Goal: Information Seeking & Learning: Learn about a topic

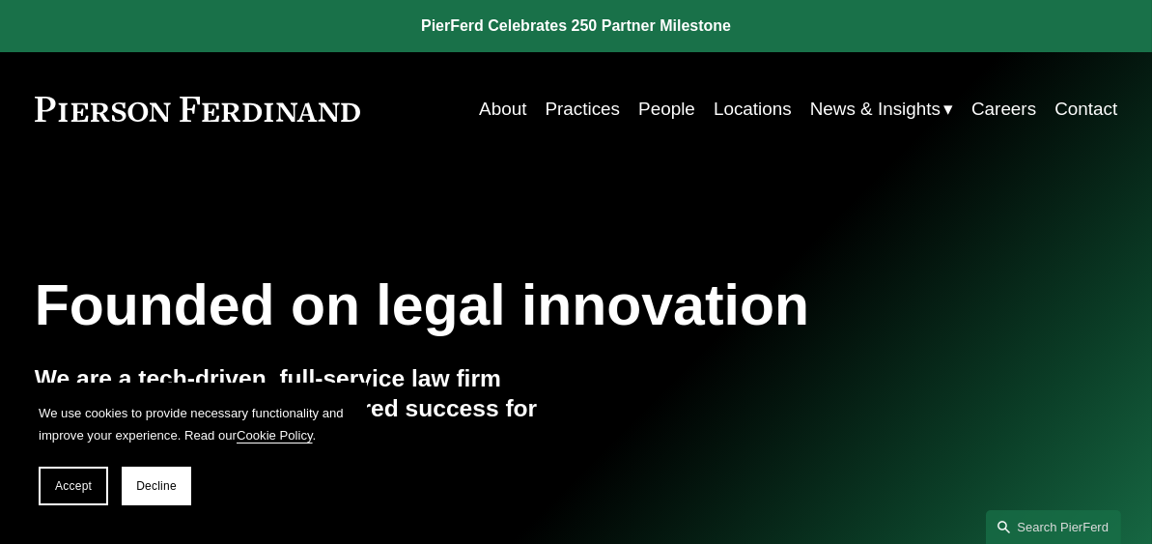
click at [594, 106] on link "Practices" at bounding box center [583, 109] width 75 height 37
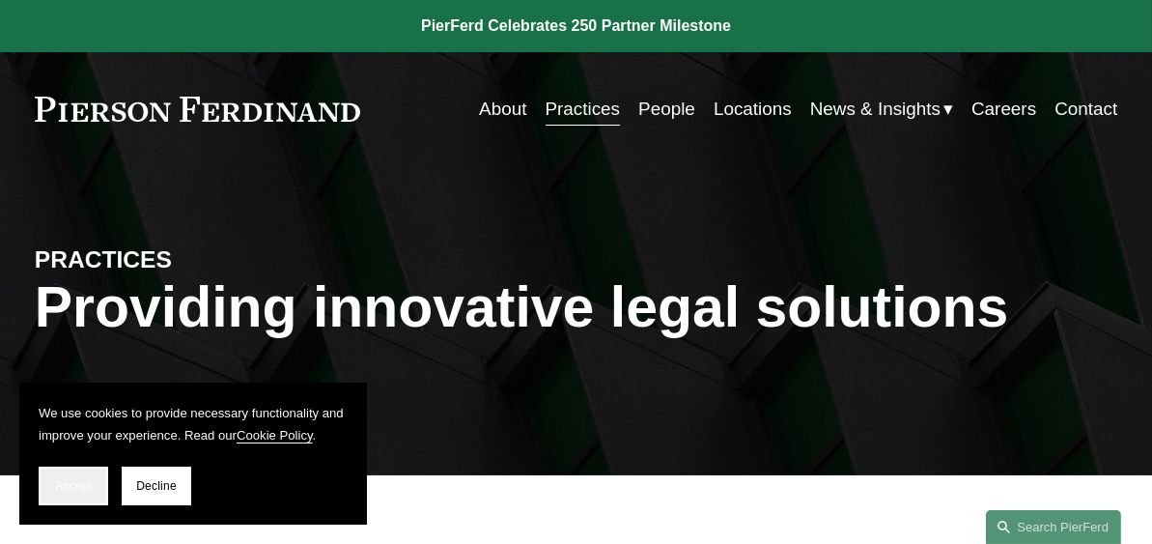
click at [71, 482] on span "Accept" at bounding box center [73, 486] width 37 height 14
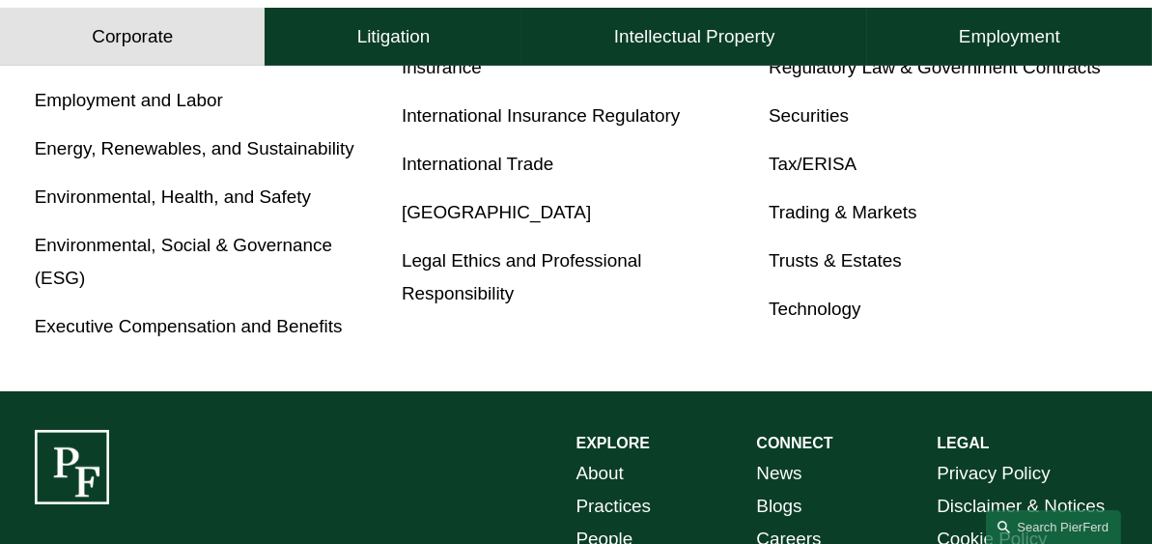
scroll to position [1280, 0]
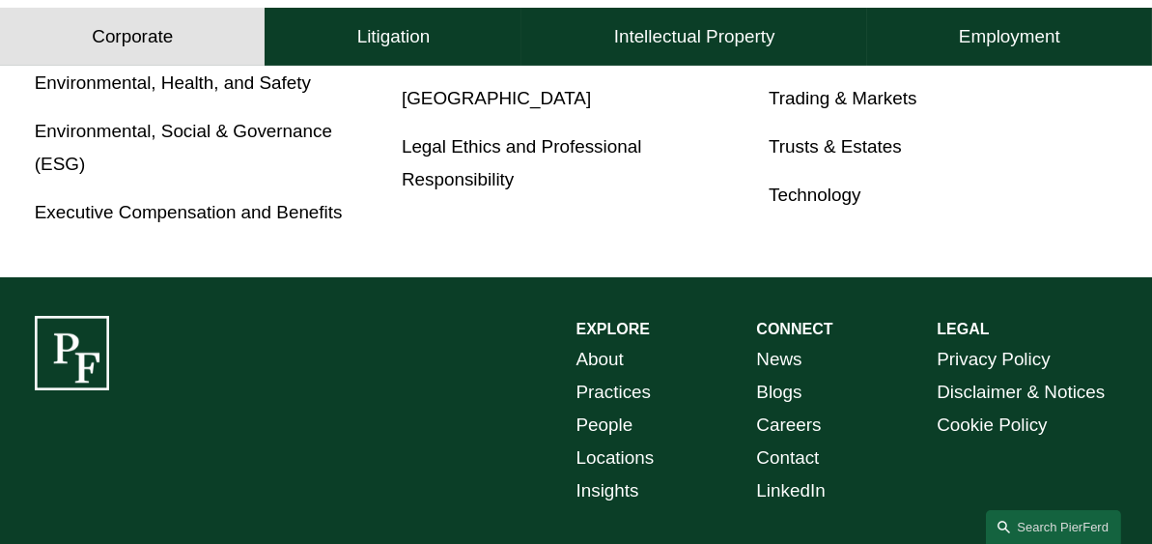
click at [639, 468] on link "Locations" at bounding box center [616, 457] width 78 height 33
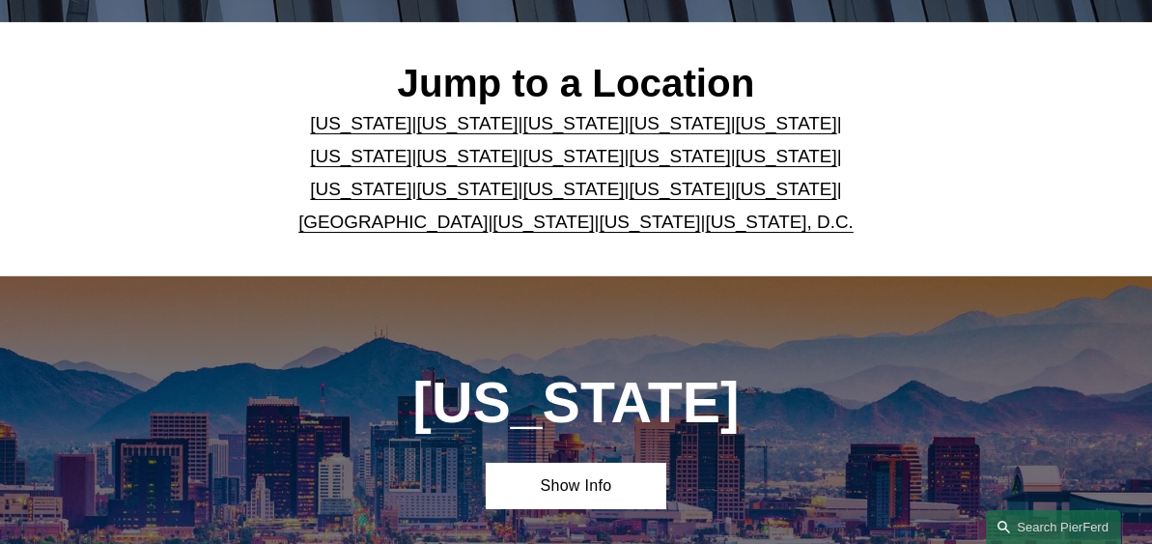
scroll to position [462, 0]
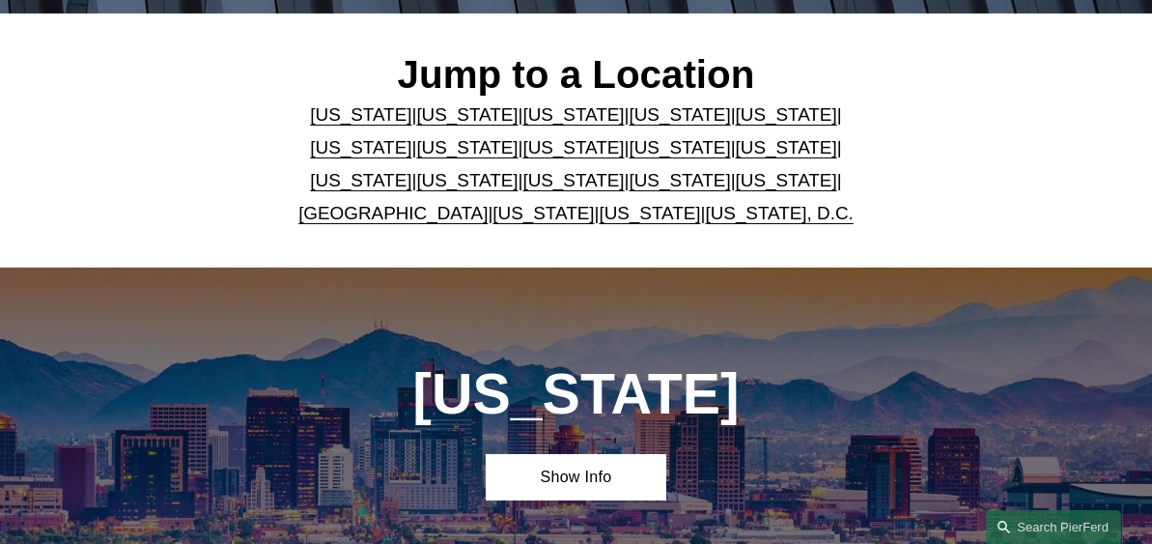
click at [412, 170] on link "New York" at bounding box center [360, 180] width 101 height 20
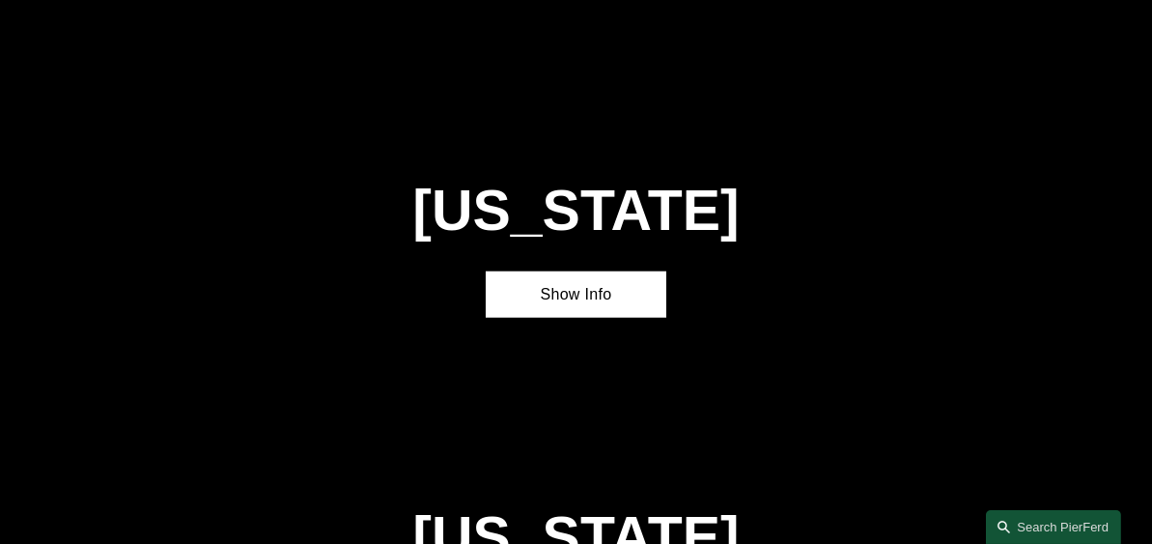
scroll to position [4036, 0]
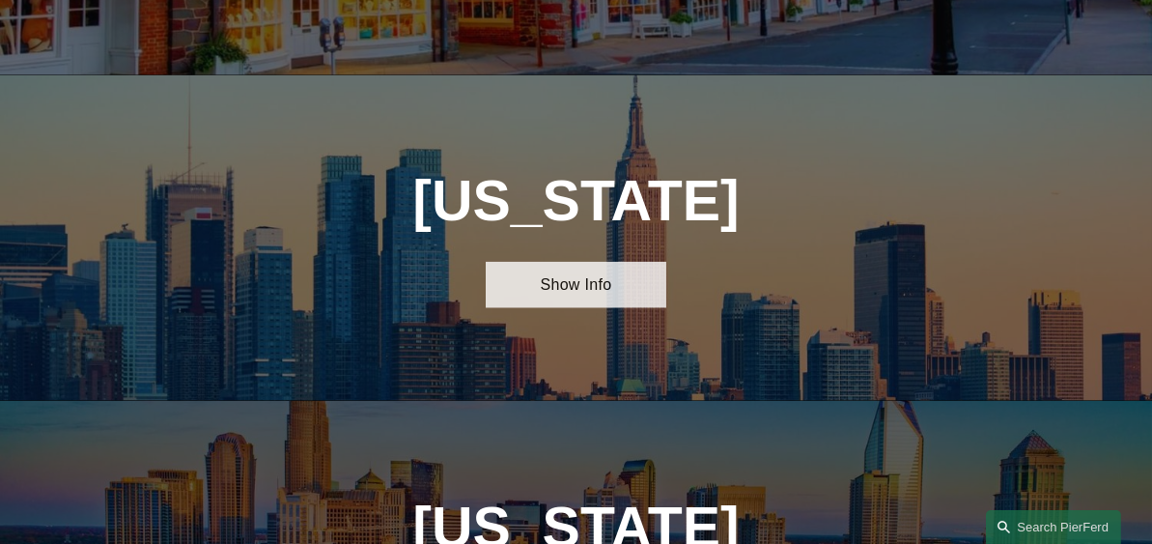
click at [570, 262] on link "Show Info" at bounding box center [576, 285] width 181 height 46
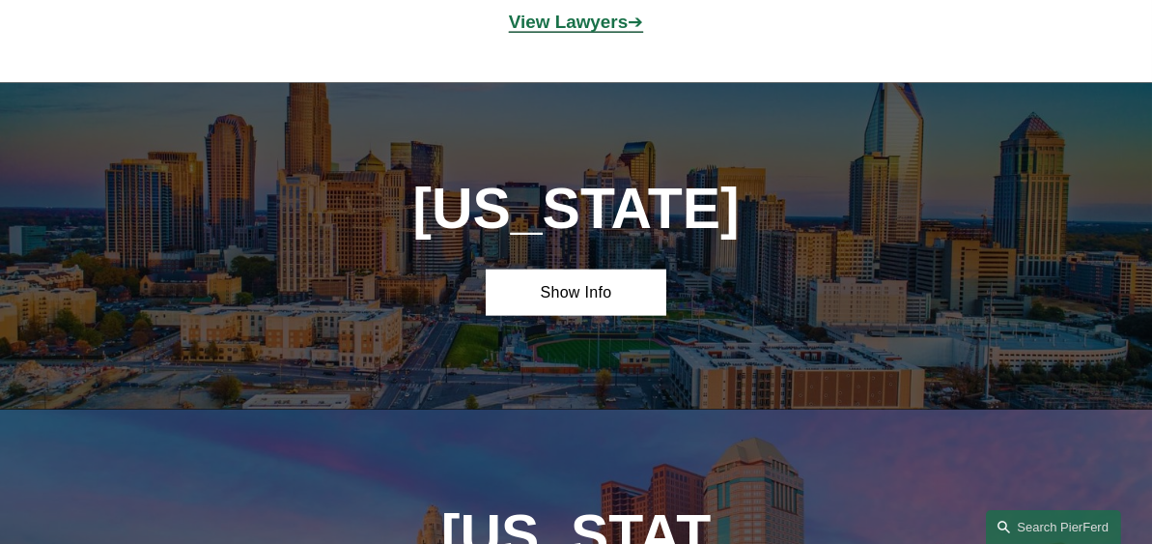
scroll to position [4730, 0]
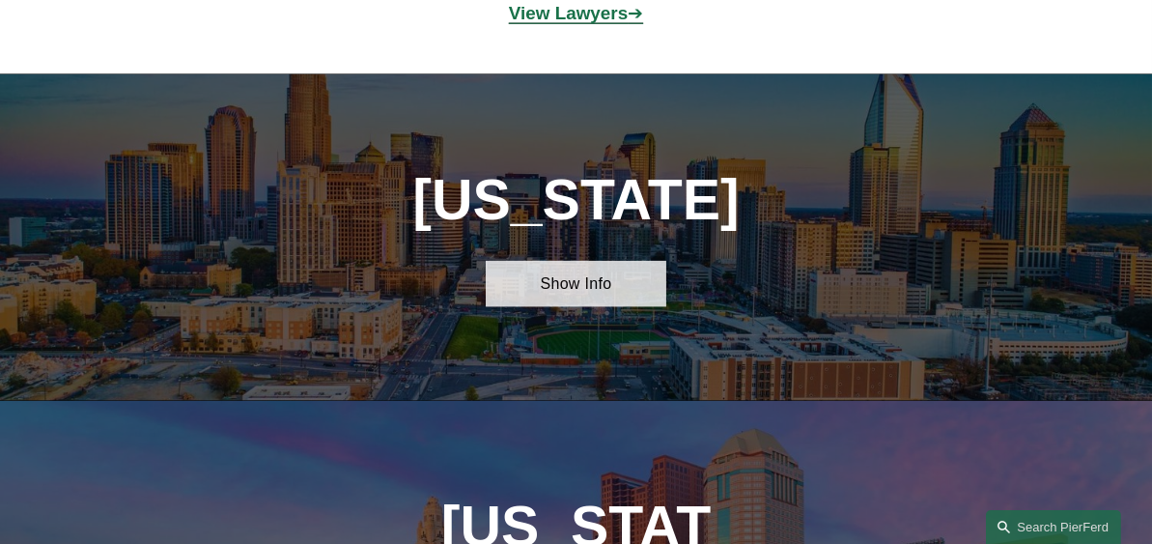
click at [564, 261] on link "Show Info" at bounding box center [576, 284] width 181 height 46
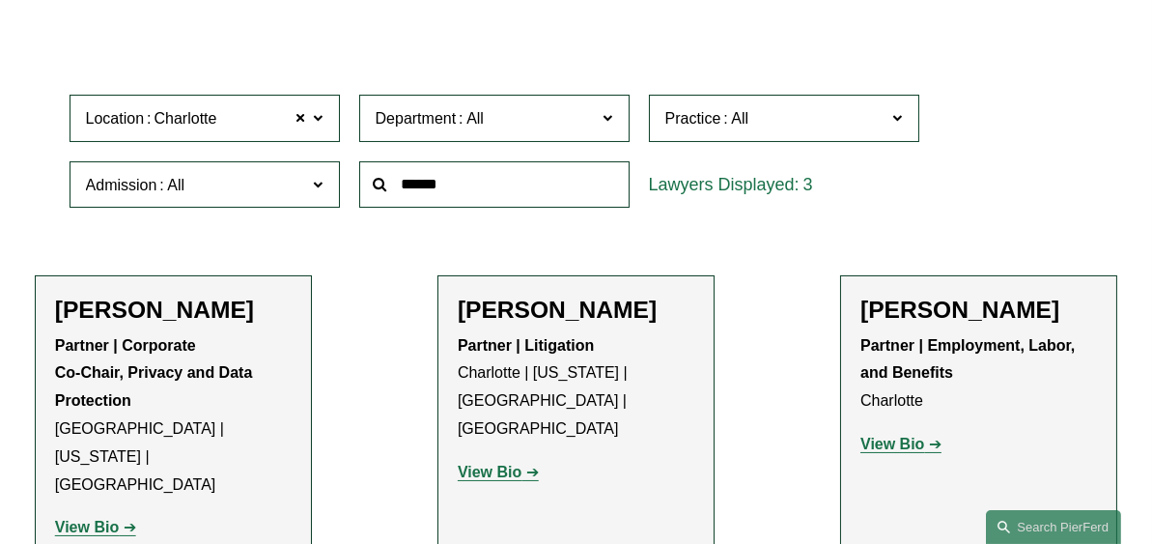
scroll to position [484, 0]
click at [505, 463] on strong "View Bio" at bounding box center [490, 471] width 64 height 16
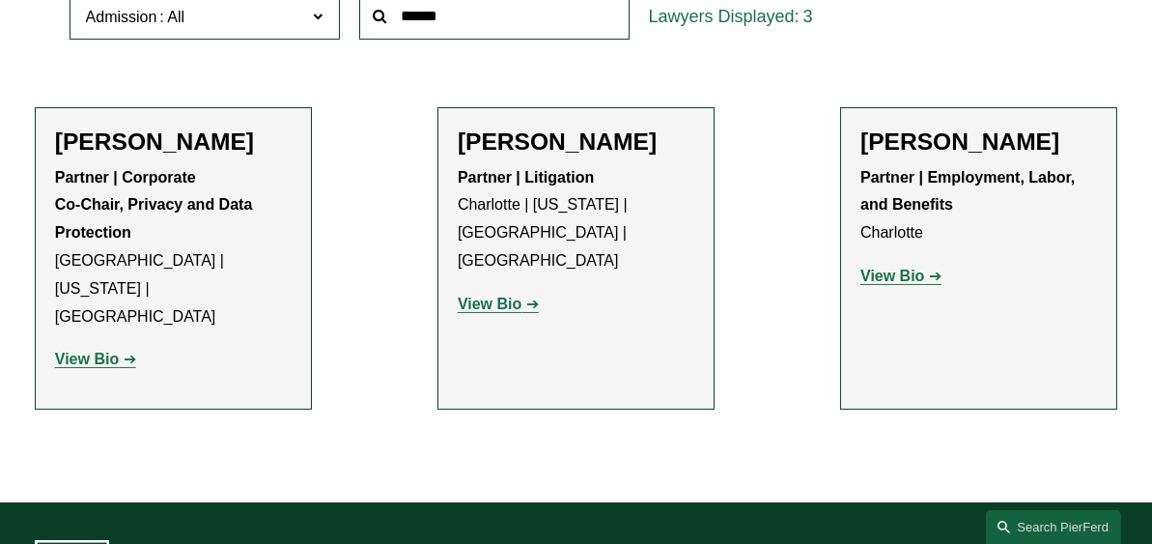
scroll to position [542, 0]
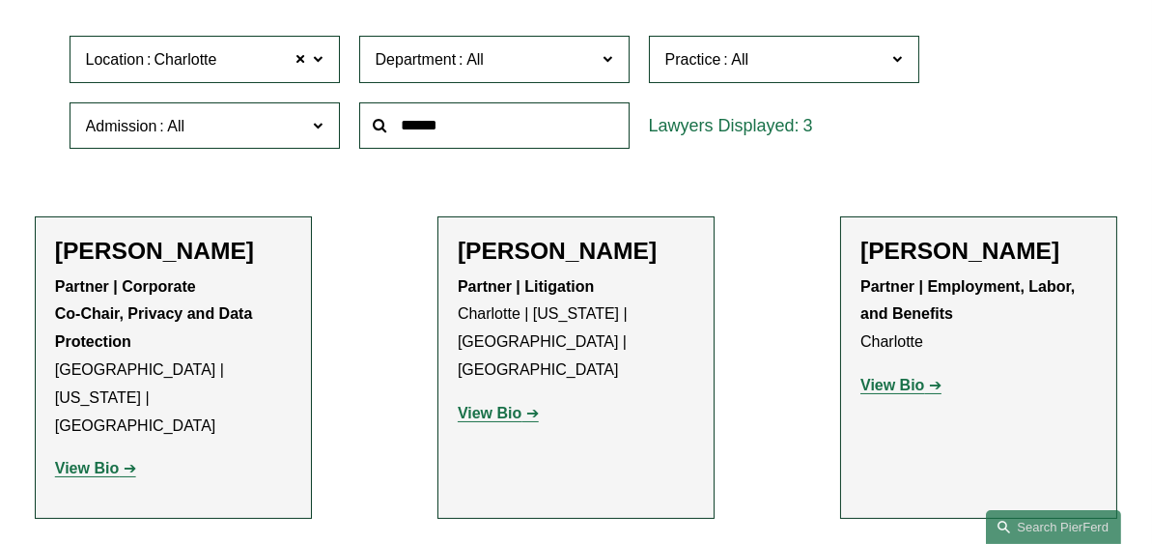
click at [318, 61] on span at bounding box center [318, 58] width 10 height 25
click at [0, 0] on link "New York" at bounding box center [0, 0] width 0 height 0
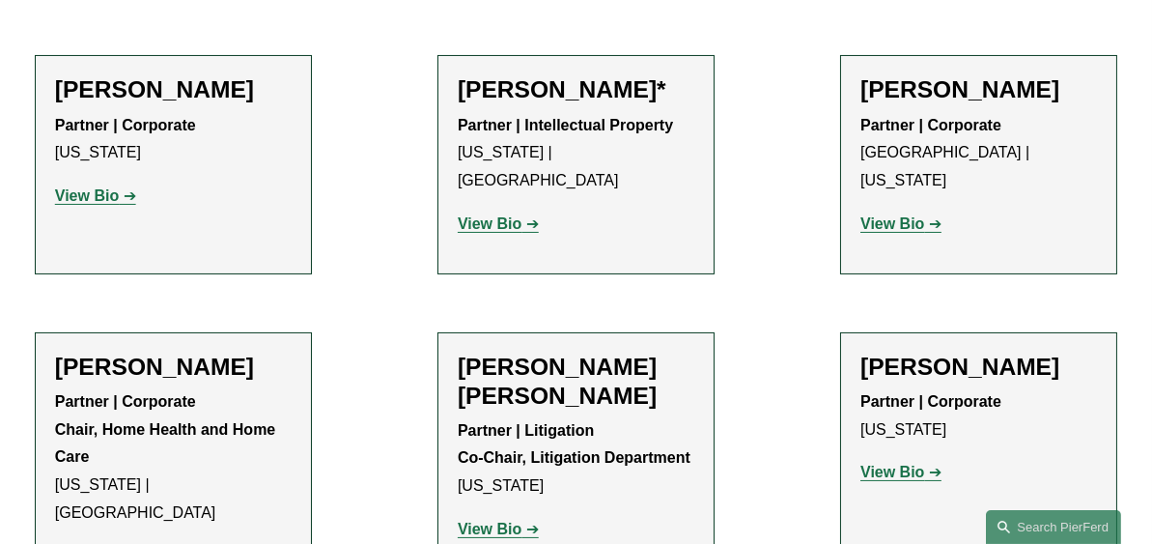
scroll to position [695, 0]
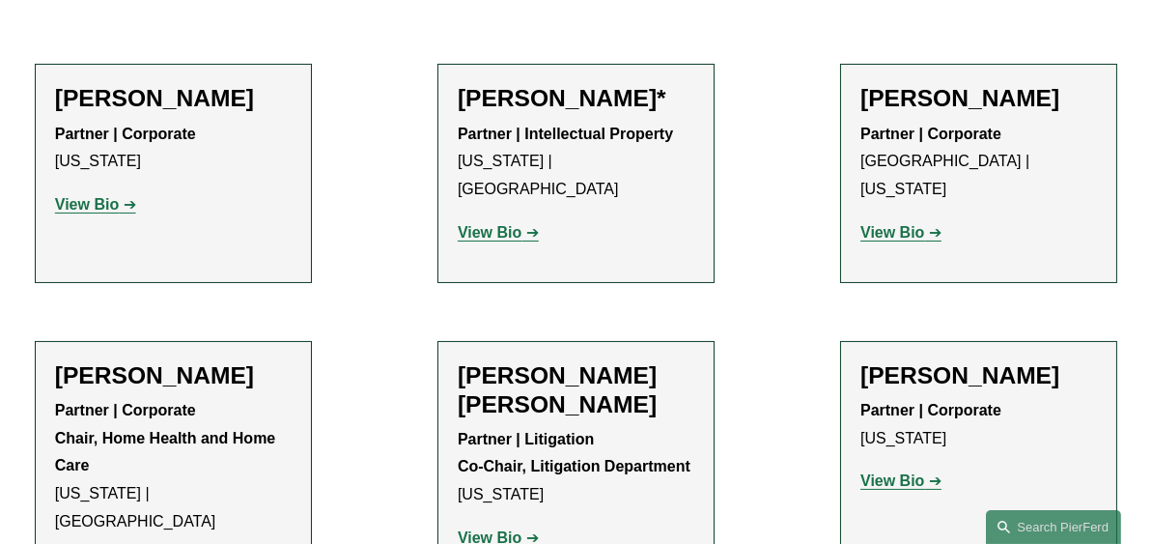
click at [119, 207] on link "View Bio" at bounding box center [95, 204] width 81 height 16
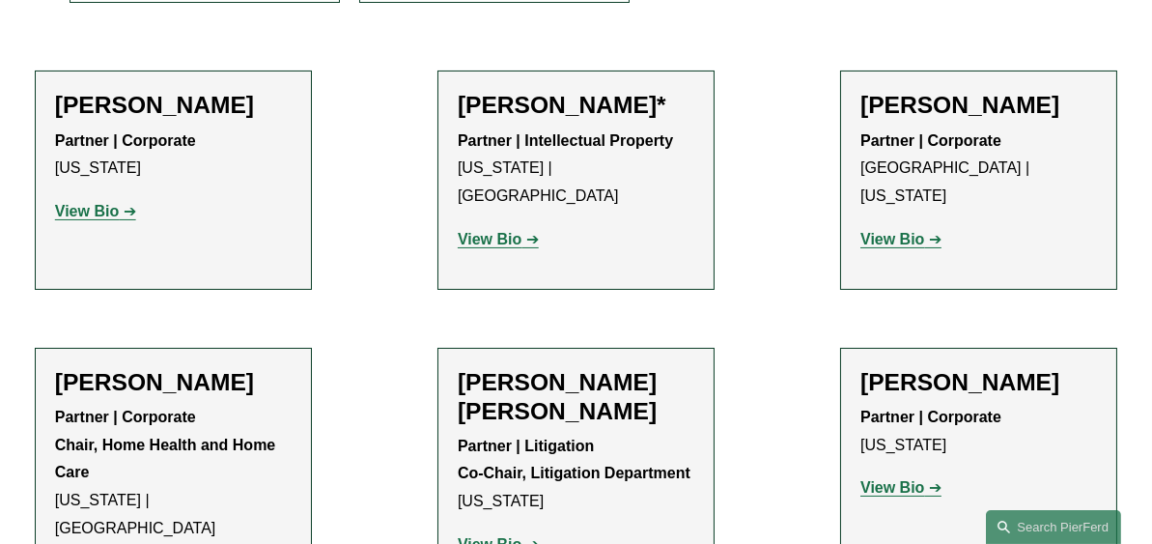
click at [927, 231] on link "View Bio" at bounding box center [901, 239] width 81 height 16
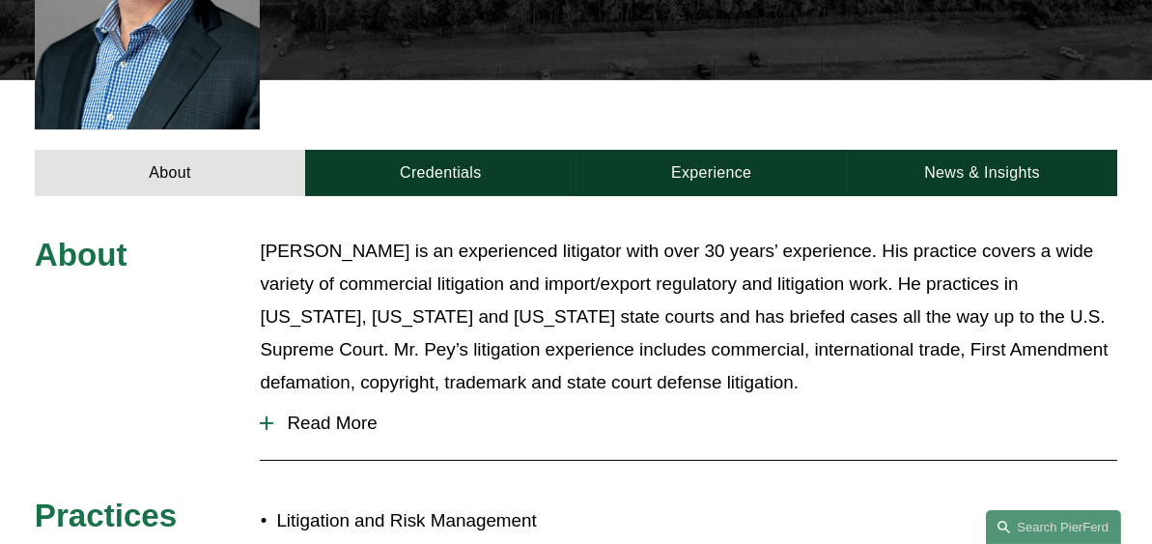
scroll to position [705, 0]
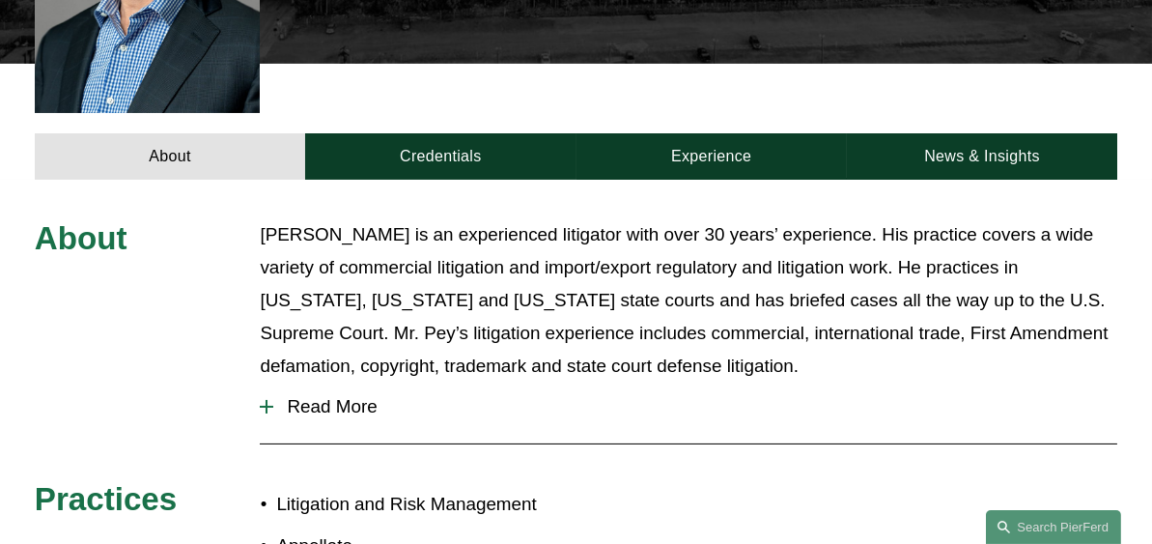
click at [326, 396] on span "Read More" at bounding box center [695, 406] width 844 height 21
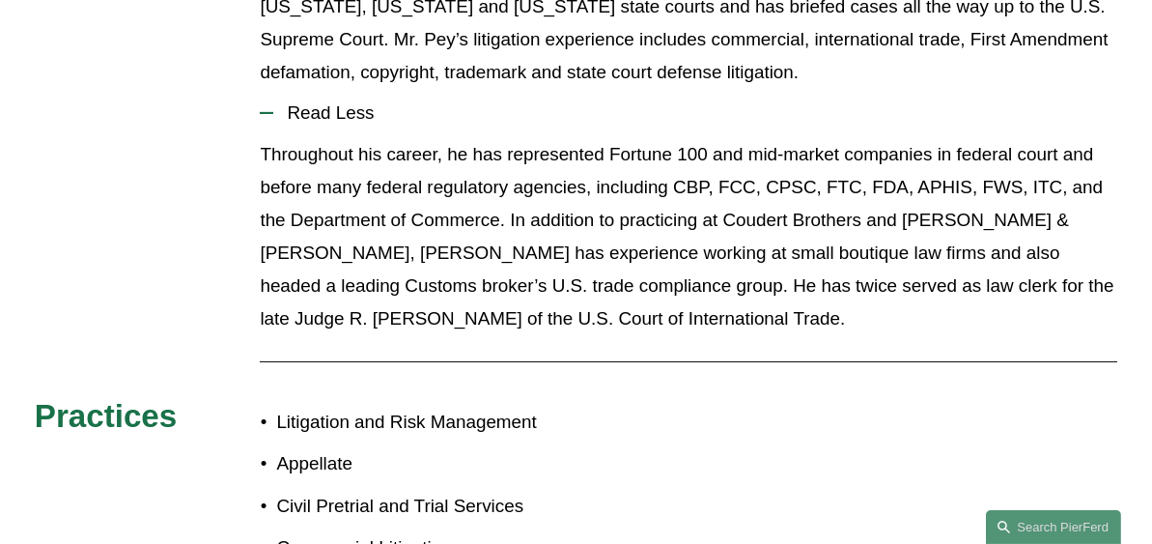
scroll to position [1004, 0]
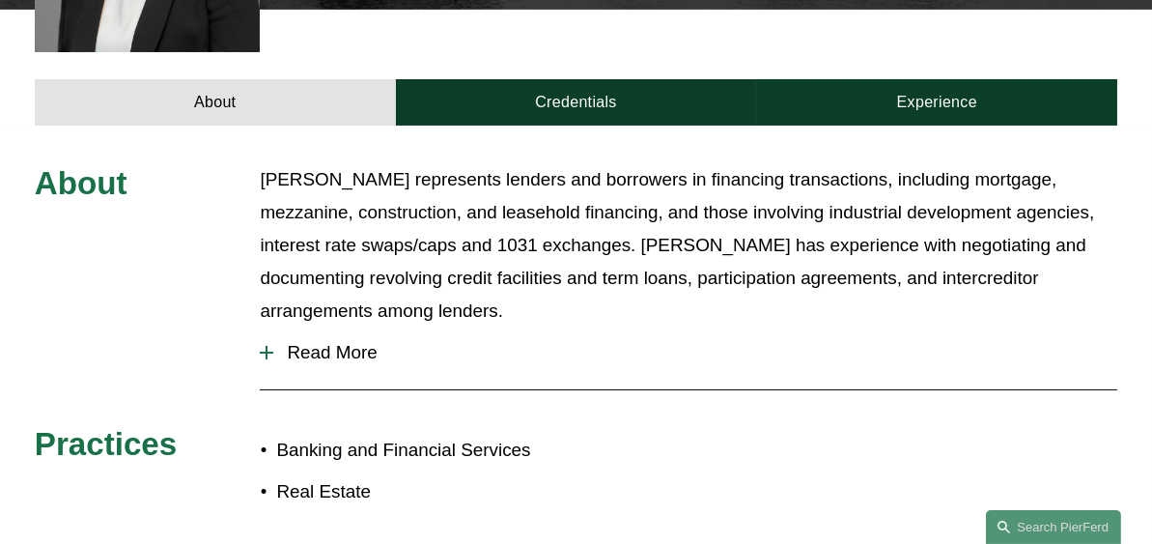
scroll to position [691, 0]
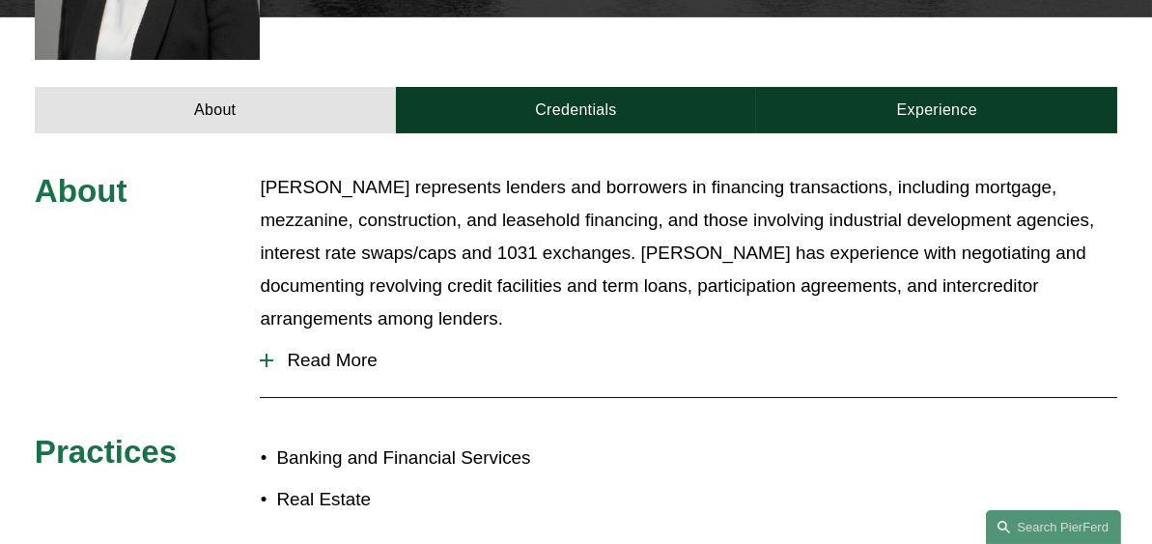
click at [298, 350] on span "Read More" at bounding box center [695, 360] width 844 height 21
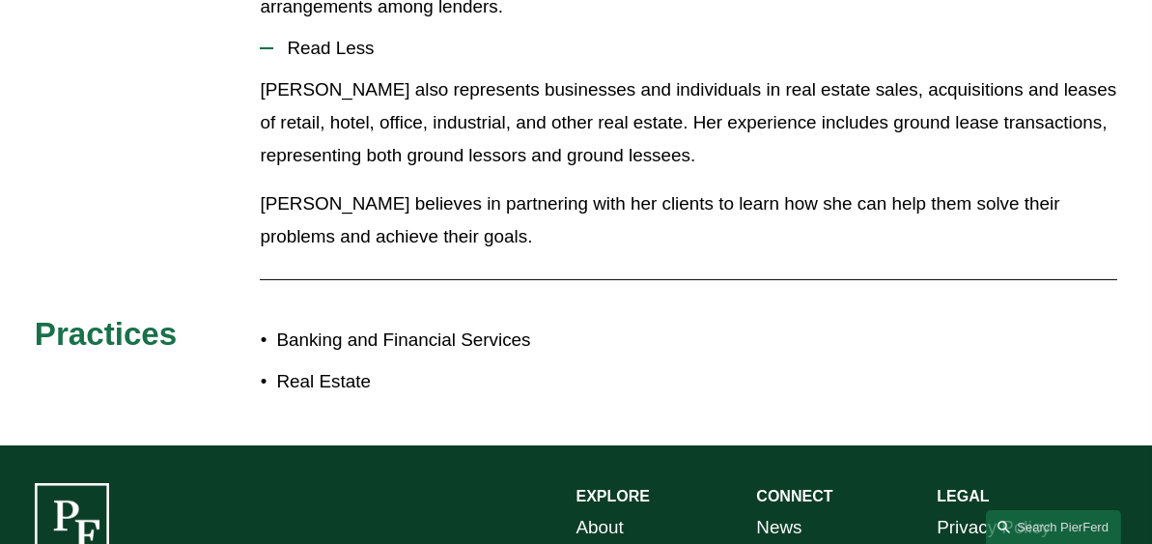
scroll to position [863, 0]
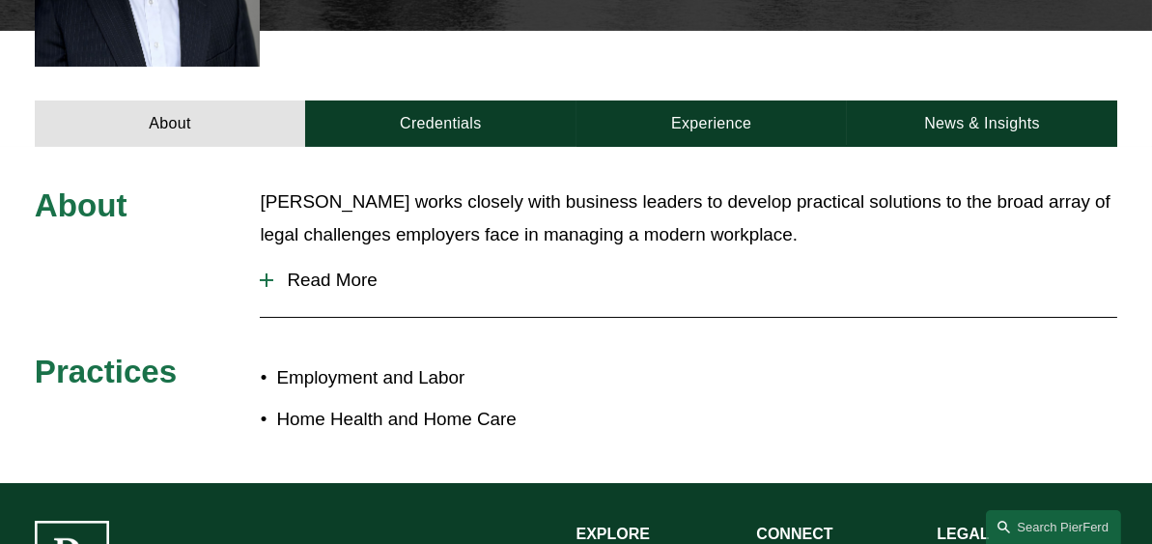
scroll to position [649, 0]
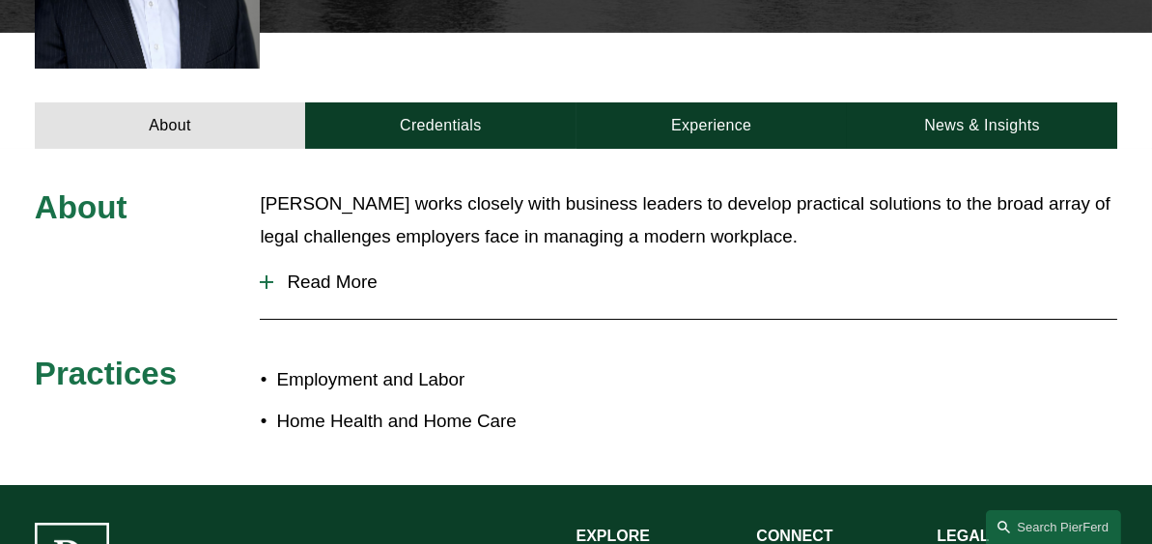
click at [327, 293] on span "Read More" at bounding box center [695, 281] width 844 height 21
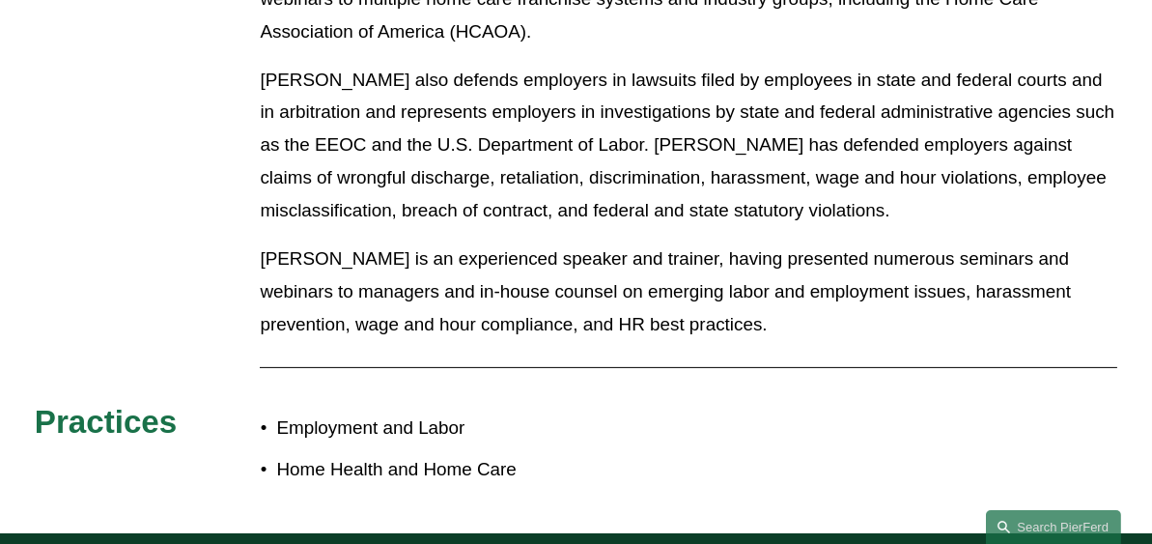
scroll to position [1391, 0]
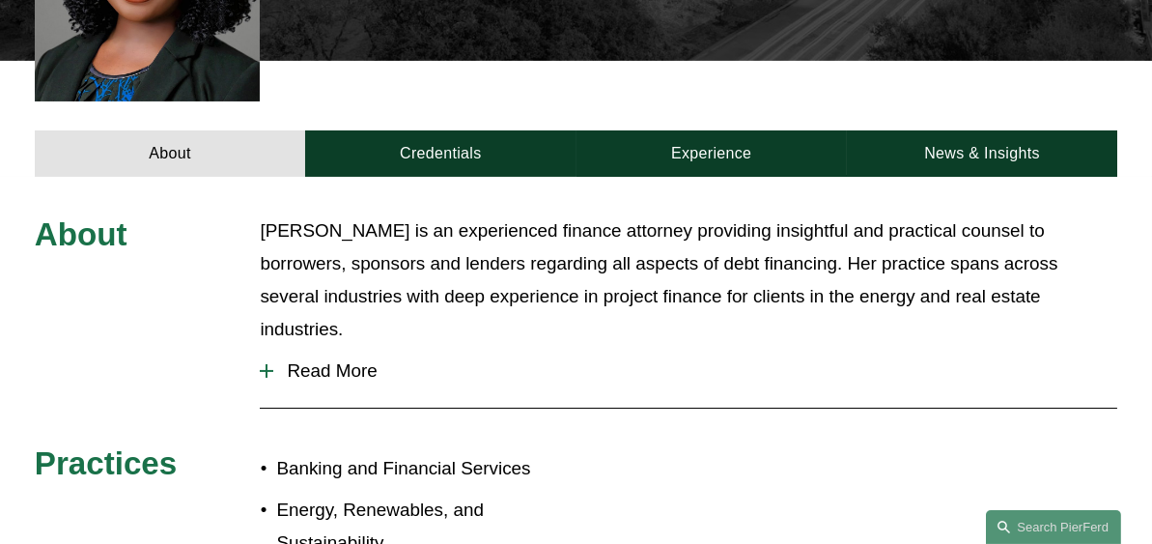
scroll to position [629, 0]
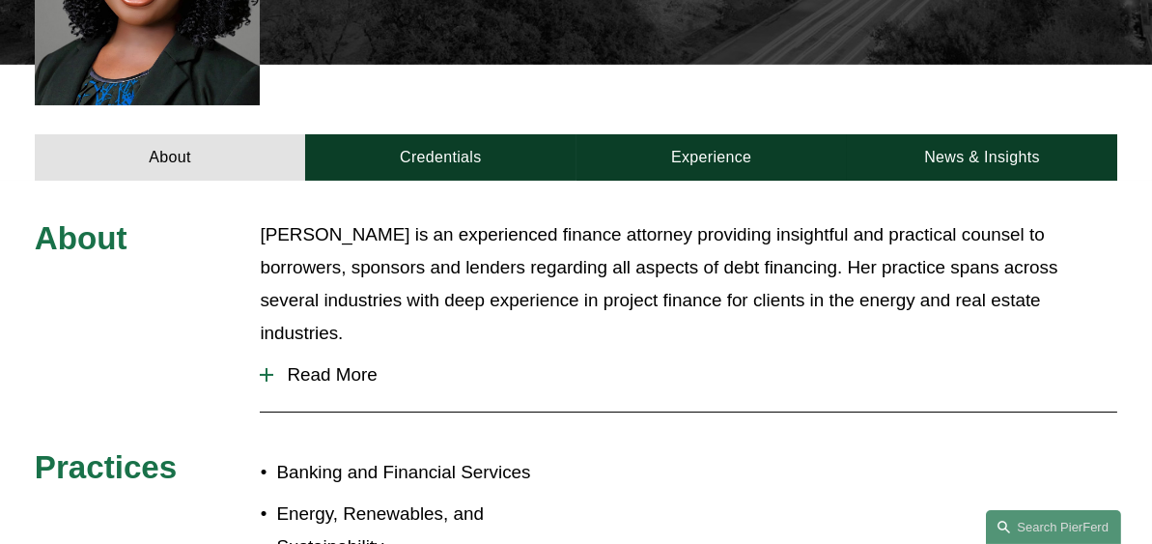
click at [342, 364] on span "Read More" at bounding box center [695, 374] width 844 height 21
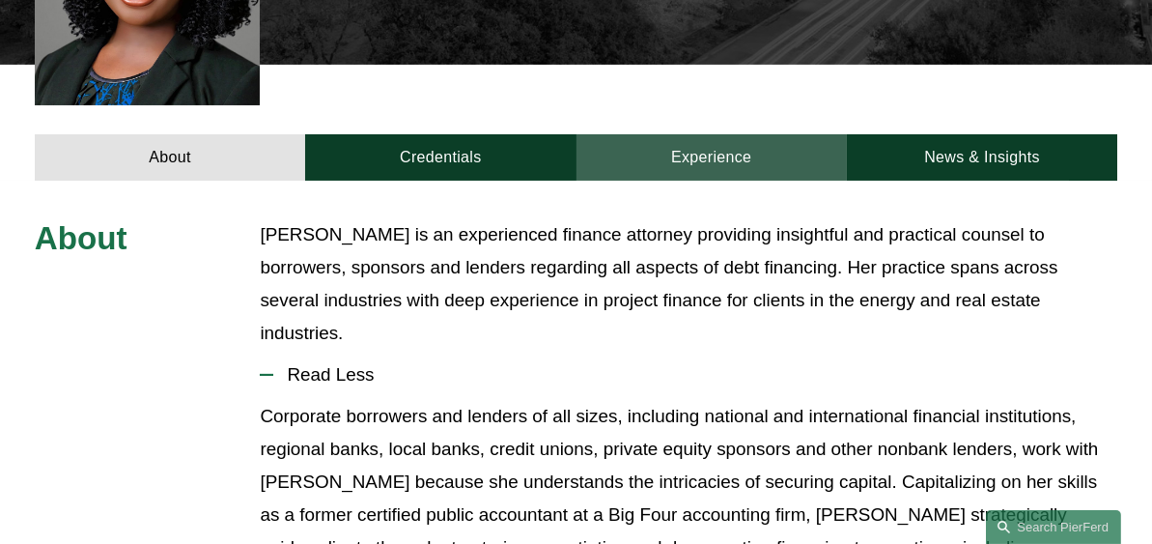
click at [714, 134] on link "Experience" at bounding box center [712, 157] width 270 height 46
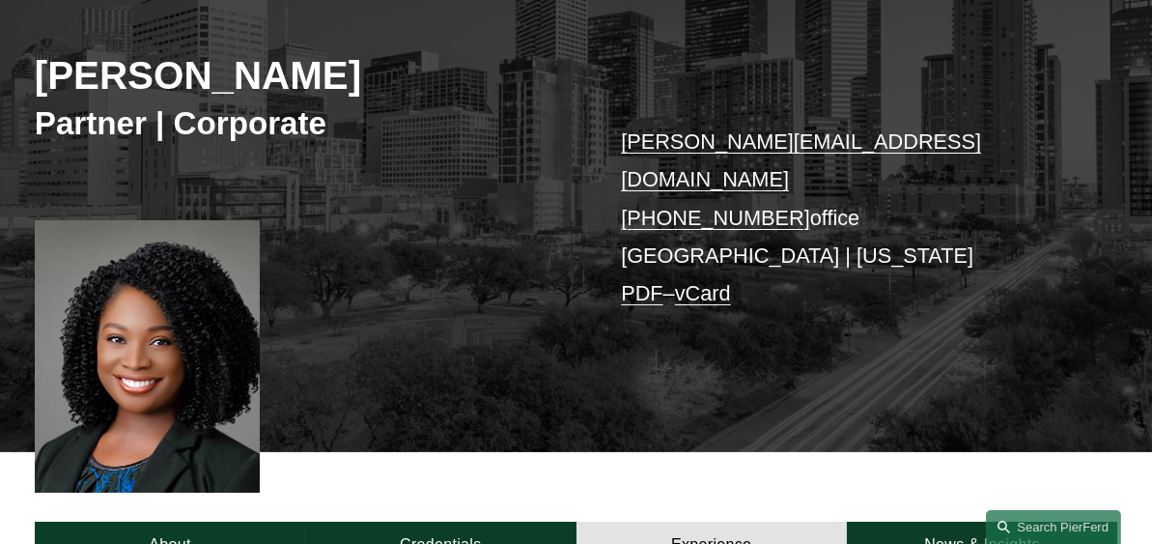
scroll to position [525, 0]
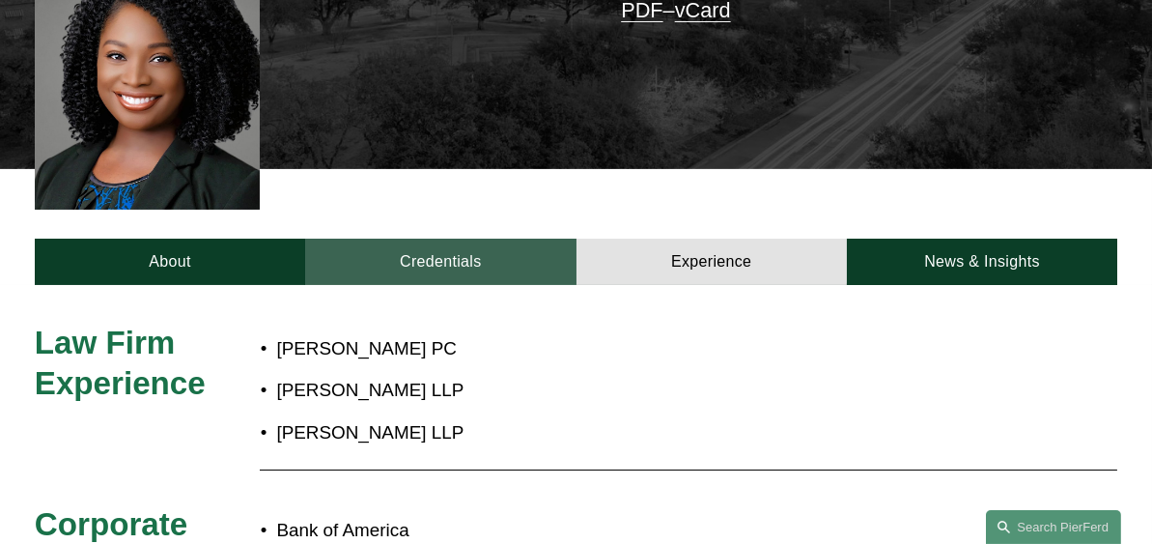
click at [468, 239] on link "Credentials" at bounding box center [440, 262] width 270 height 46
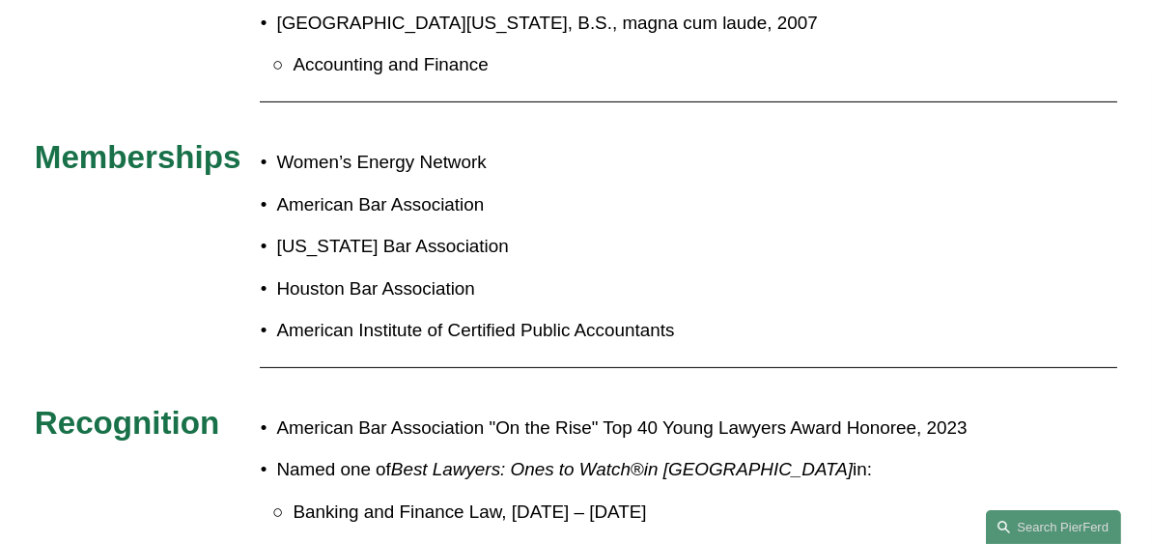
scroll to position [1159, 0]
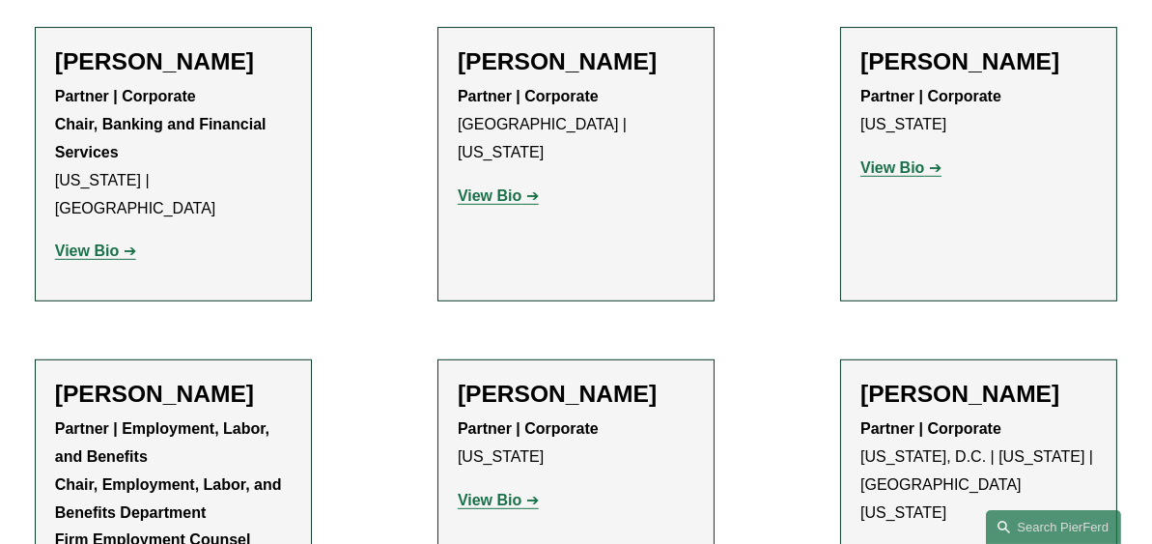
scroll to position [2308, 0]
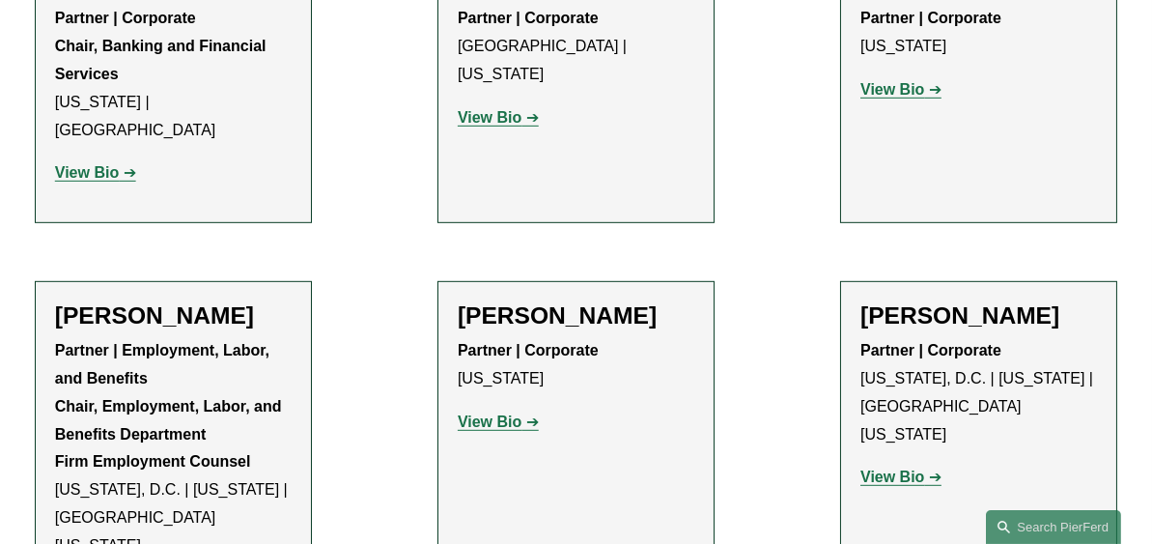
click at [486, 413] on strong "View Bio" at bounding box center [490, 421] width 64 height 16
click at [922, 468] on strong "View Bio" at bounding box center [893, 476] width 64 height 16
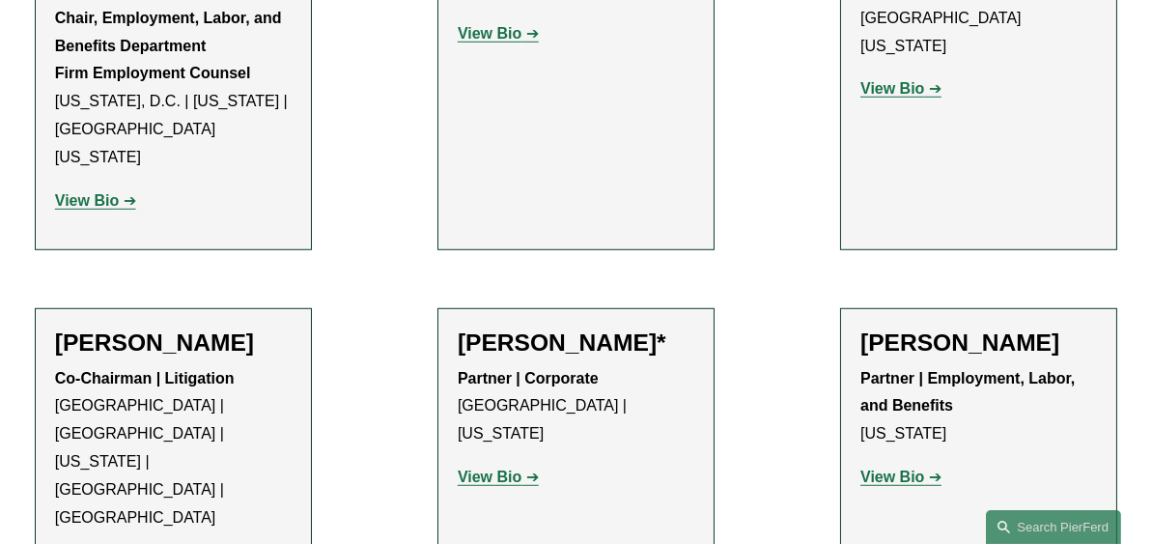
scroll to position [2748, 0]
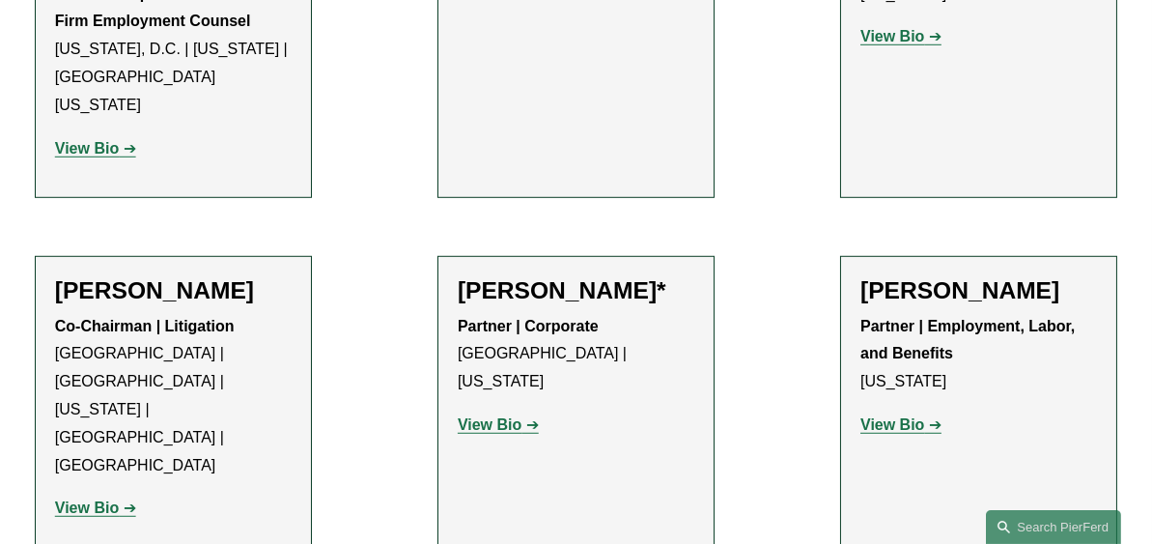
click at [934, 416] on link "View Bio" at bounding box center [901, 424] width 81 height 16
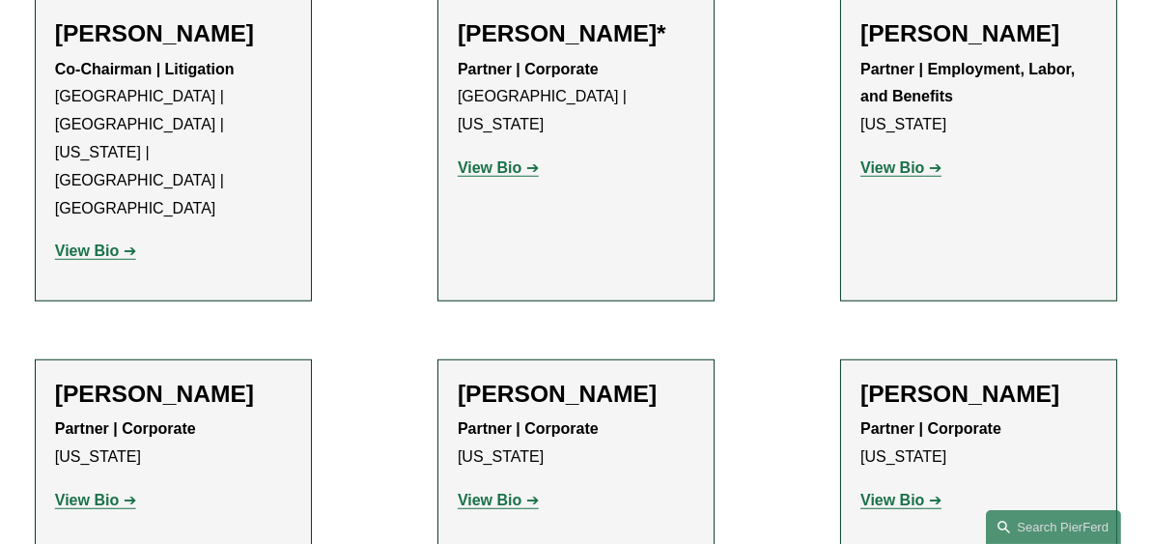
scroll to position [3355, 0]
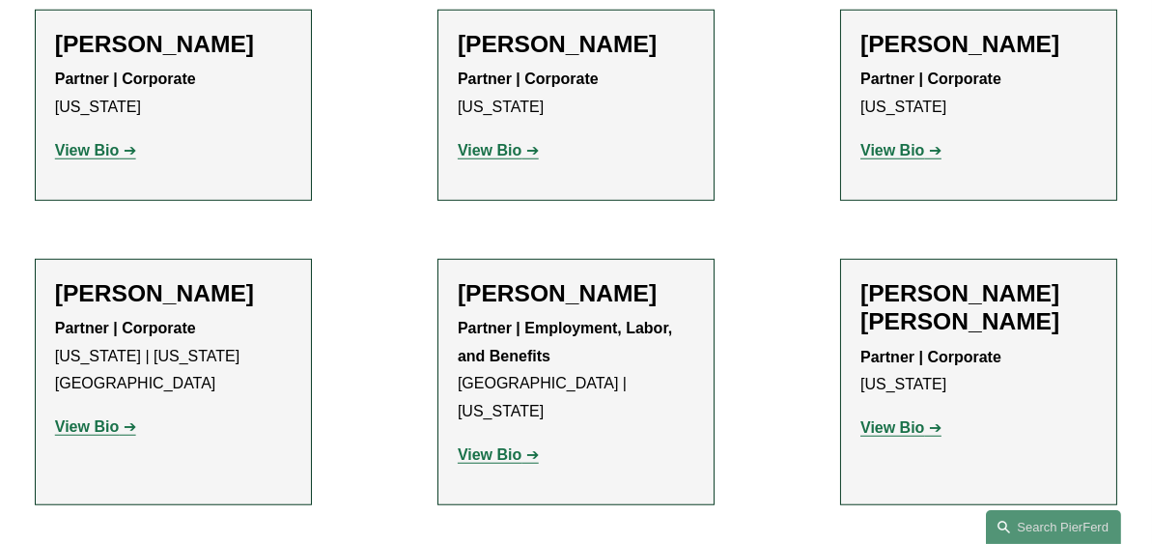
click at [494, 446] on strong "View Bio" at bounding box center [490, 454] width 64 height 16
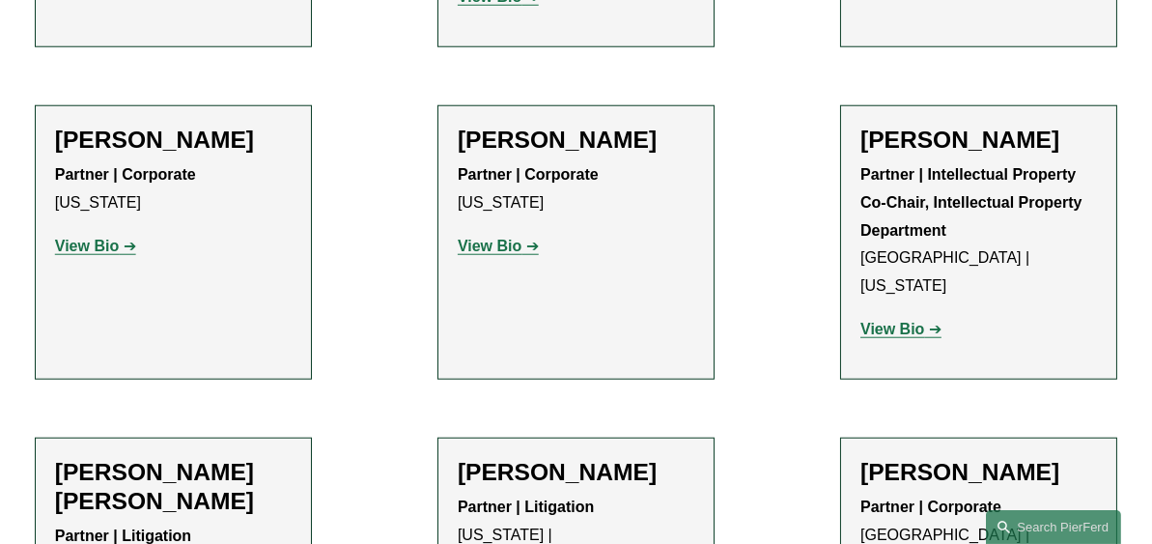
scroll to position [3830, 0]
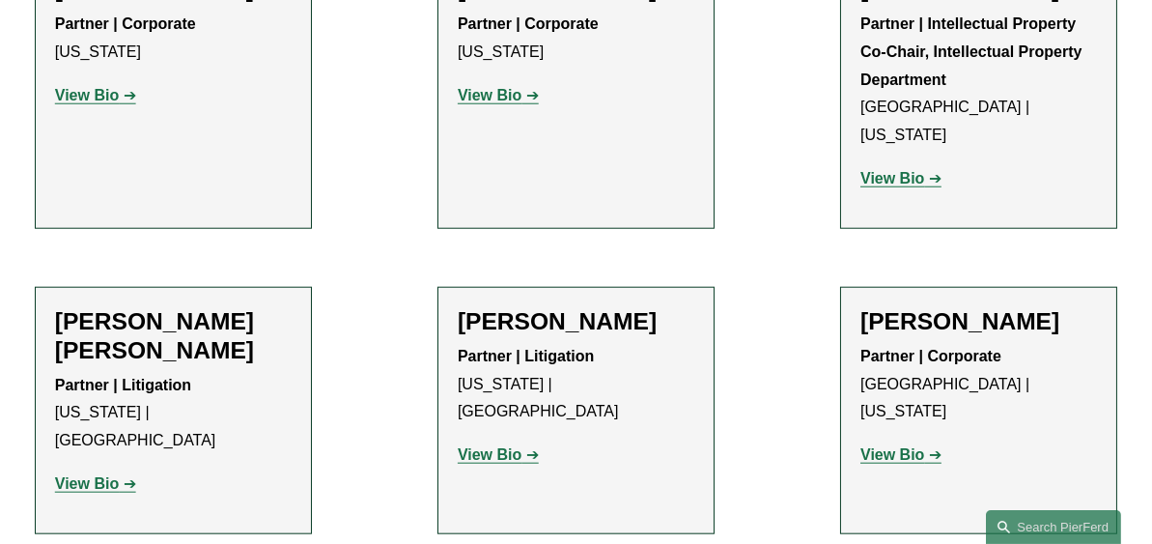
scroll to position [4051, 0]
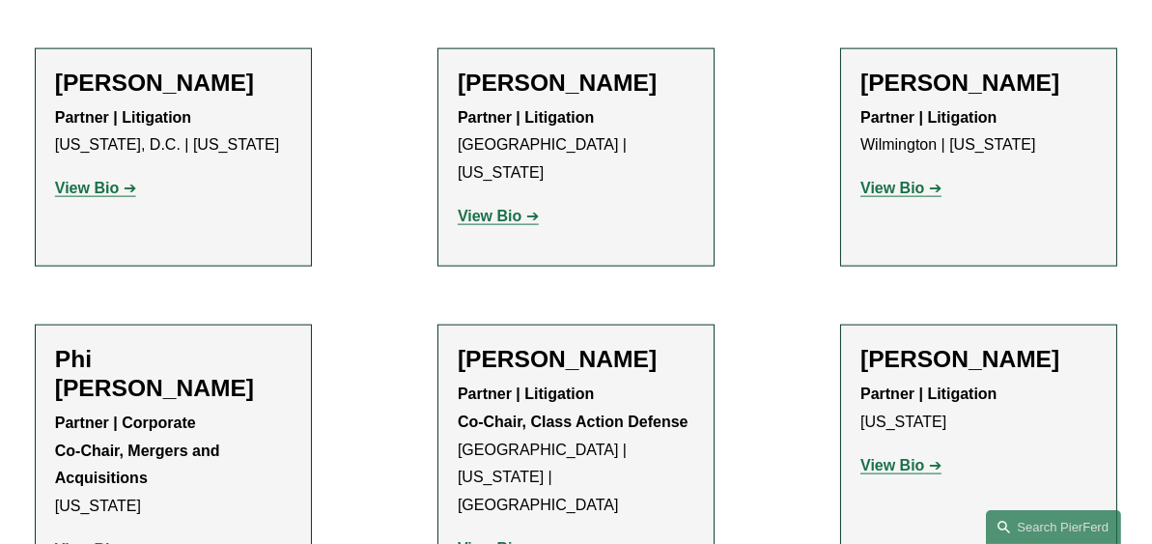
scroll to position [5226, 0]
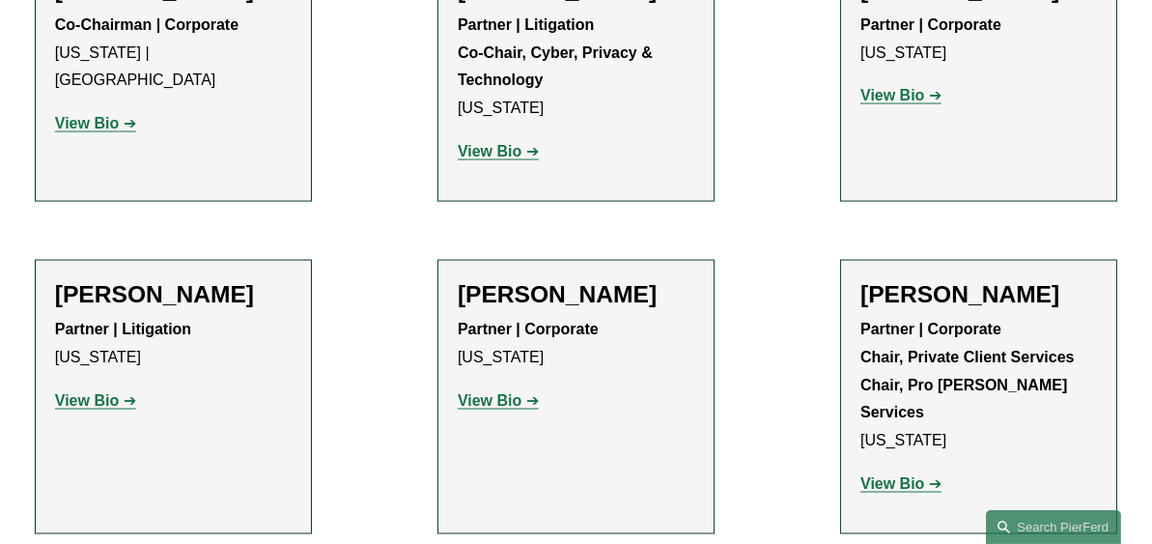
scroll to position [6514, 0]
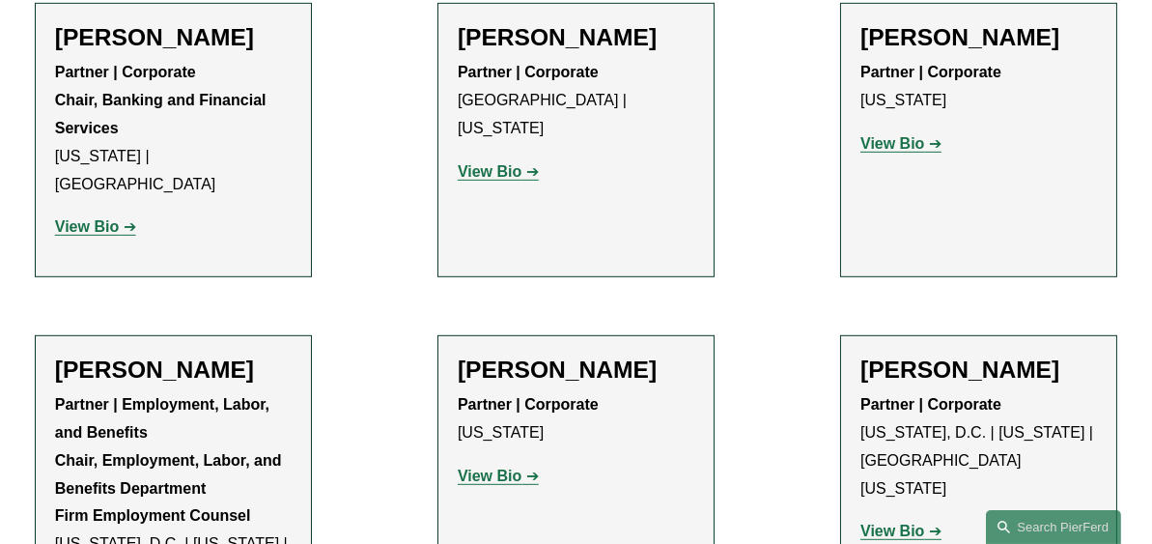
scroll to position [2263, 0]
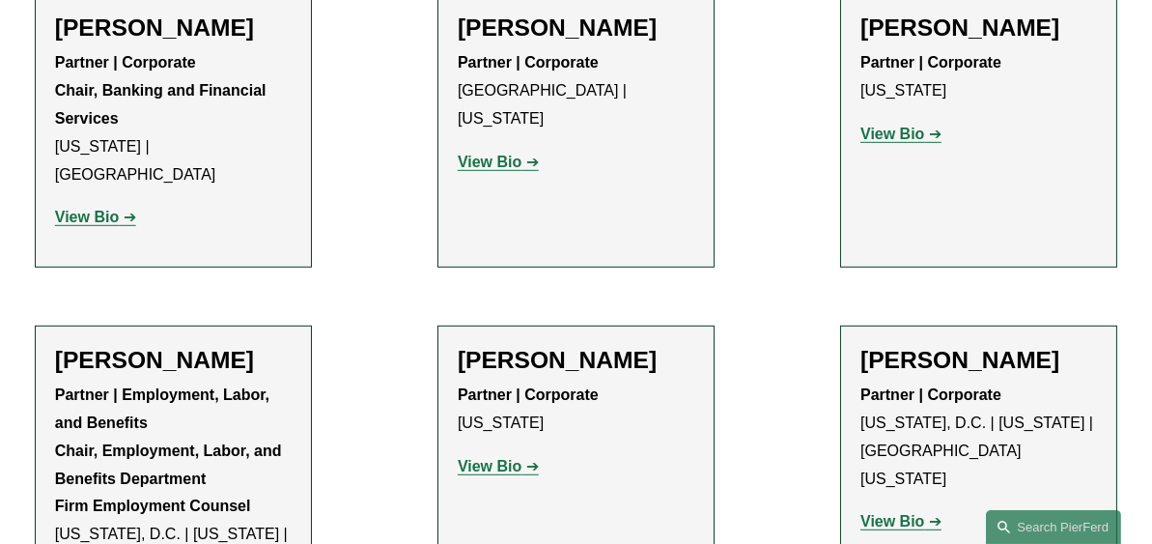
click at [916, 513] on strong "View Bio" at bounding box center [893, 521] width 64 height 16
click at [106, 209] on strong "View Bio" at bounding box center [87, 217] width 64 height 16
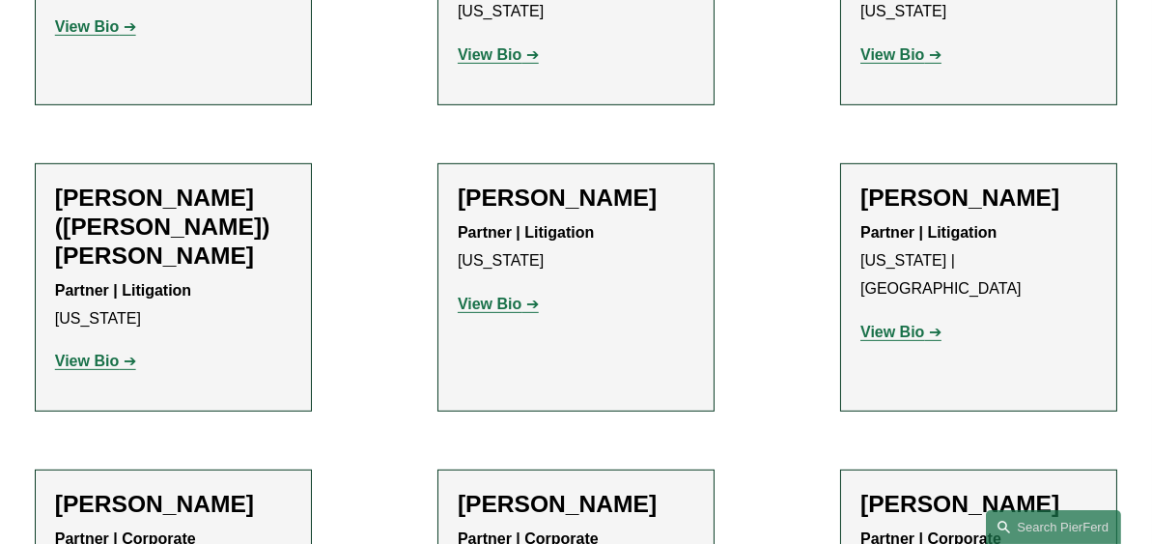
scroll to position [356, 0]
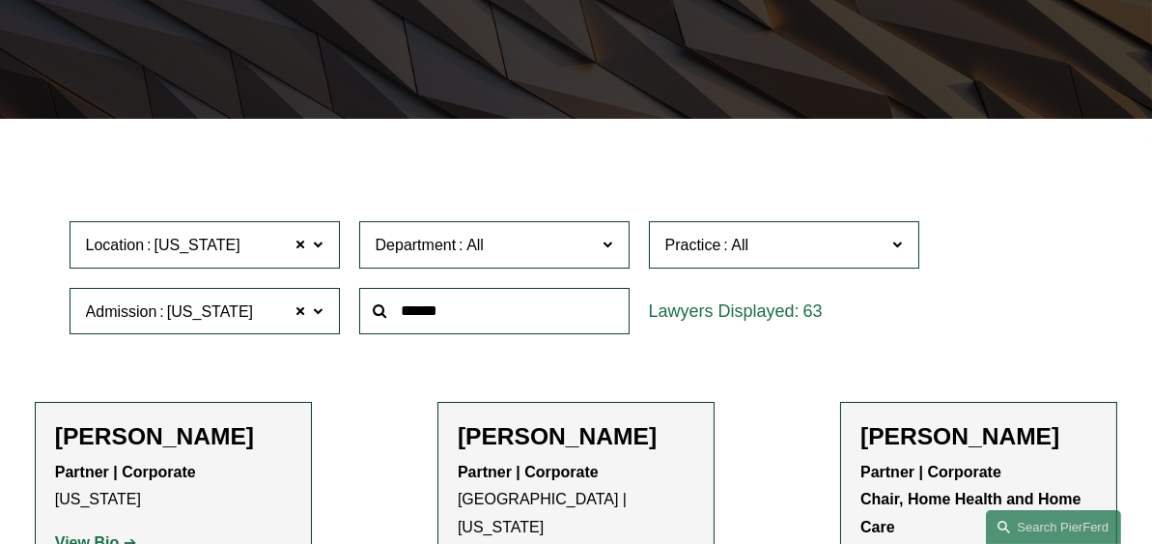
click at [894, 243] on span at bounding box center [898, 244] width 10 height 25
click at [0, 0] on link "Healthcare" at bounding box center [0, 0] width 0 height 0
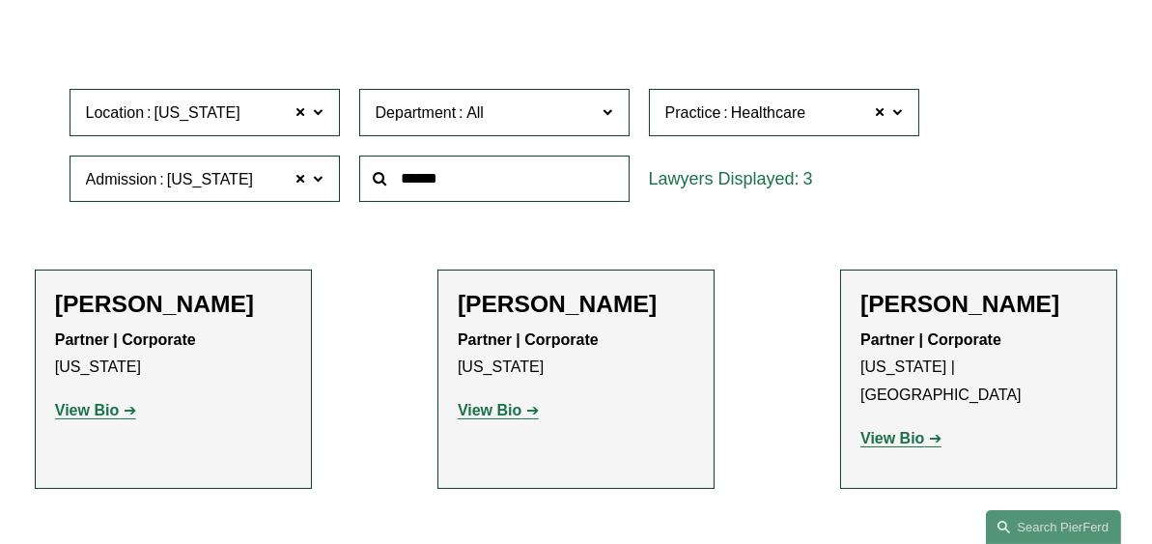
scroll to position [527, 0]
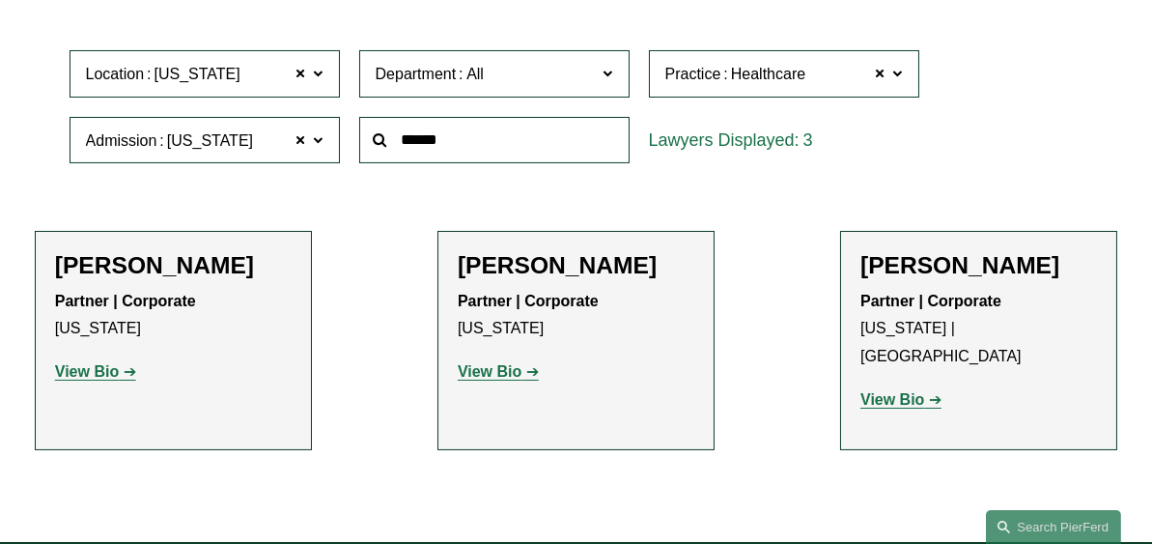
click at [517, 372] on strong "View Bio" at bounding box center [490, 371] width 64 height 16
click at [884, 386] on p "View Bio" at bounding box center [979, 400] width 237 height 28
click at [883, 391] on strong "View Bio" at bounding box center [893, 399] width 64 height 16
click at [114, 376] on strong "View Bio" at bounding box center [87, 371] width 64 height 16
click at [887, 76] on label "Practice Healthcare" at bounding box center [784, 73] width 270 height 47
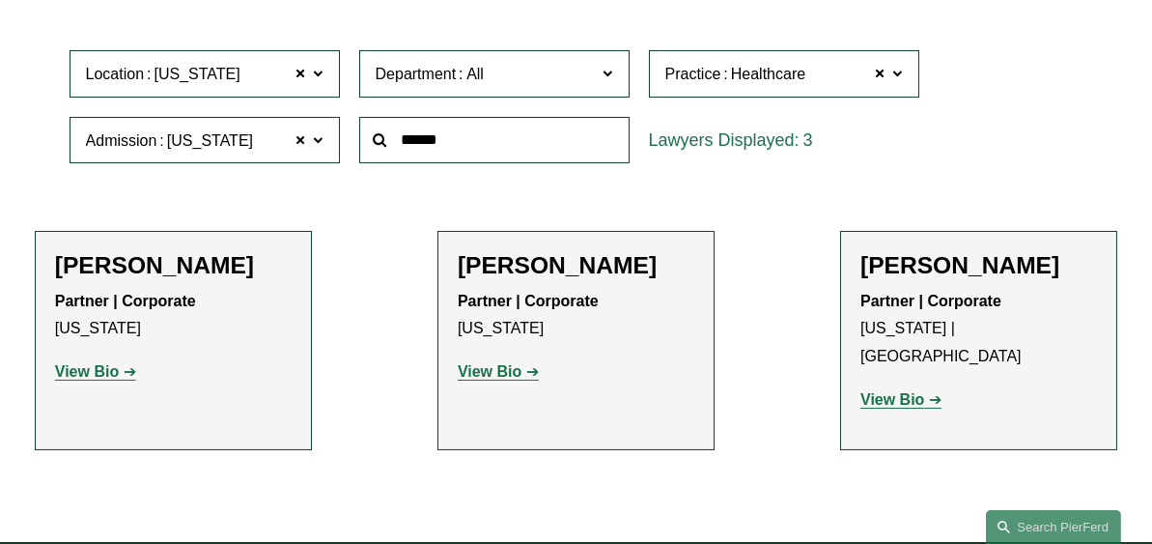
drag, startPoint x: 920, startPoint y: 219, endPoint x: 918, endPoint y: 265, distance: 45.4
click at [0, 0] on ul "All Antitrust Counseling Appellate Arbitration and Mediation Banking and Financ…" at bounding box center [0, 0] width 0 height 0
click at [884, 72] on span at bounding box center [881, 74] width 12 height 25
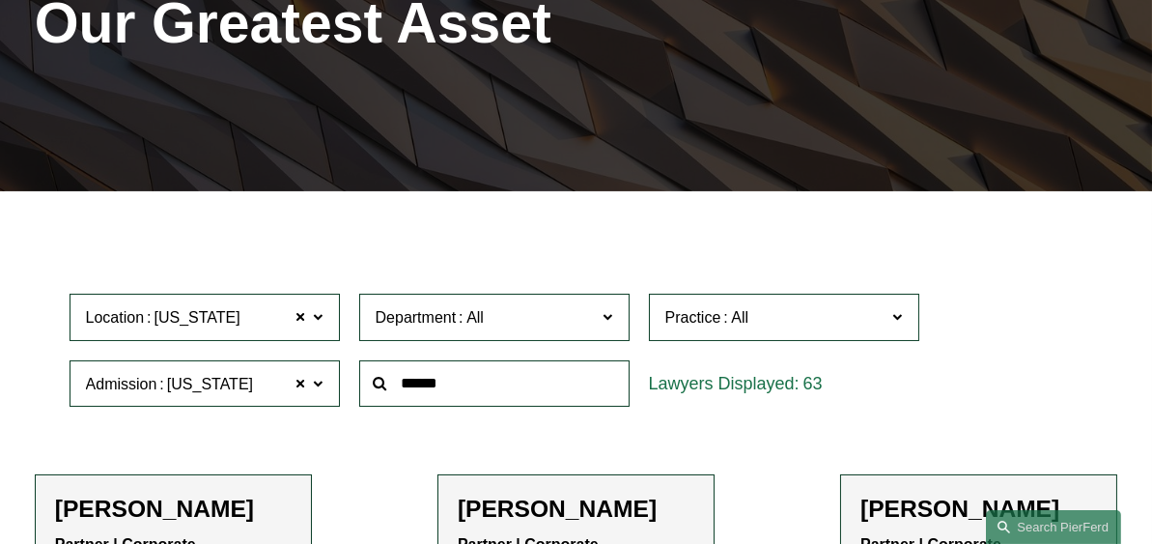
scroll to position [272, 0]
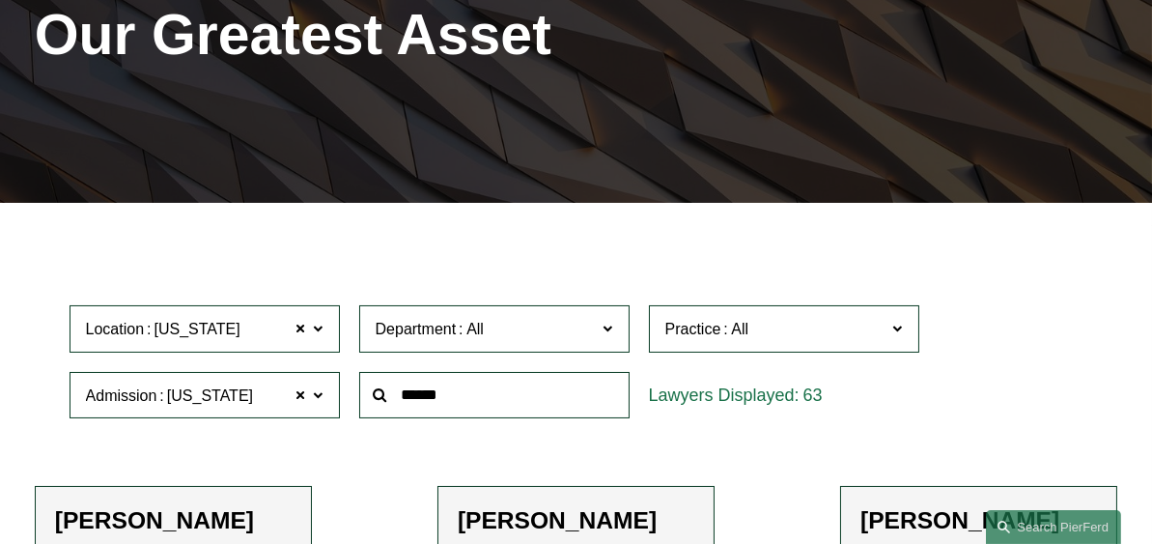
click at [605, 327] on span at bounding box center [608, 328] width 10 height 25
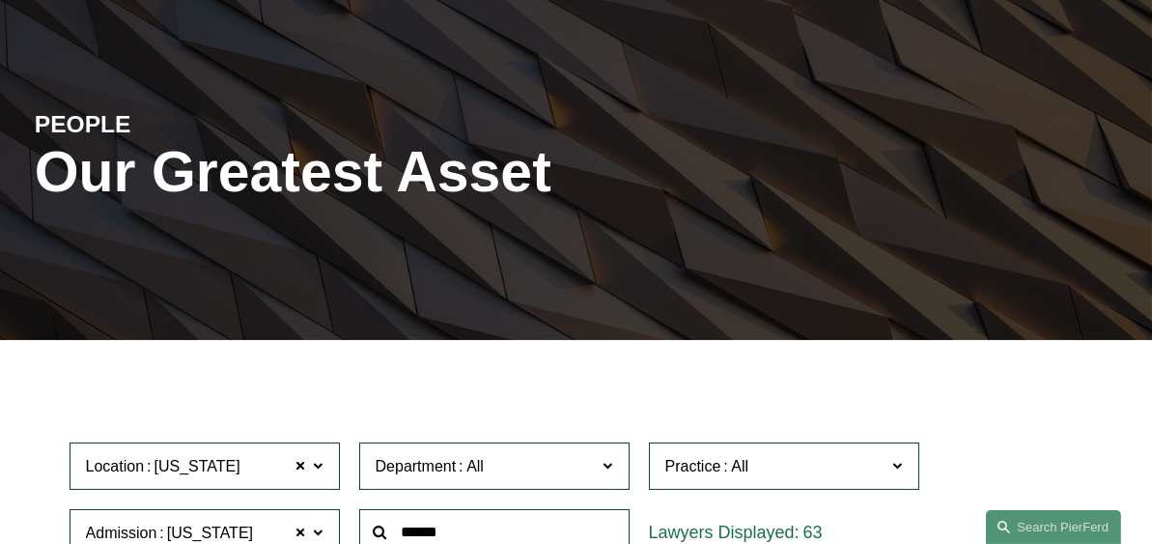
scroll to position [528, 0]
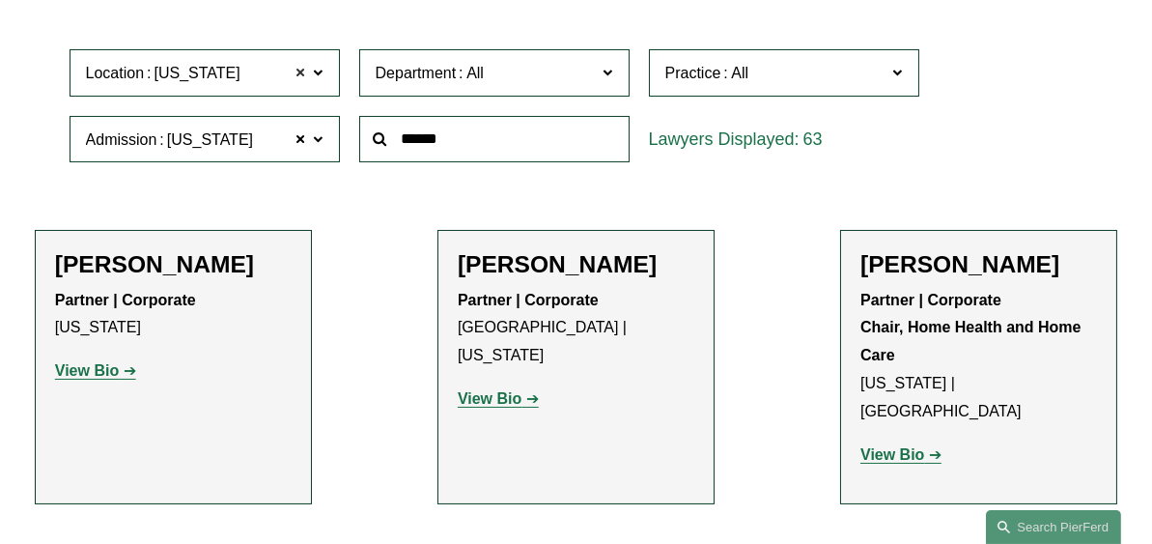
click at [298, 72] on span at bounding box center [302, 73] width 12 height 25
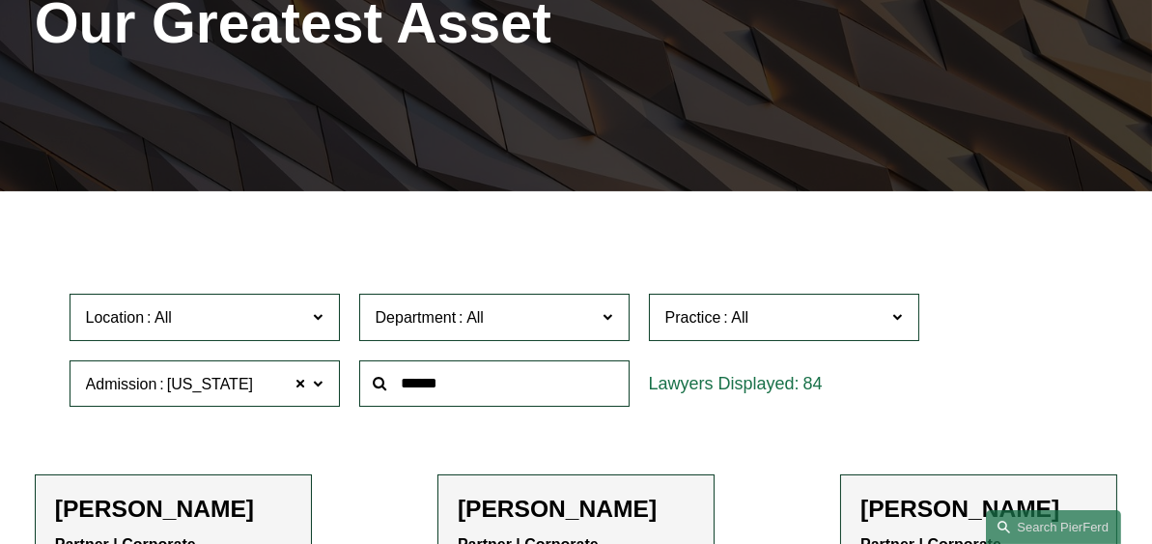
scroll to position [272, 0]
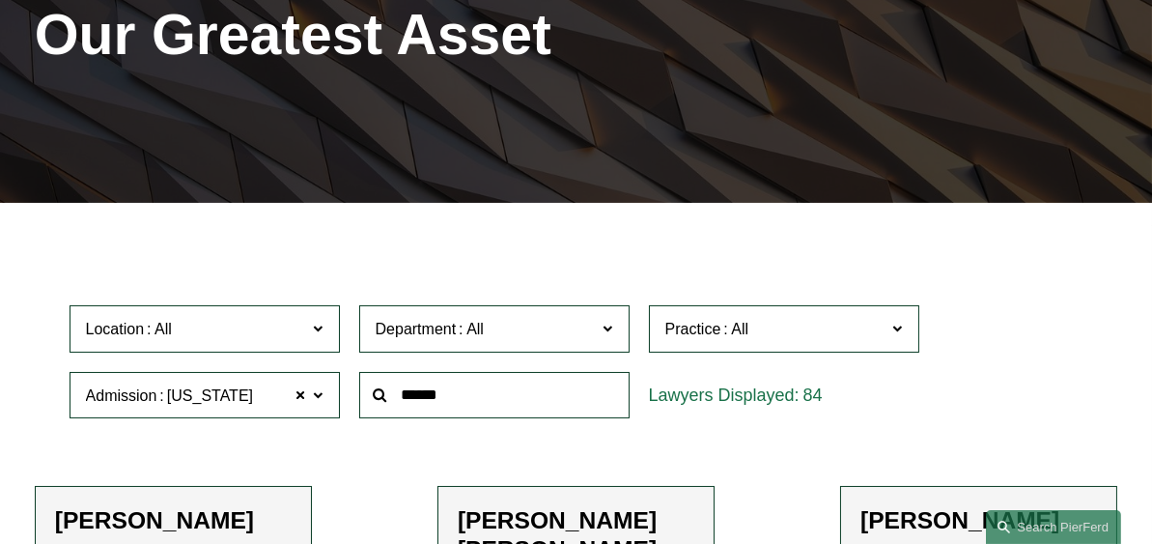
click at [321, 329] on span at bounding box center [318, 328] width 10 height 25
click at [0, 0] on link "Atlanta" at bounding box center [0, 0] width 0 height 0
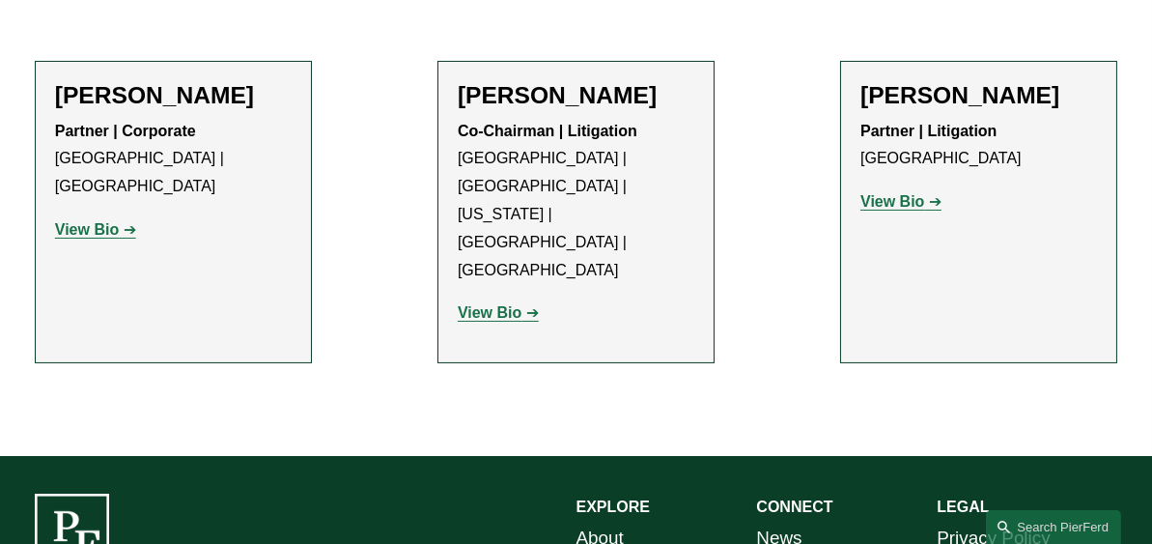
scroll to position [661, 0]
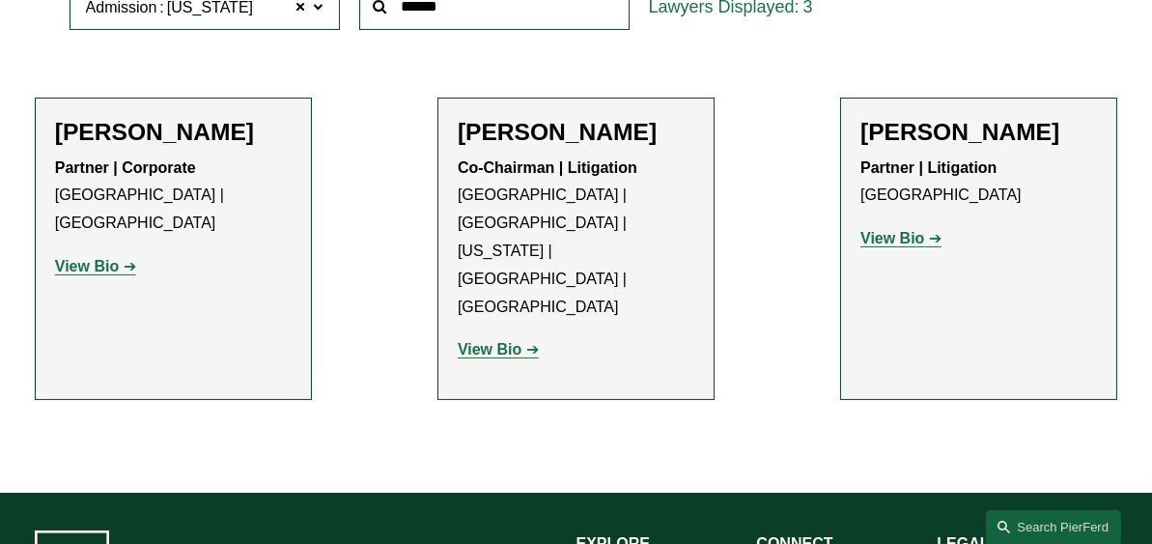
click at [120, 258] on link "View Bio" at bounding box center [95, 266] width 81 height 16
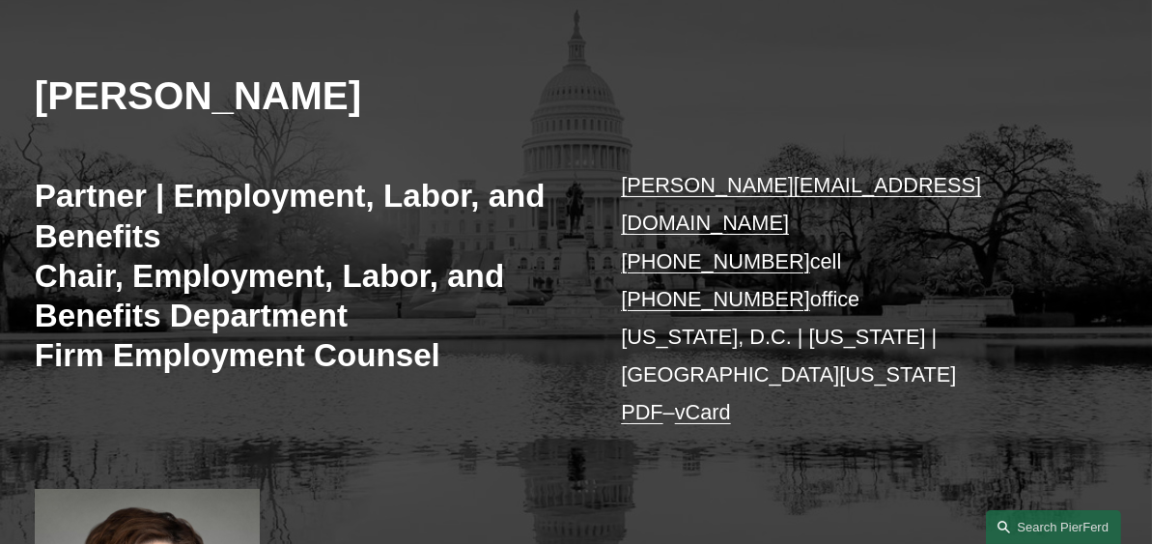
scroll to position [206, 0]
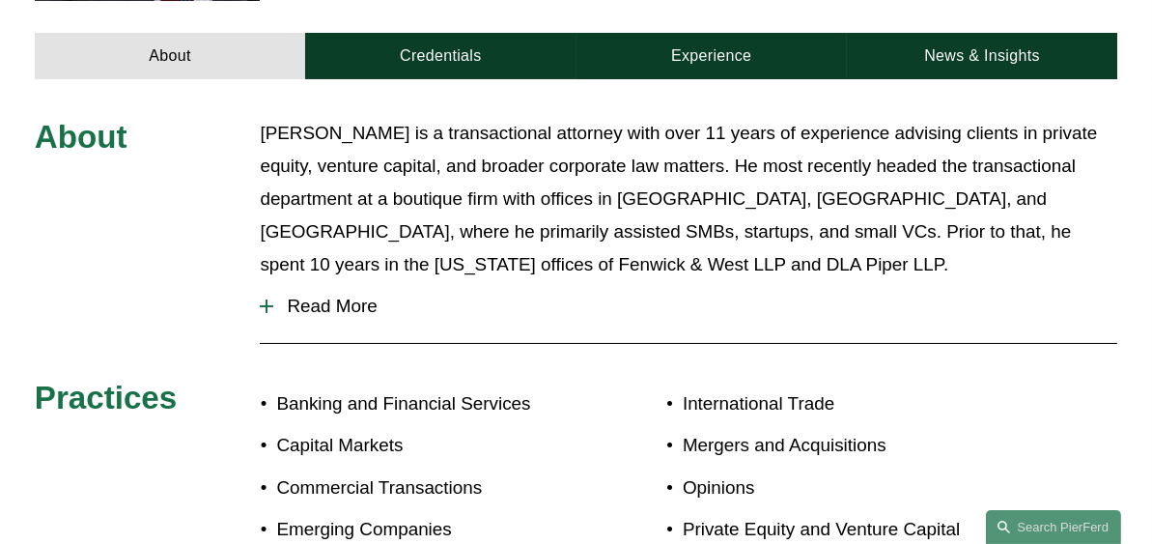
scroll to position [698, 0]
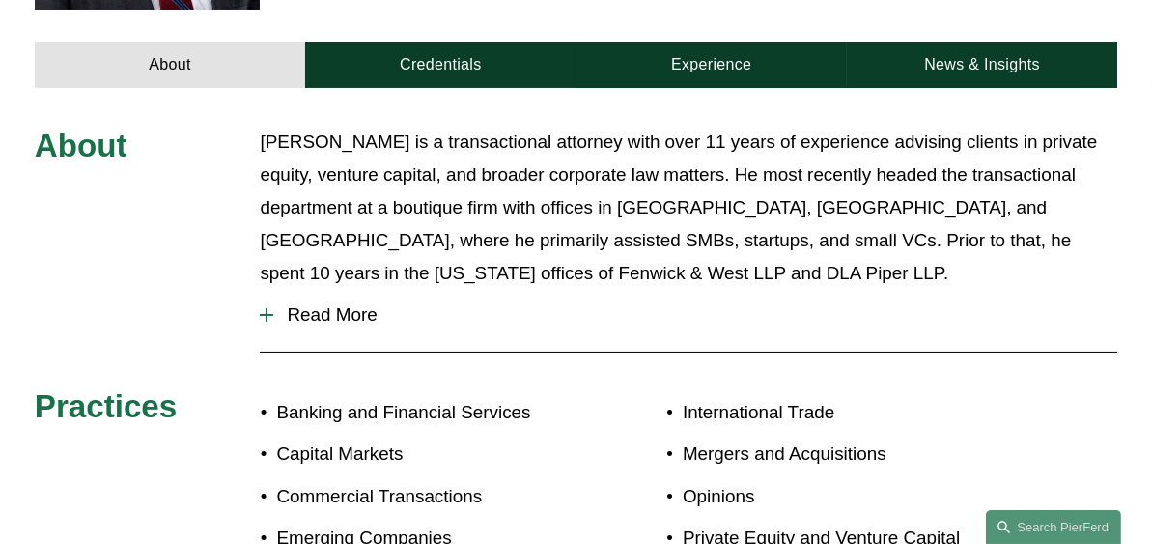
click at [287, 324] on span "Read More" at bounding box center [695, 314] width 844 height 21
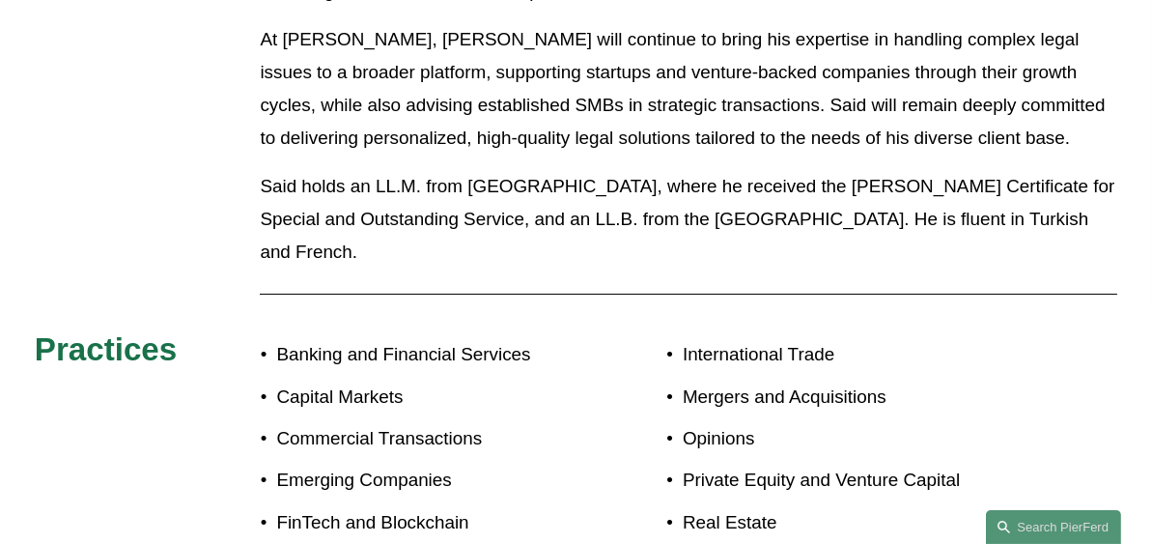
scroll to position [1288, 0]
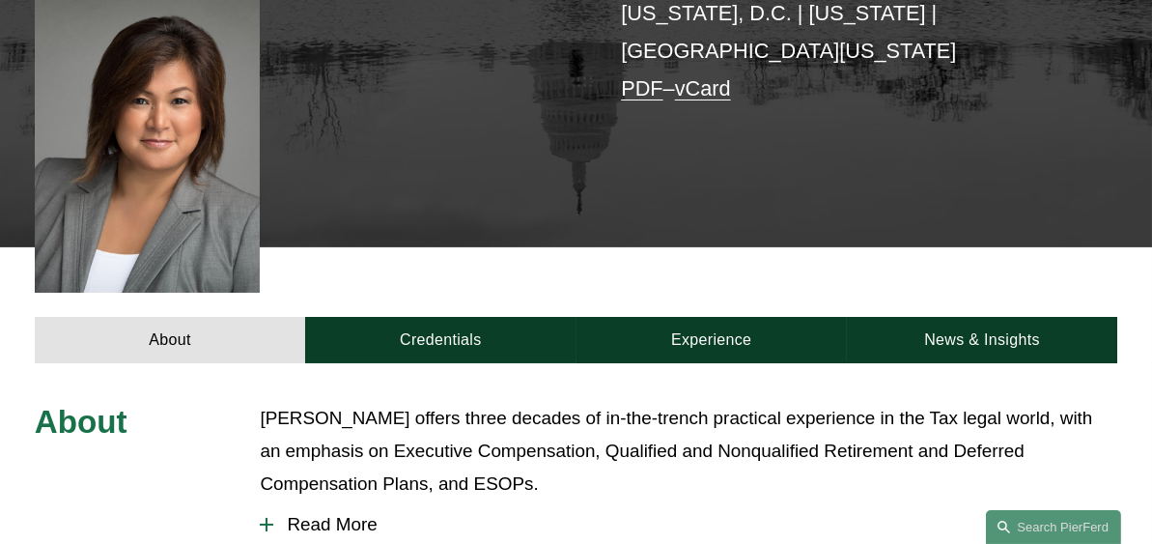
scroll to position [490, 0]
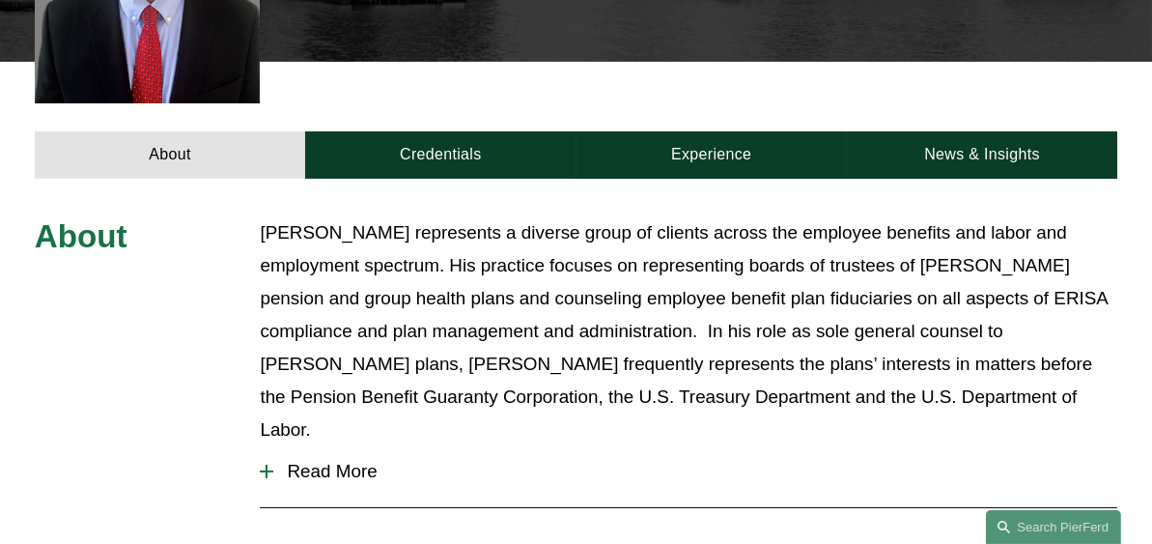
scroll to position [674, 0]
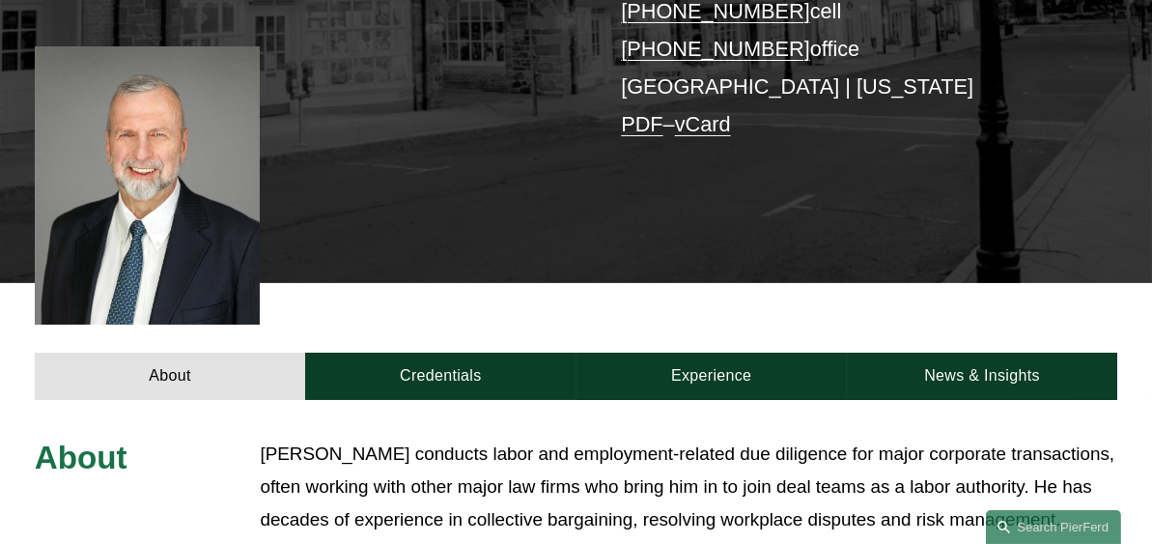
scroll to position [538, 0]
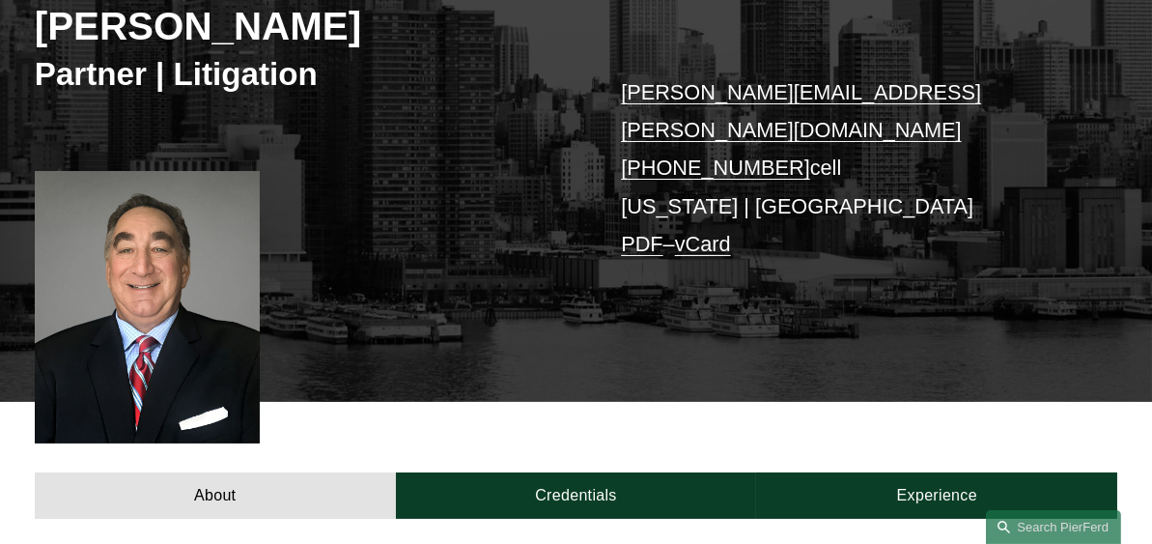
scroll to position [354, 0]
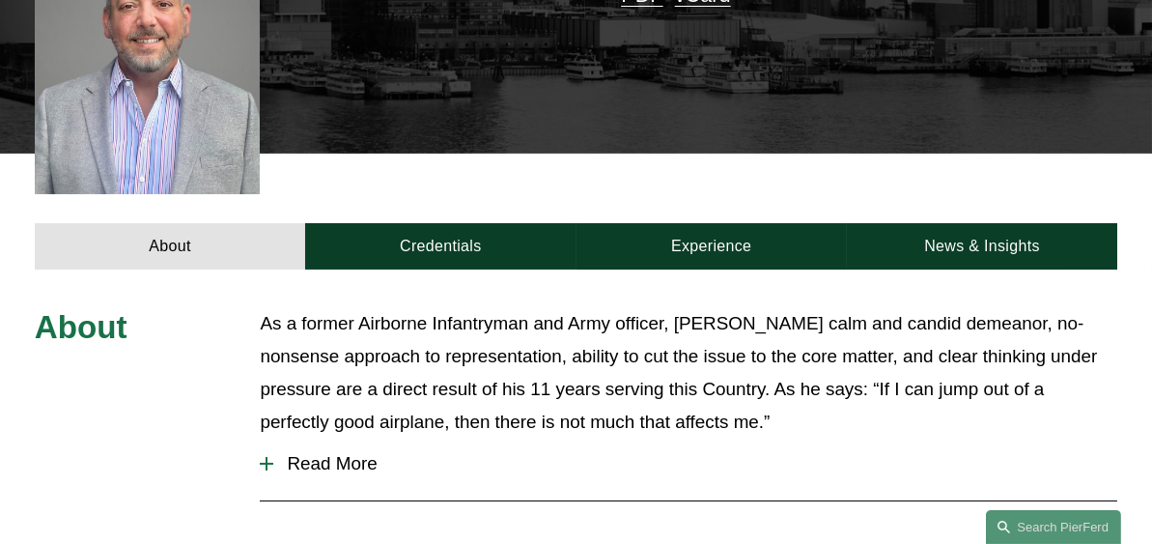
scroll to position [597, 0]
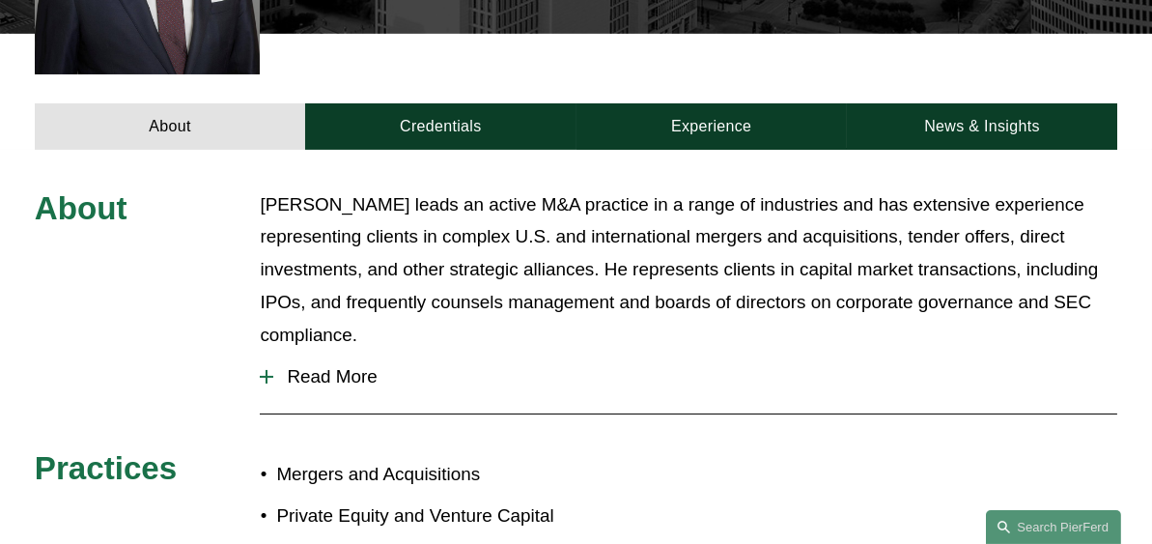
scroll to position [705, 0]
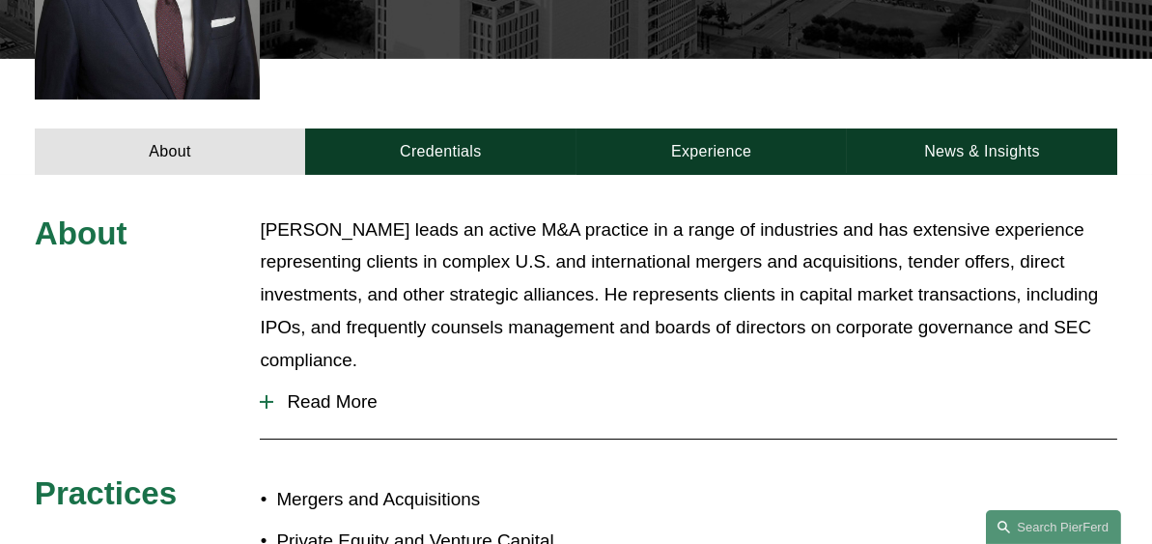
click at [372, 391] on span "Read More" at bounding box center [695, 401] width 844 height 21
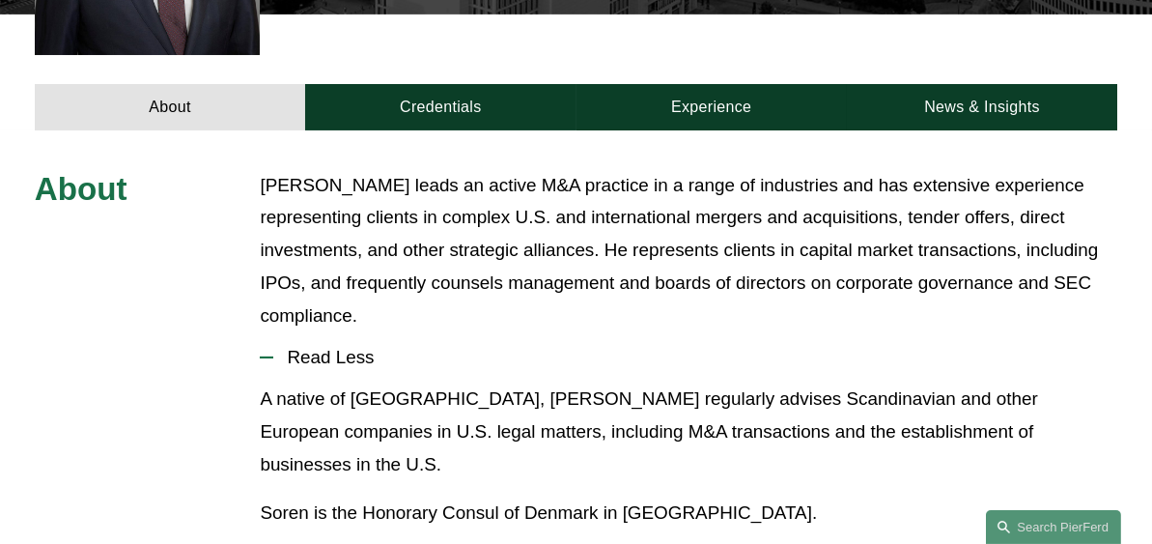
scroll to position [588, 0]
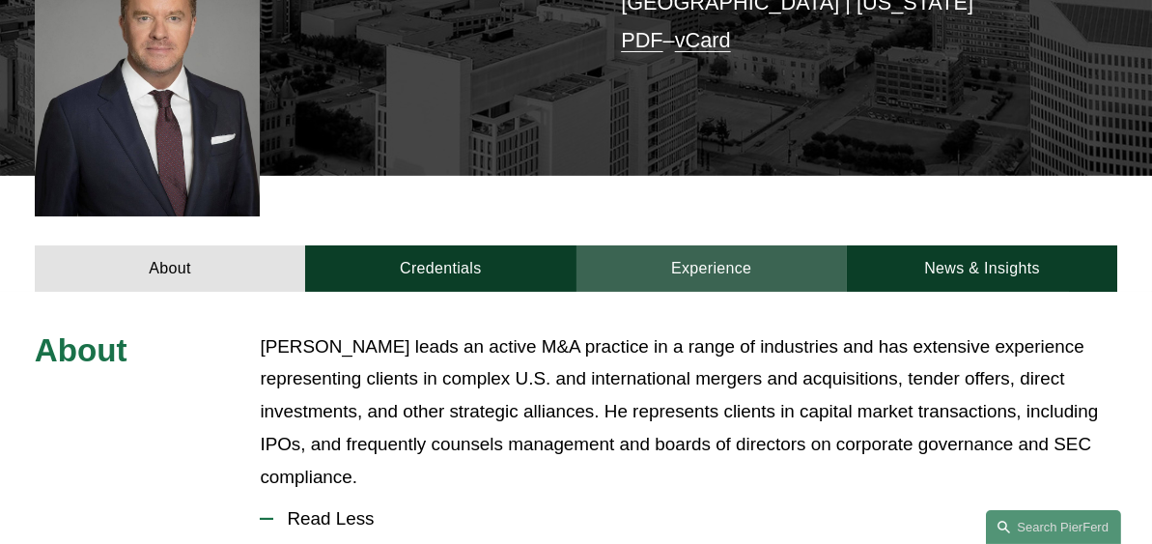
click at [738, 245] on link "Experience" at bounding box center [712, 268] width 270 height 46
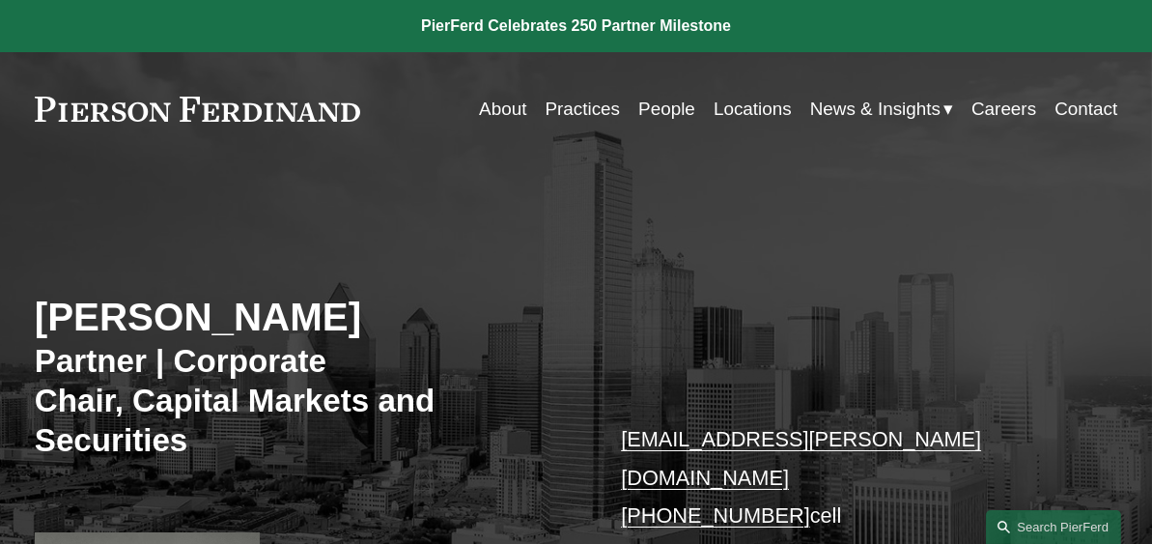
scroll to position [224, 0]
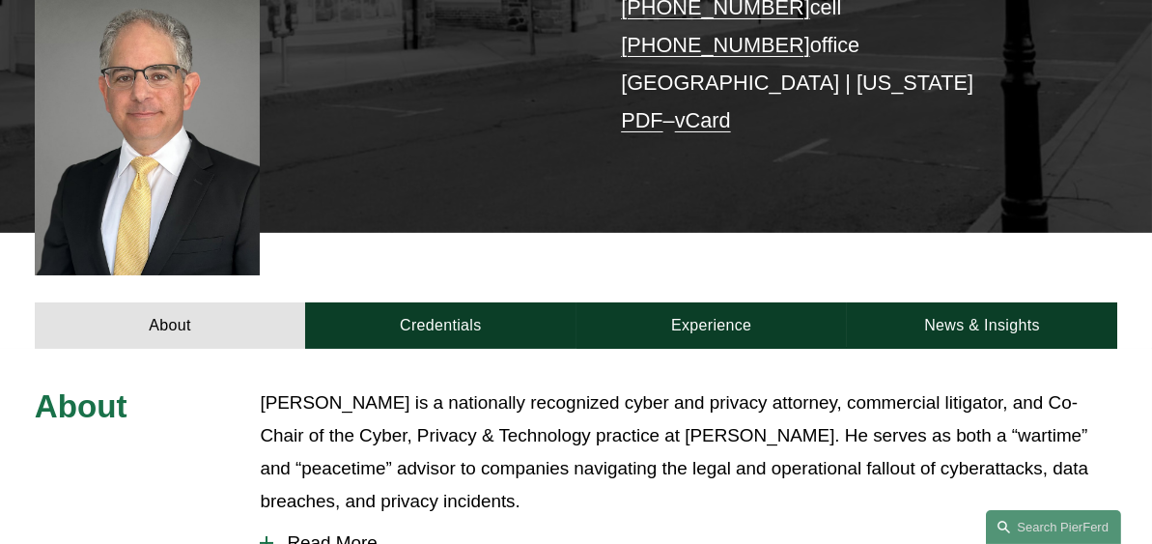
scroll to position [554, 0]
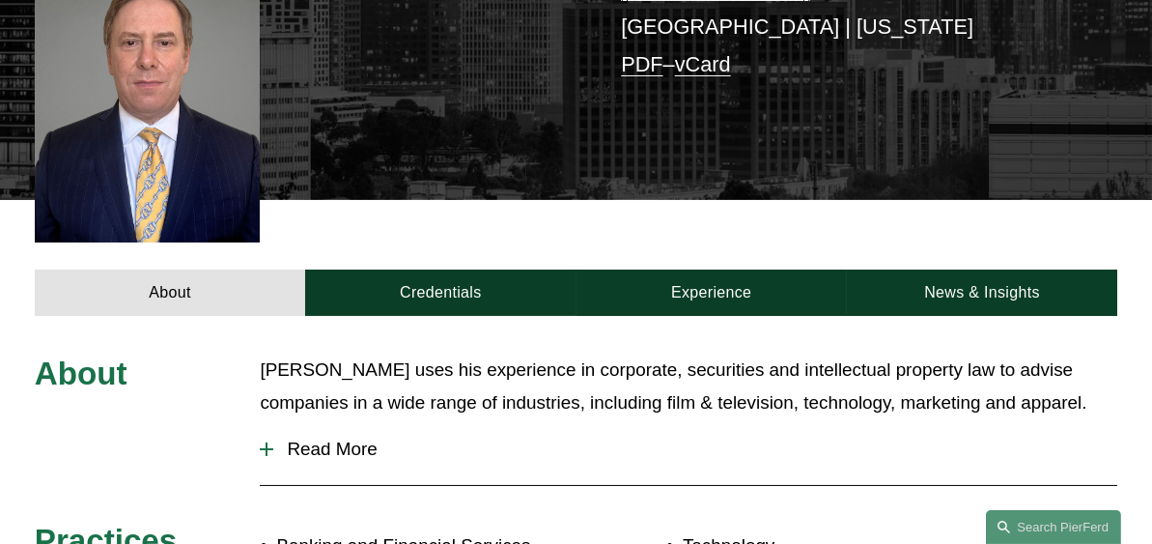
scroll to position [510, 0]
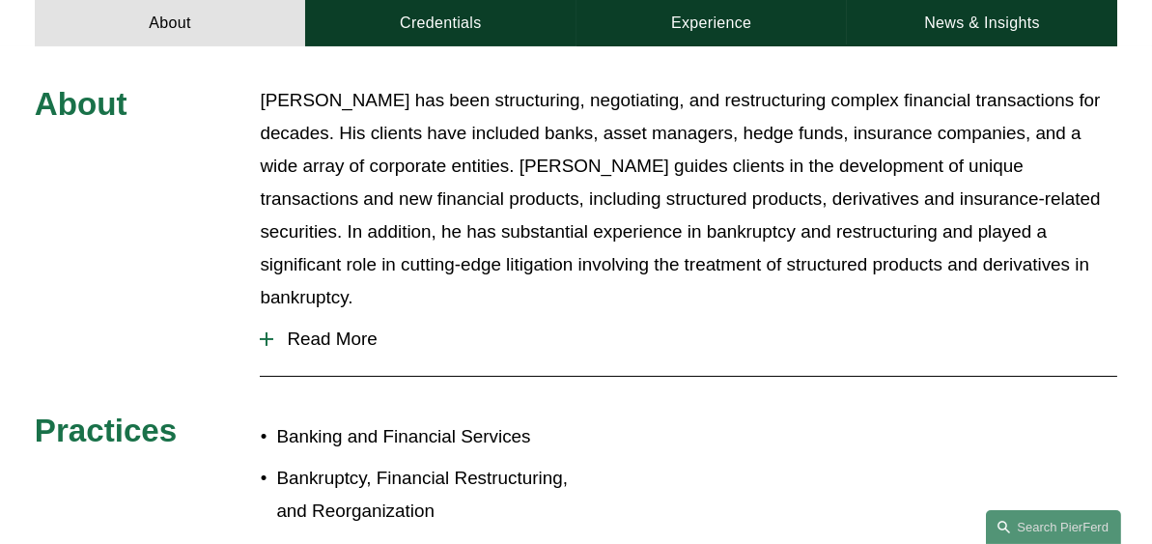
scroll to position [800, 0]
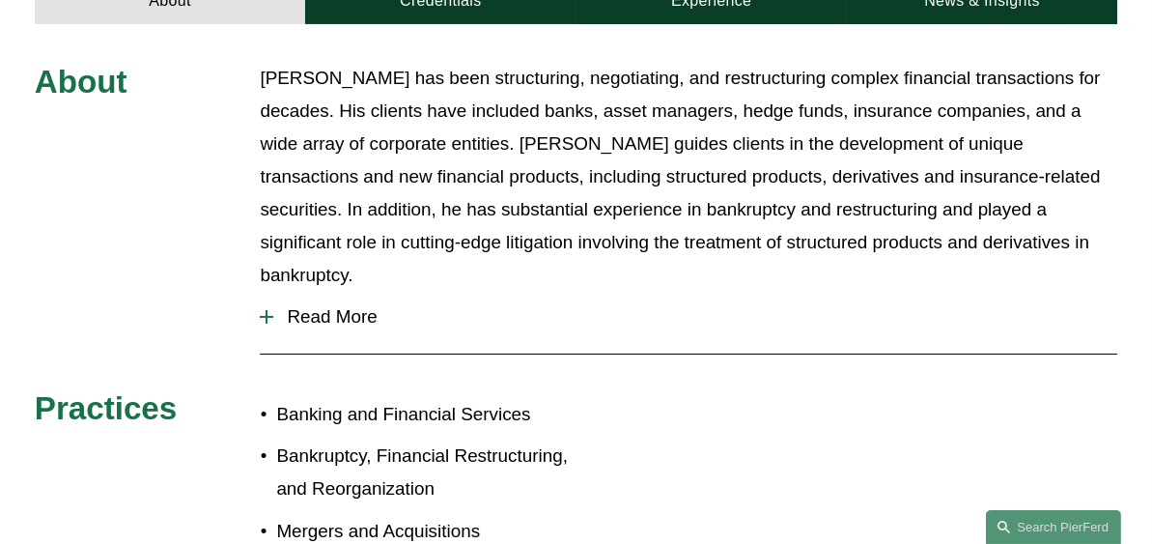
click at [338, 306] on span "Read More" at bounding box center [695, 316] width 844 height 21
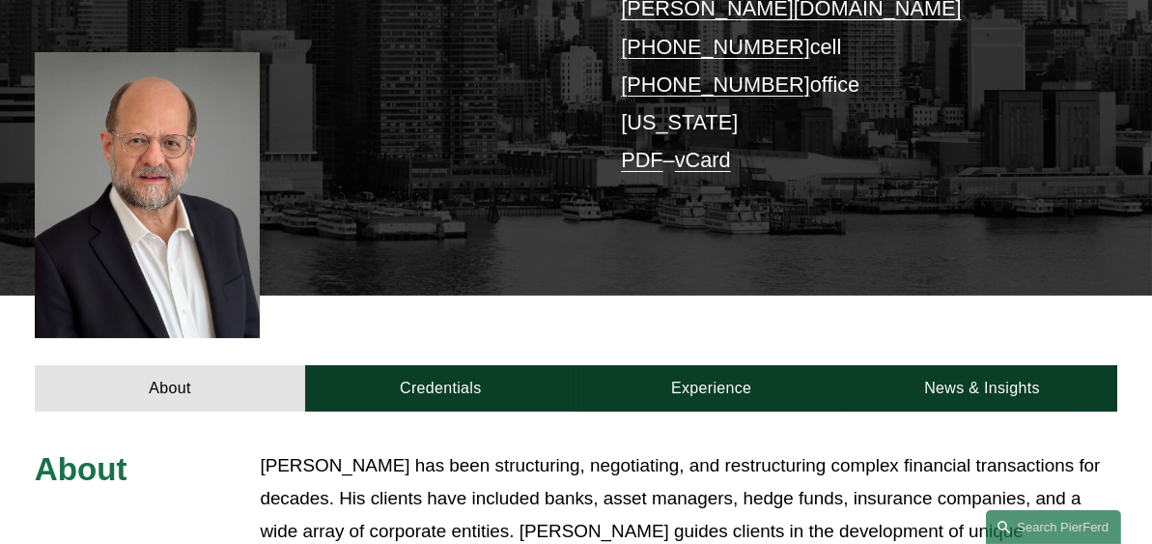
scroll to position [467, 0]
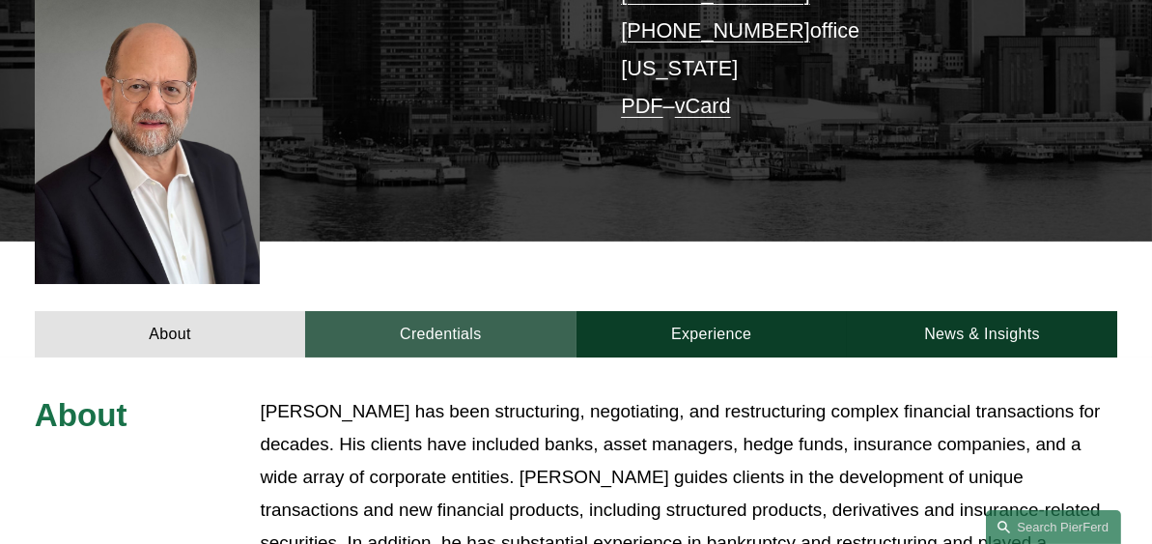
click at [399, 311] on link "Credentials" at bounding box center [440, 334] width 270 height 46
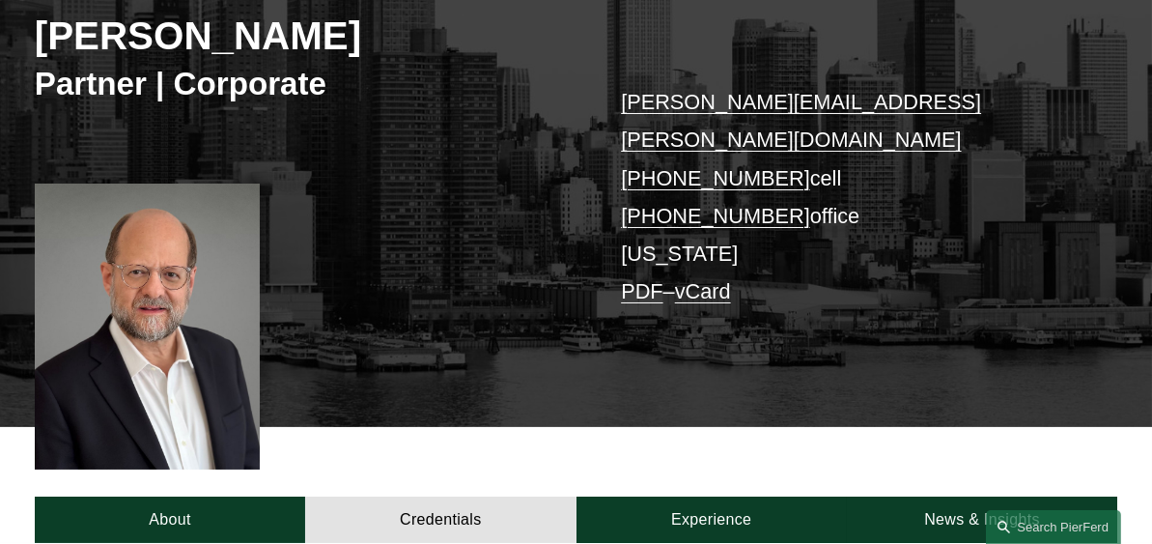
scroll to position [356, 0]
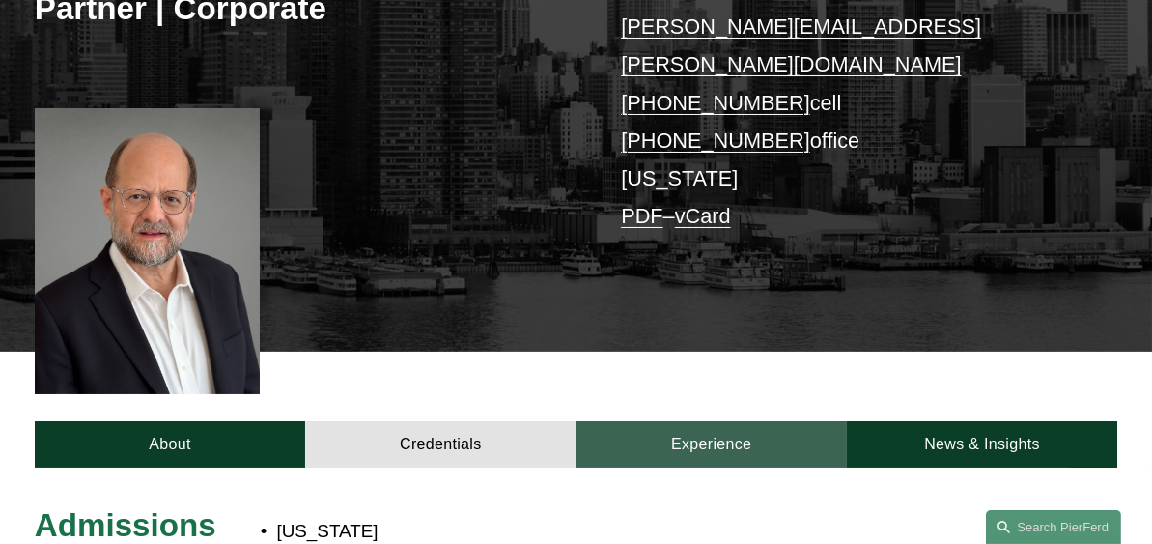
click at [736, 421] on link "Experience" at bounding box center [712, 444] width 270 height 46
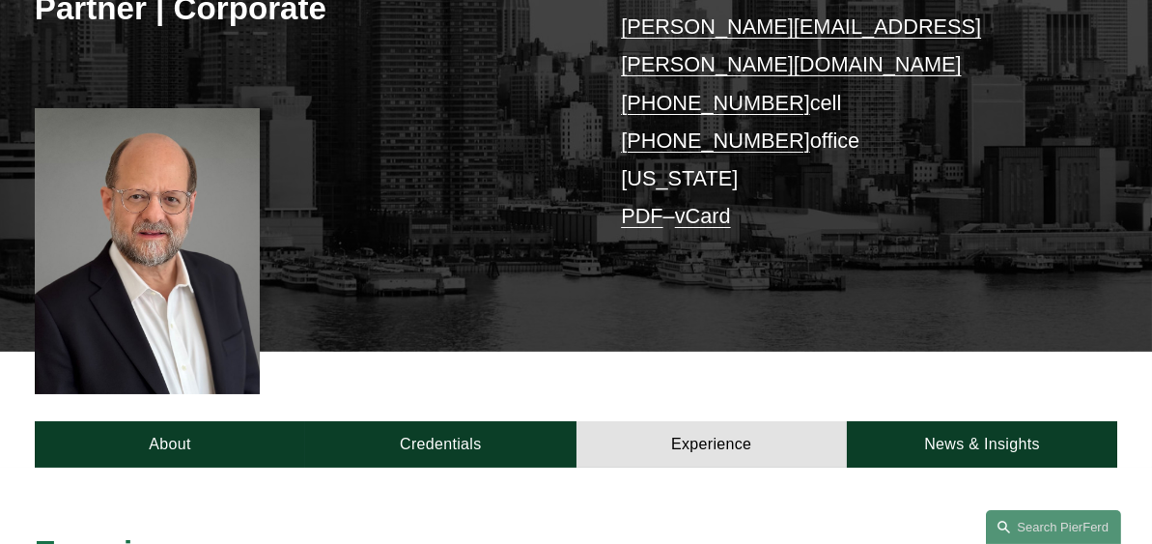
scroll to position [535, 0]
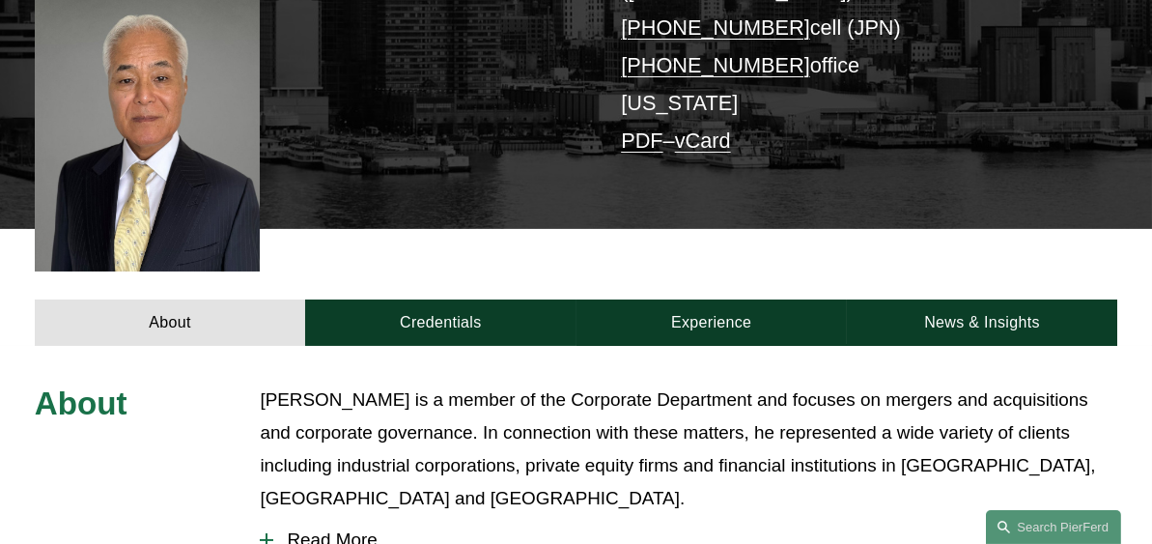
scroll to position [471, 0]
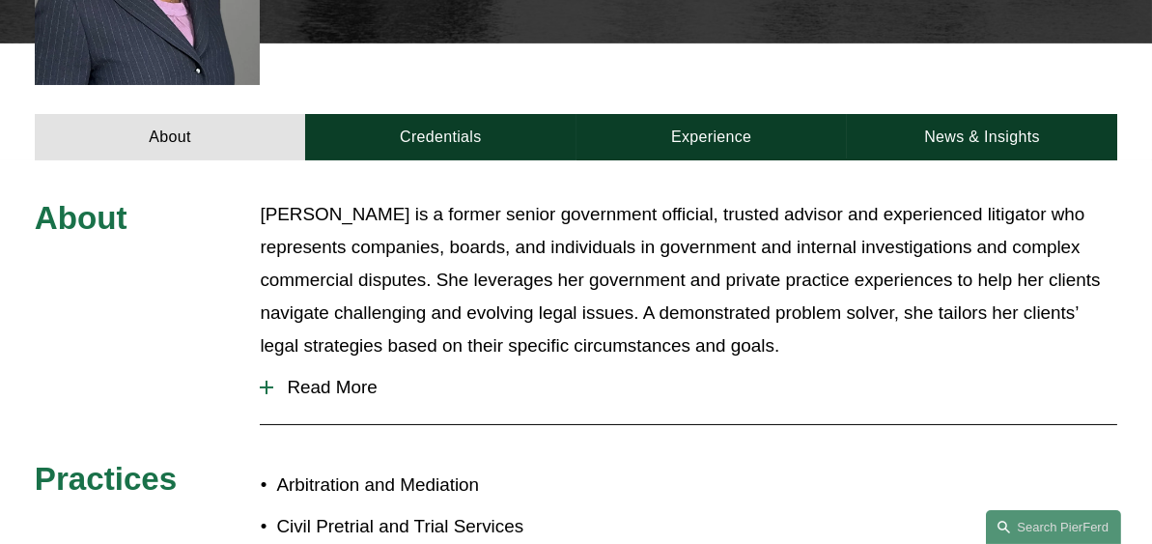
scroll to position [694, 0]
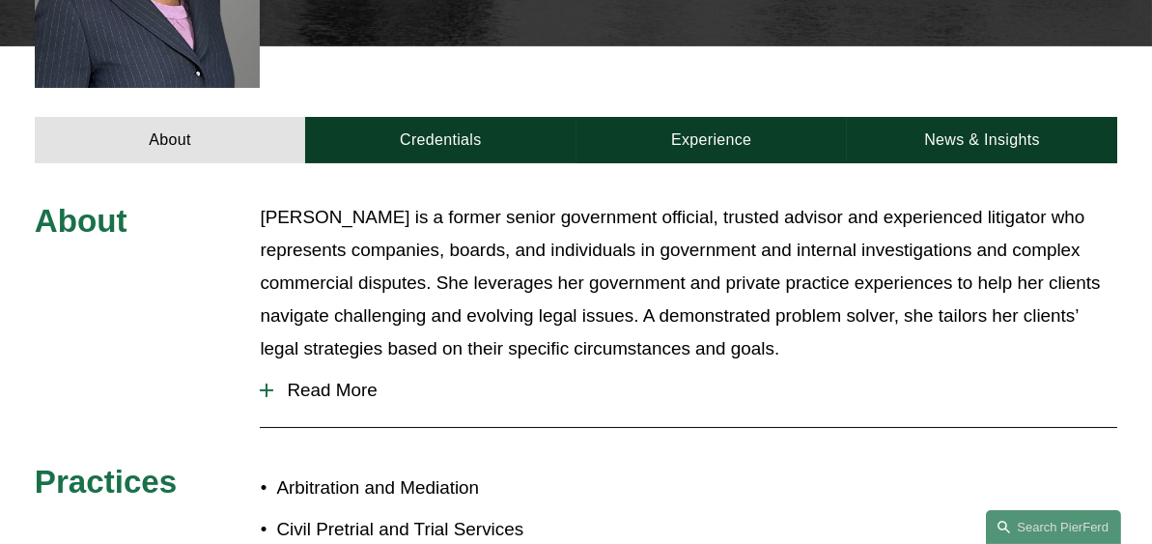
click at [317, 380] on span "Read More" at bounding box center [695, 390] width 844 height 21
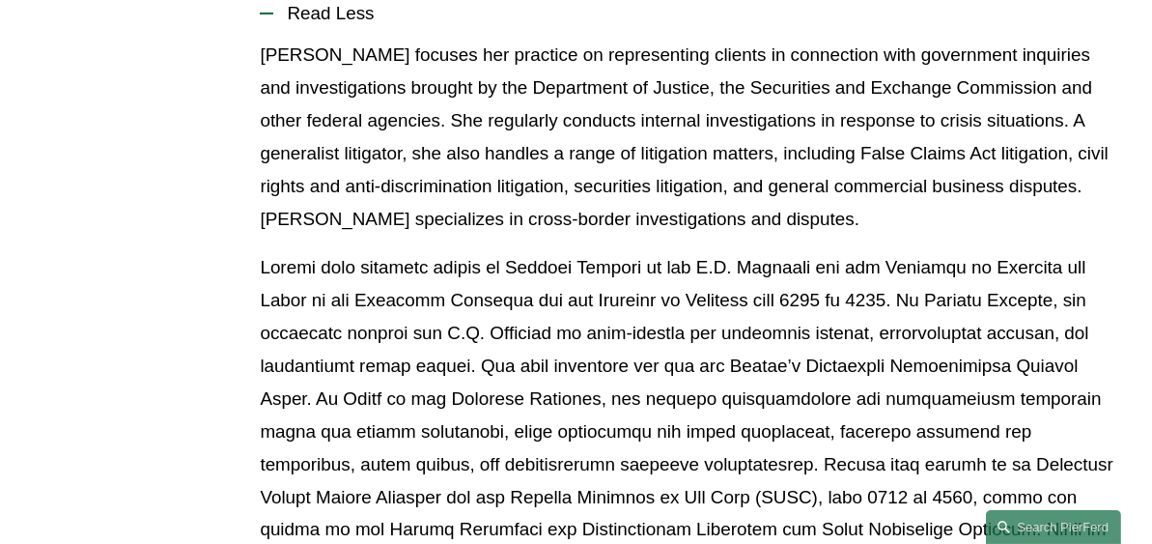
scroll to position [1132, 0]
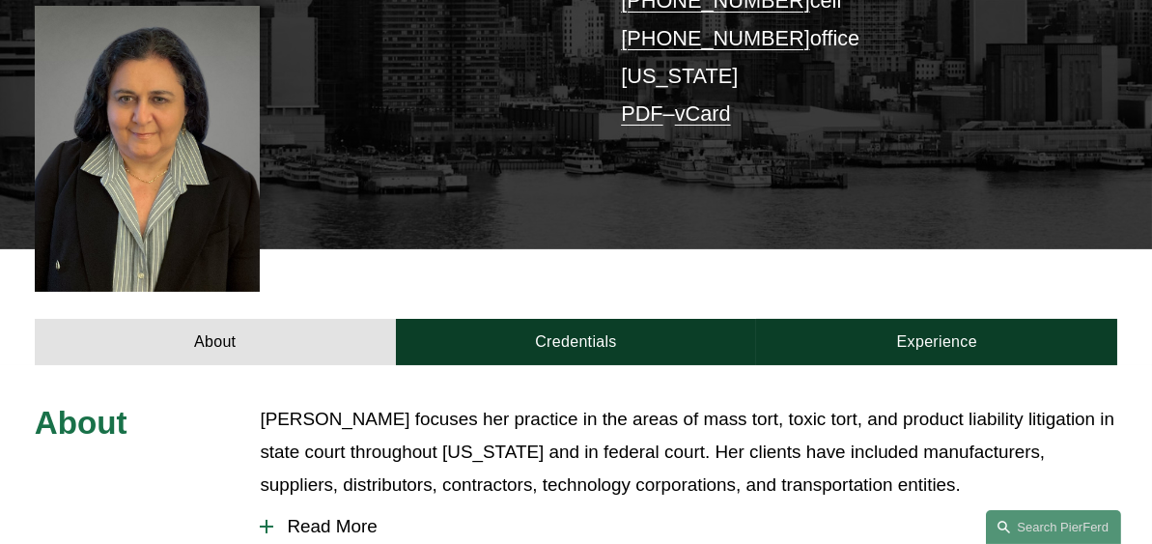
scroll to position [453, 0]
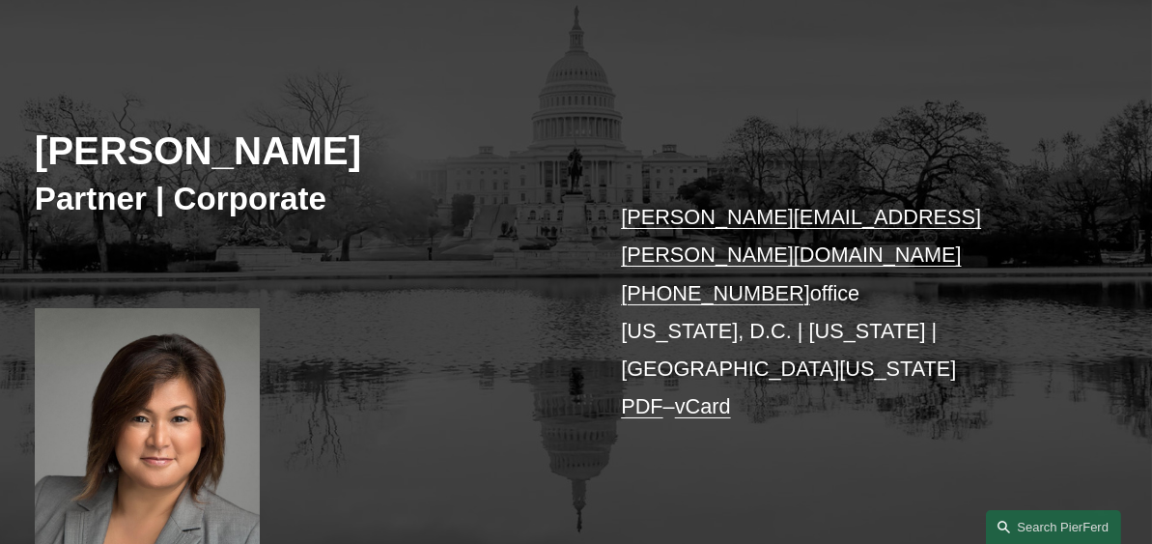
scroll to position [160, 0]
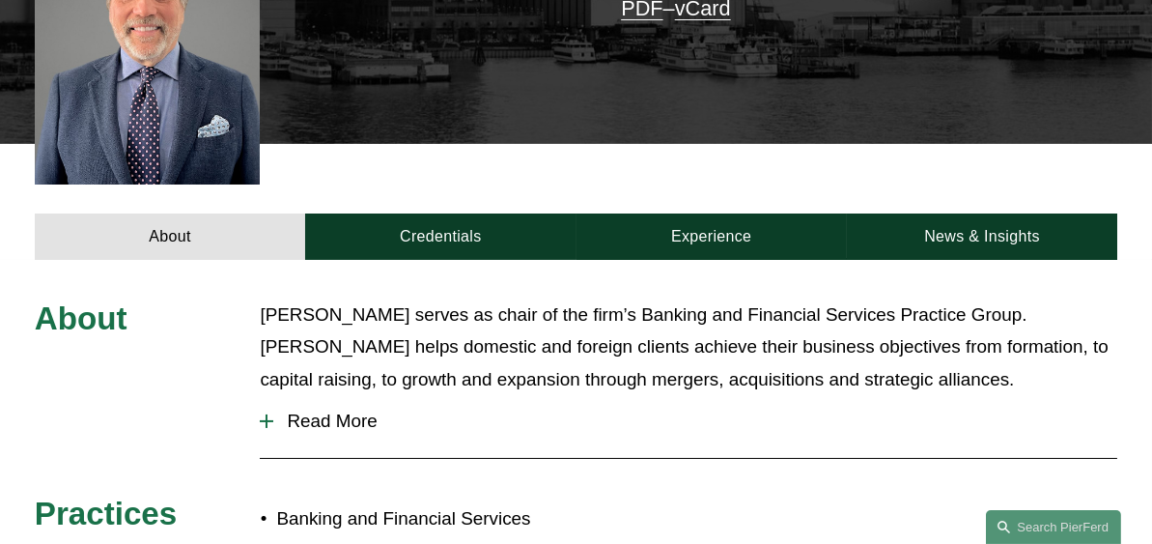
scroll to position [618, 0]
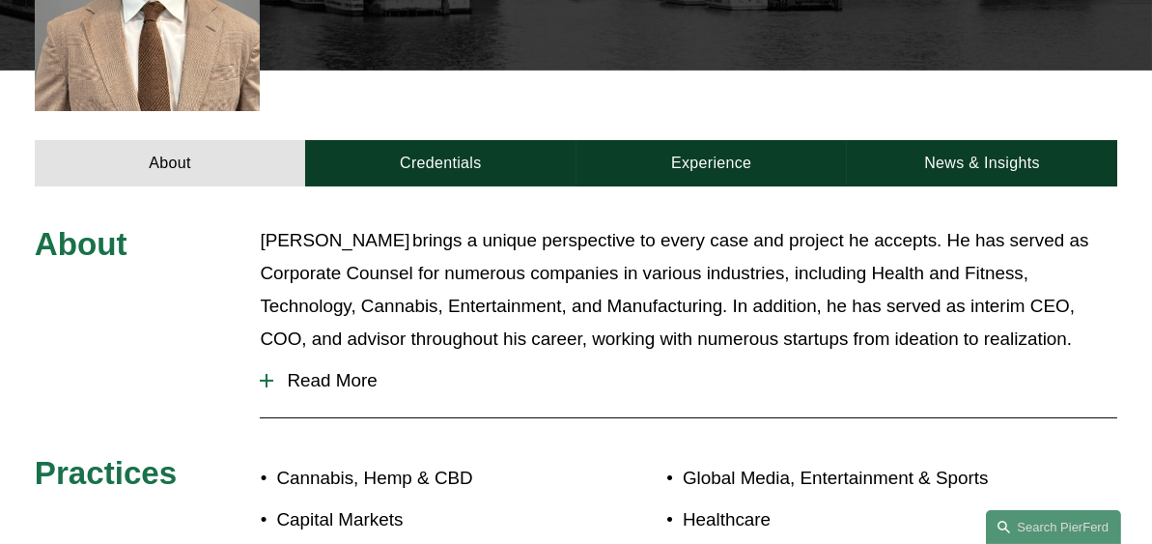
scroll to position [628, 0]
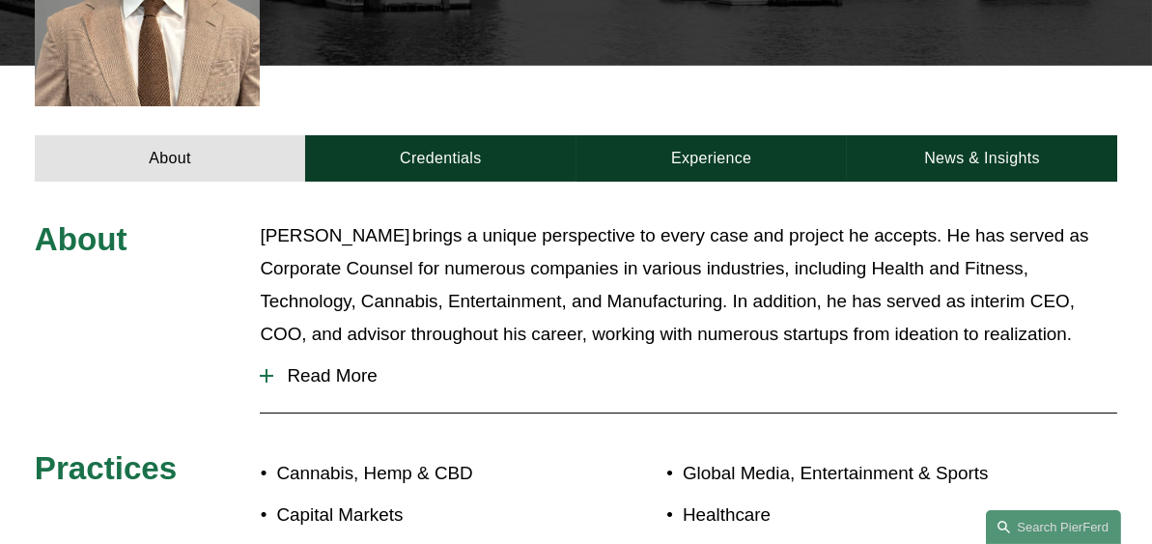
click at [333, 351] on button "Read More" at bounding box center [689, 376] width 858 height 50
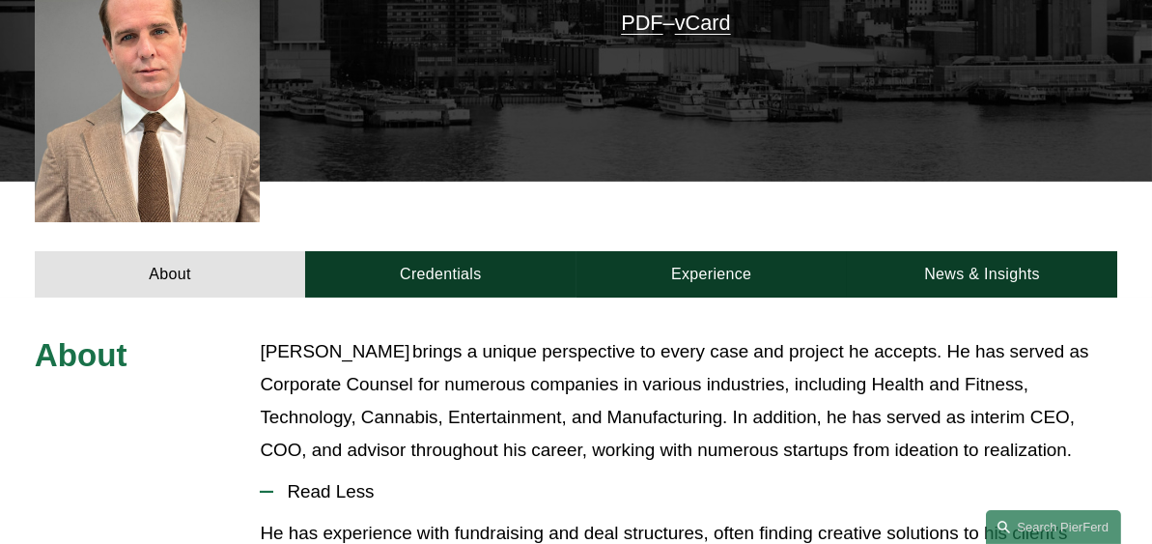
scroll to position [514, 0]
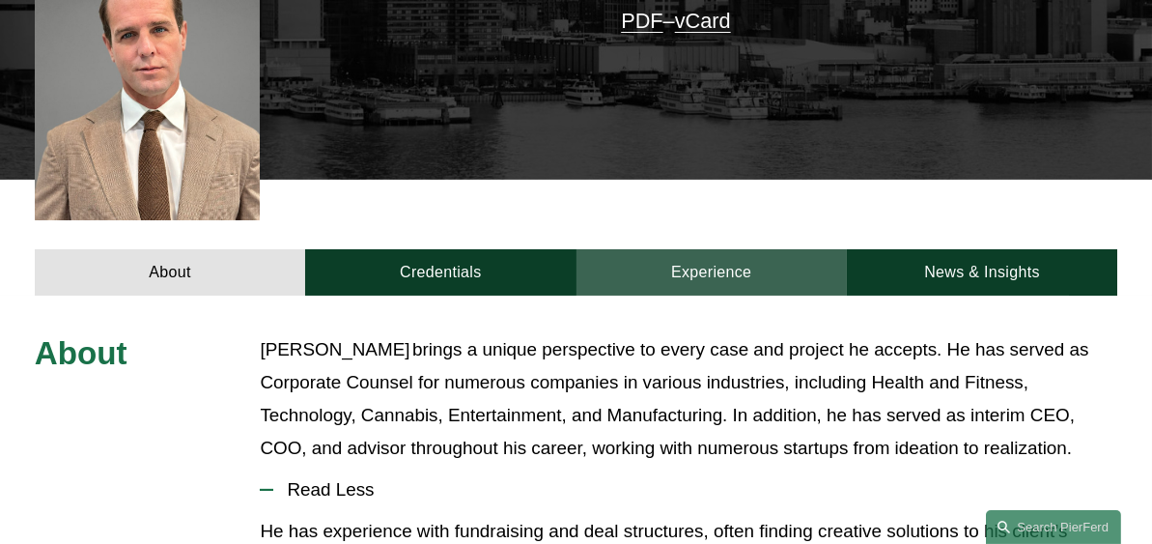
click at [707, 249] on link "Experience" at bounding box center [712, 272] width 270 height 46
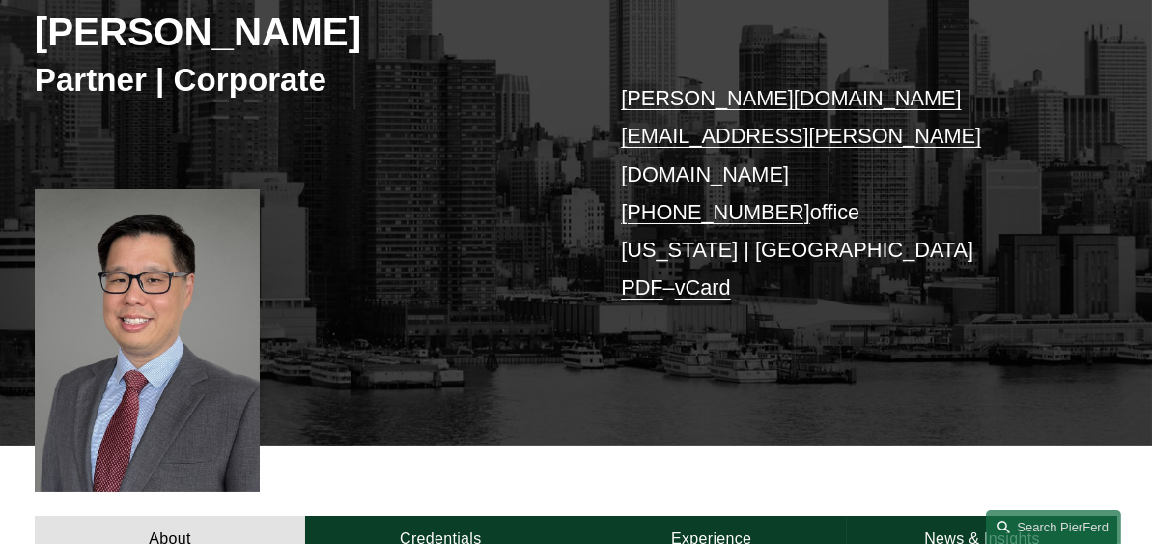
scroll to position [519, 0]
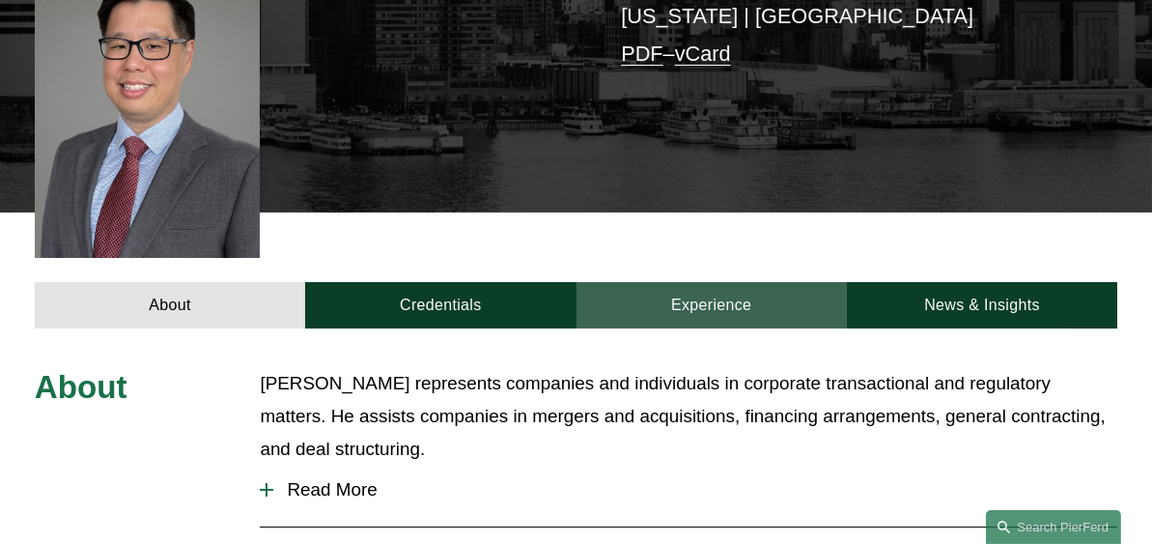
click at [715, 282] on link "Experience" at bounding box center [712, 305] width 270 height 46
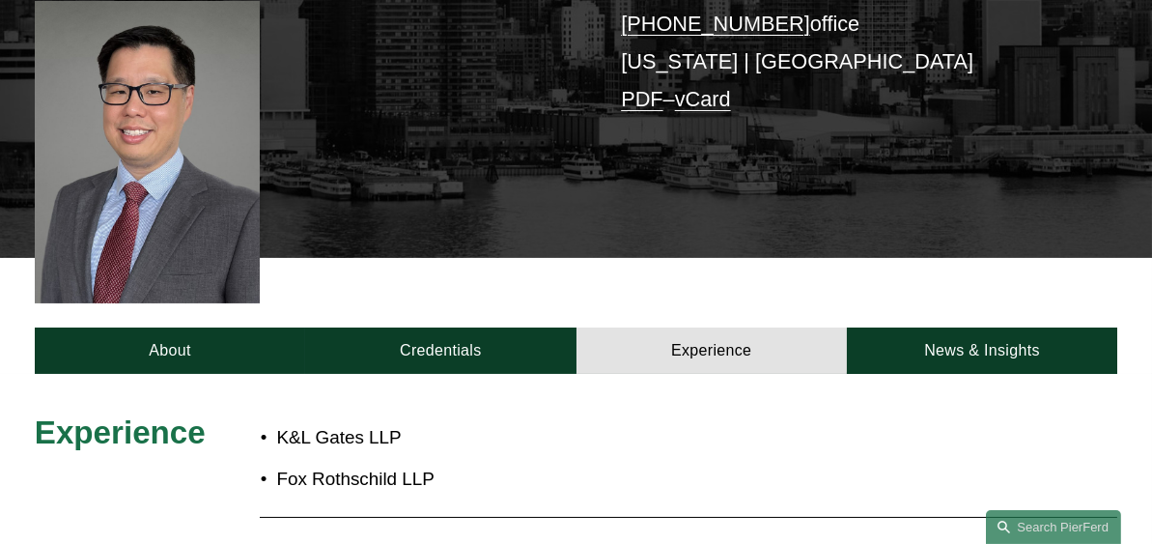
scroll to position [454, 0]
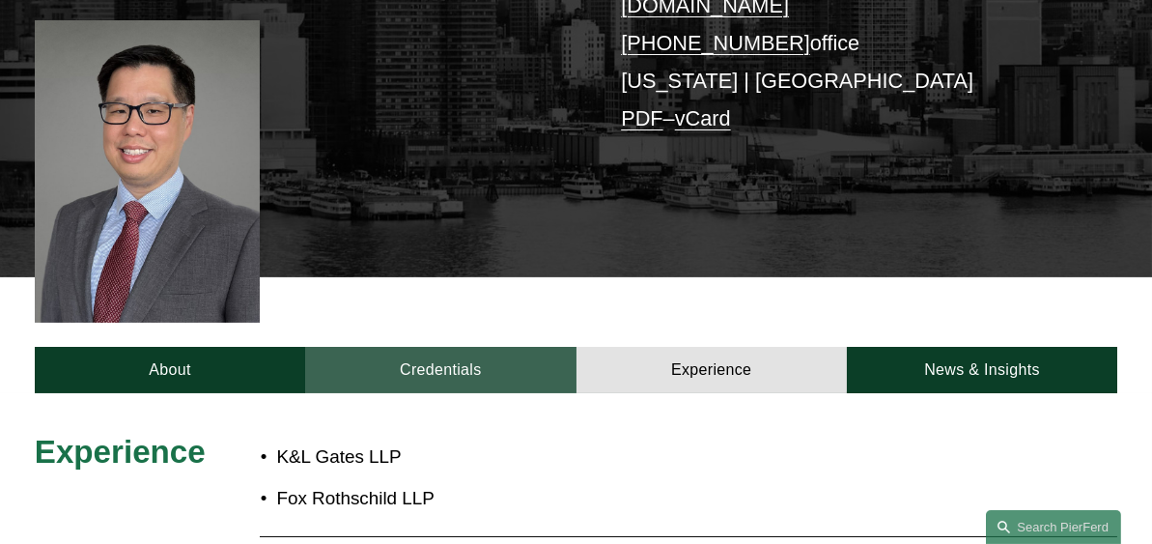
click at [423, 347] on link "Credentials" at bounding box center [440, 370] width 270 height 46
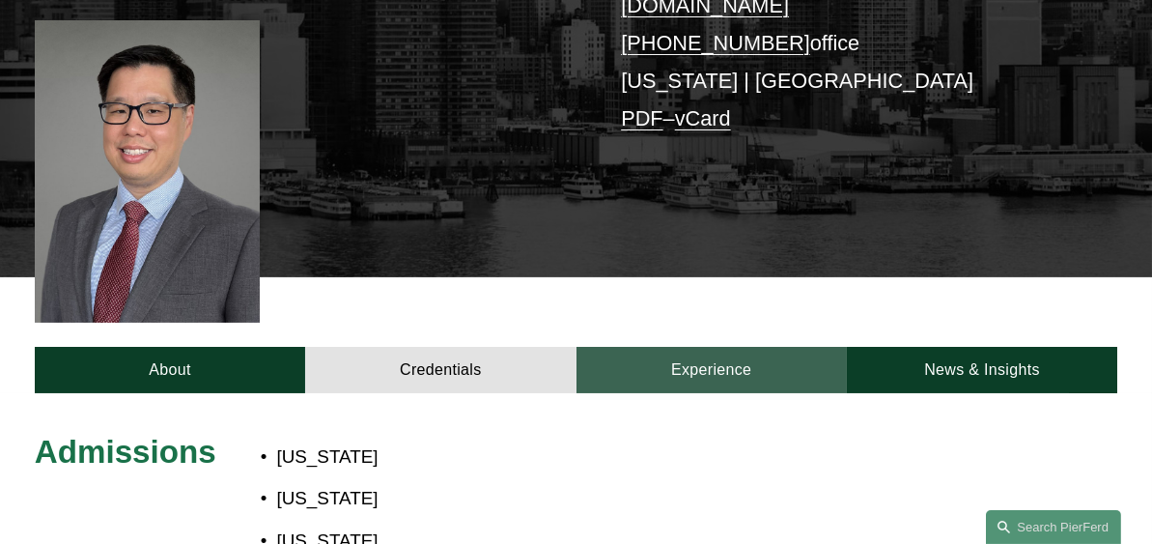
click at [722, 347] on link "Experience" at bounding box center [712, 370] width 270 height 46
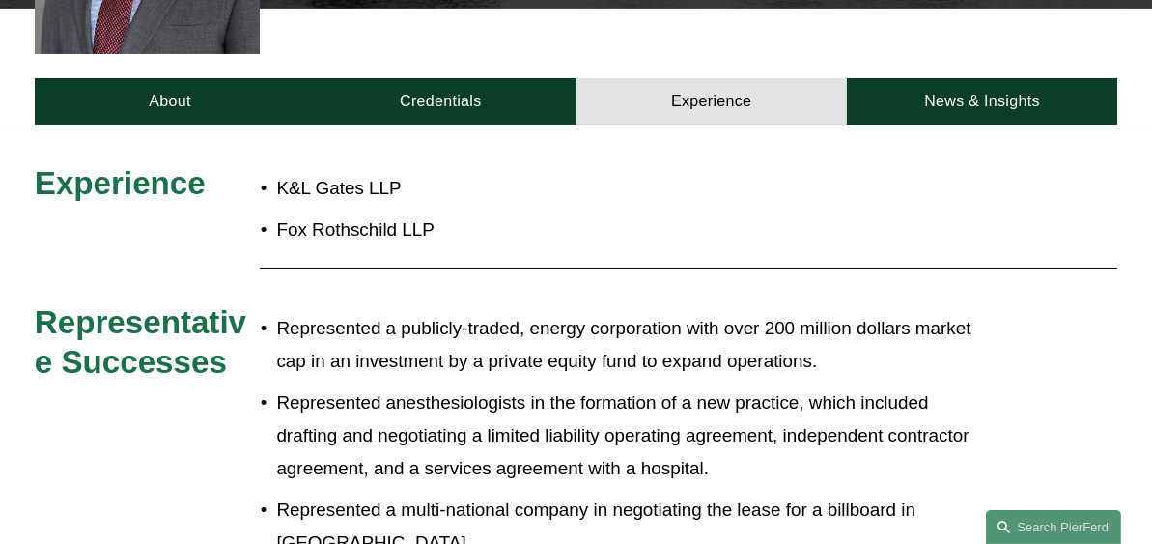
scroll to position [589, 0]
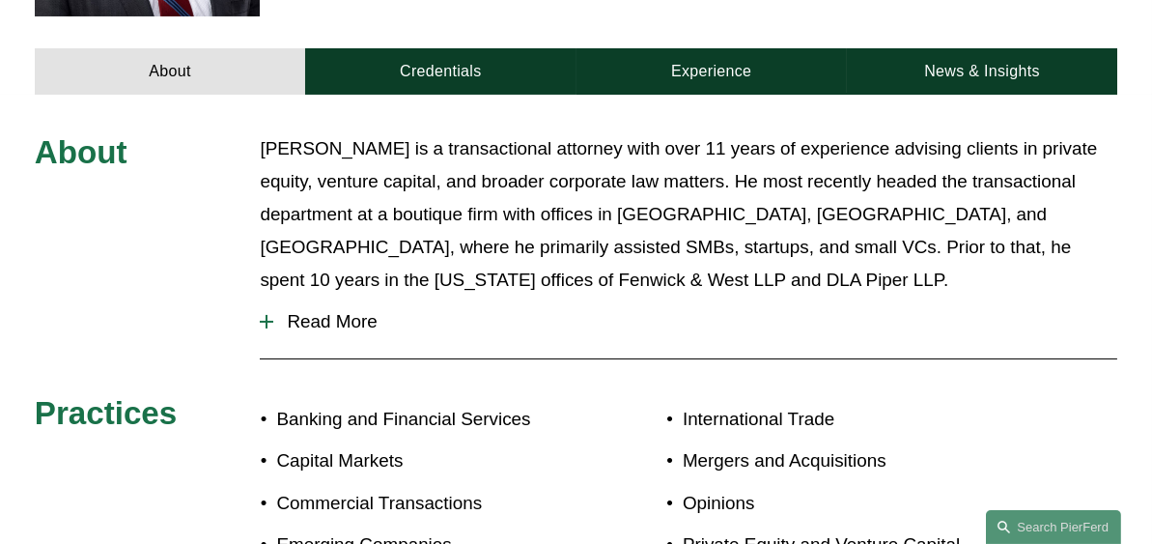
scroll to position [689, 0]
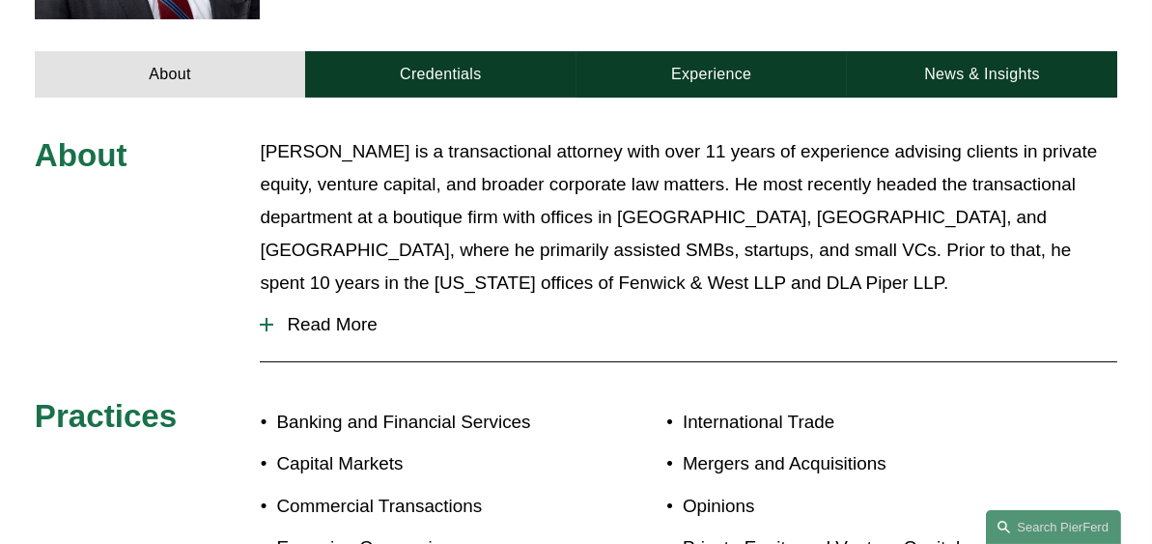
click at [357, 329] on span "Read More" at bounding box center [695, 324] width 844 height 21
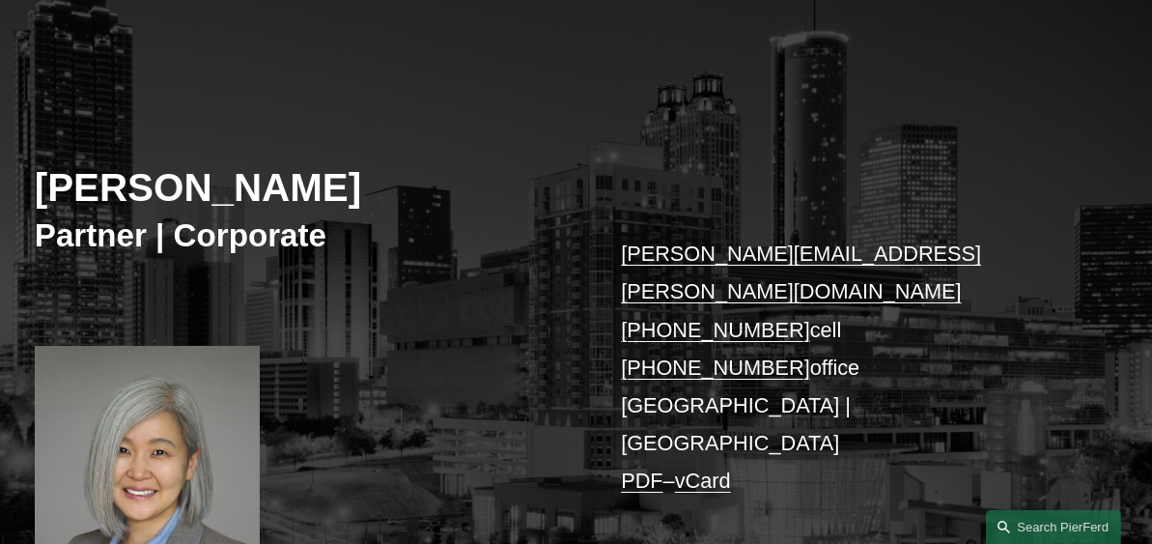
scroll to position [45, 0]
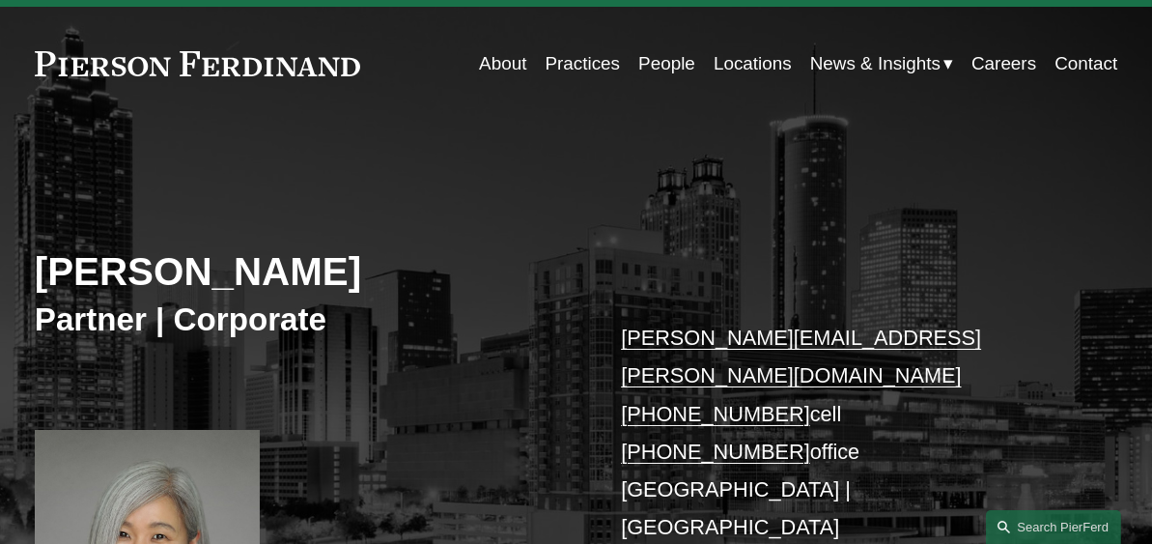
click at [588, 69] on link "Practices" at bounding box center [583, 63] width 75 height 37
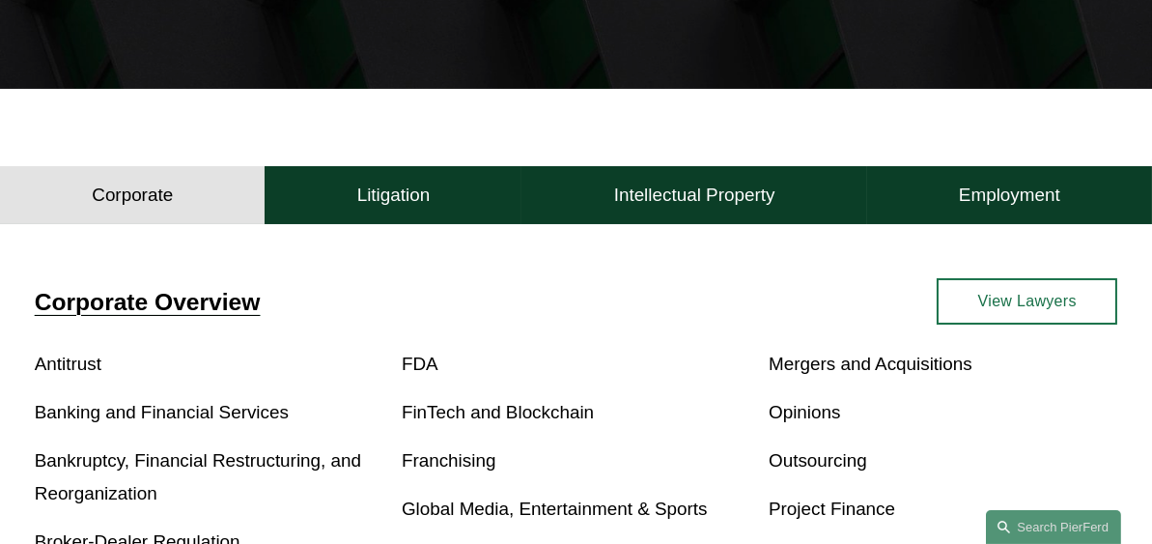
scroll to position [741, 0]
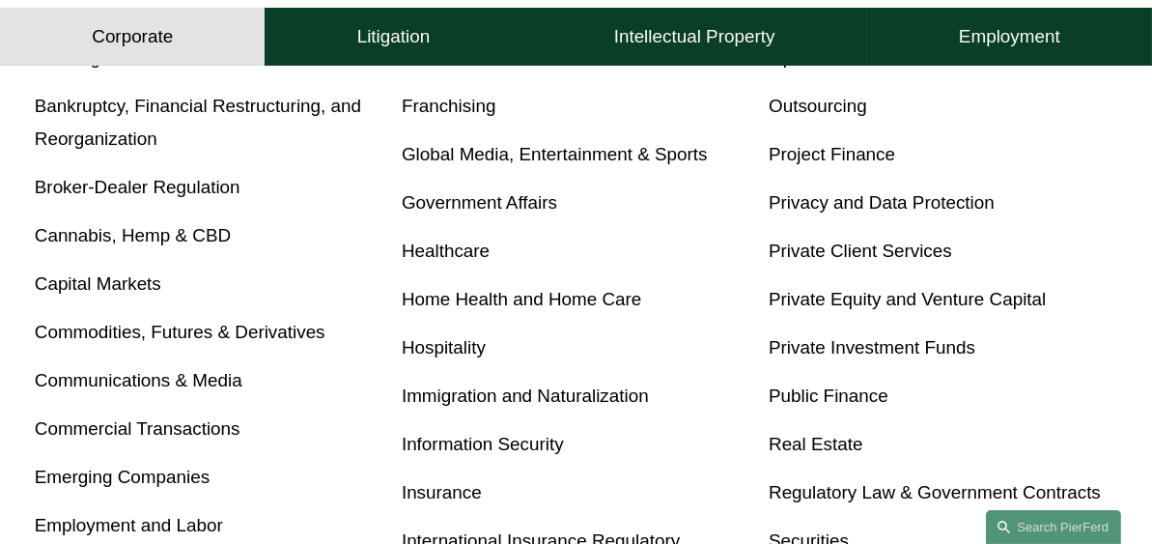
click at [76, 289] on link "Capital Markets" at bounding box center [98, 283] width 127 height 20
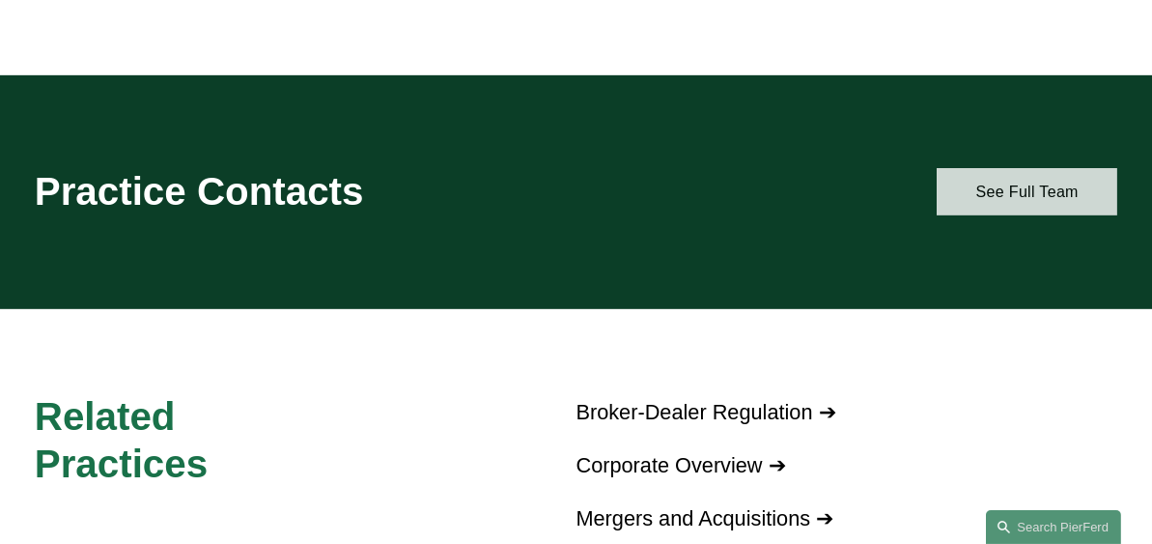
scroll to position [1021, 0]
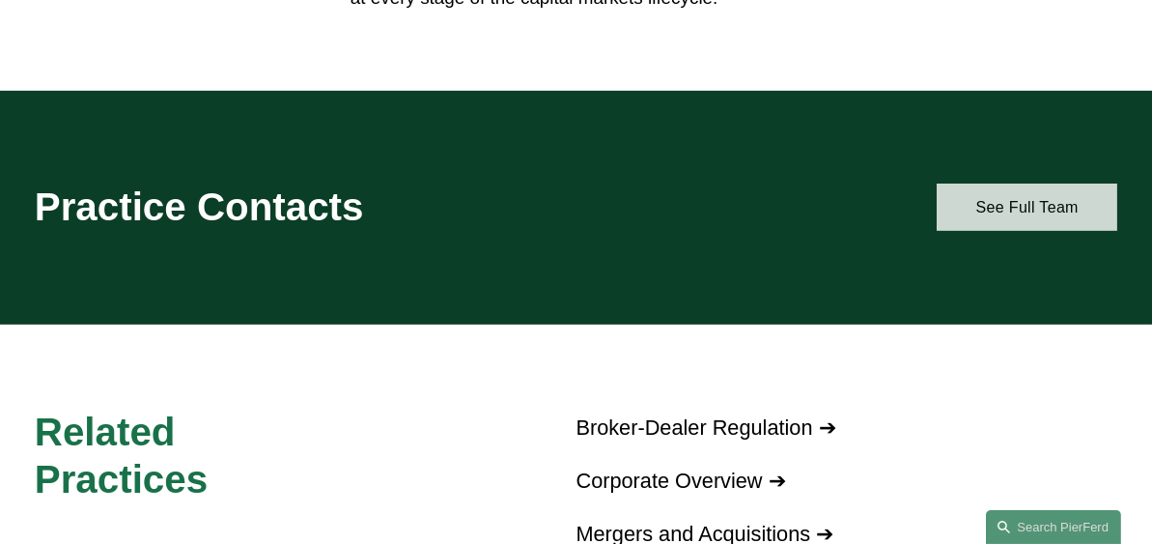
click at [1026, 213] on link "See Full Team" at bounding box center [1027, 207] width 181 height 47
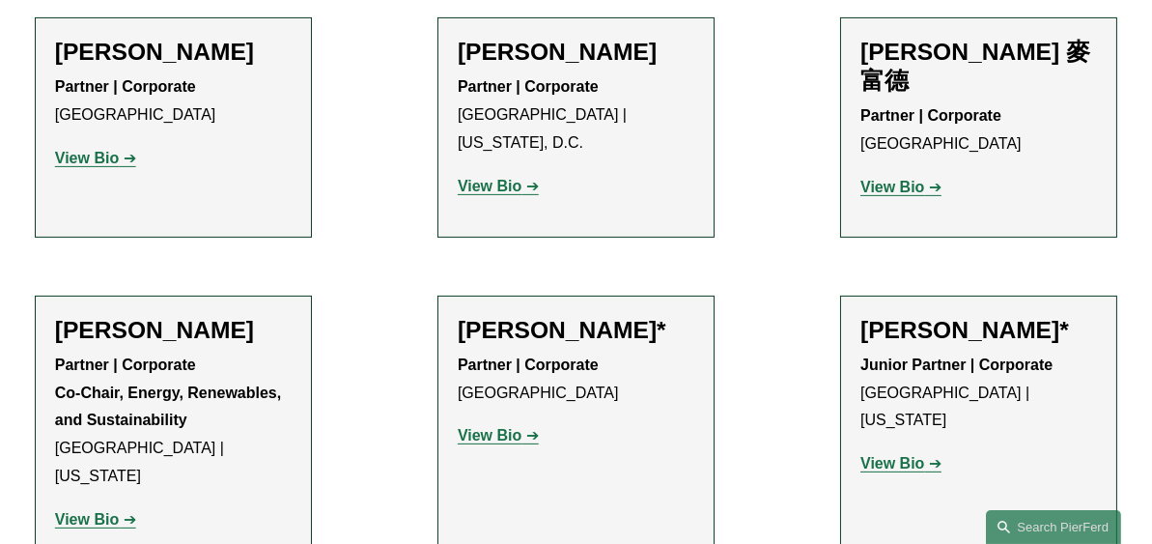
scroll to position [1270, 0]
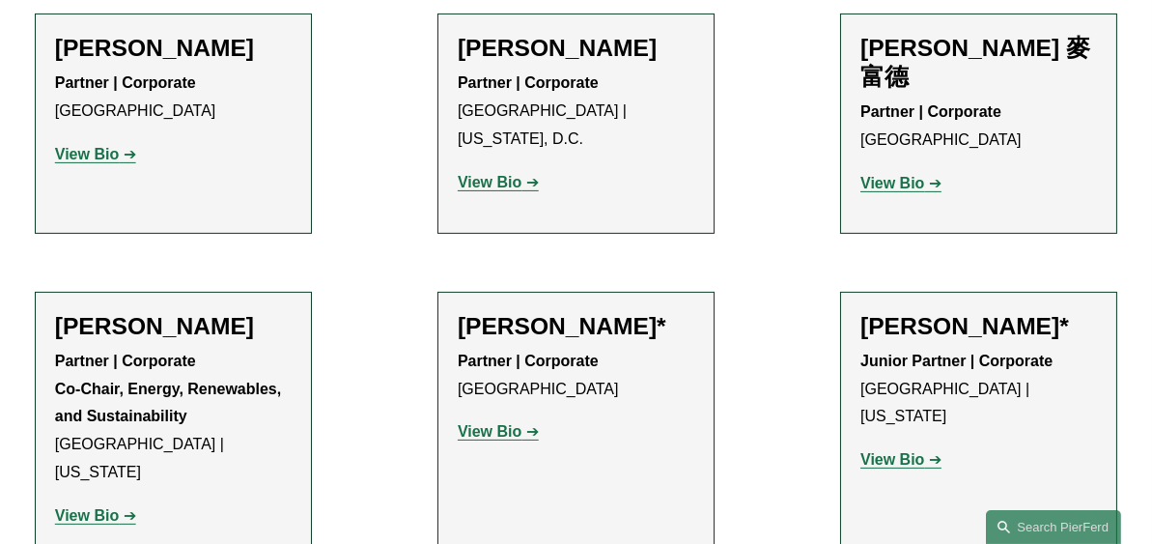
click at [105, 507] on strong "View Bio" at bounding box center [87, 515] width 64 height 16
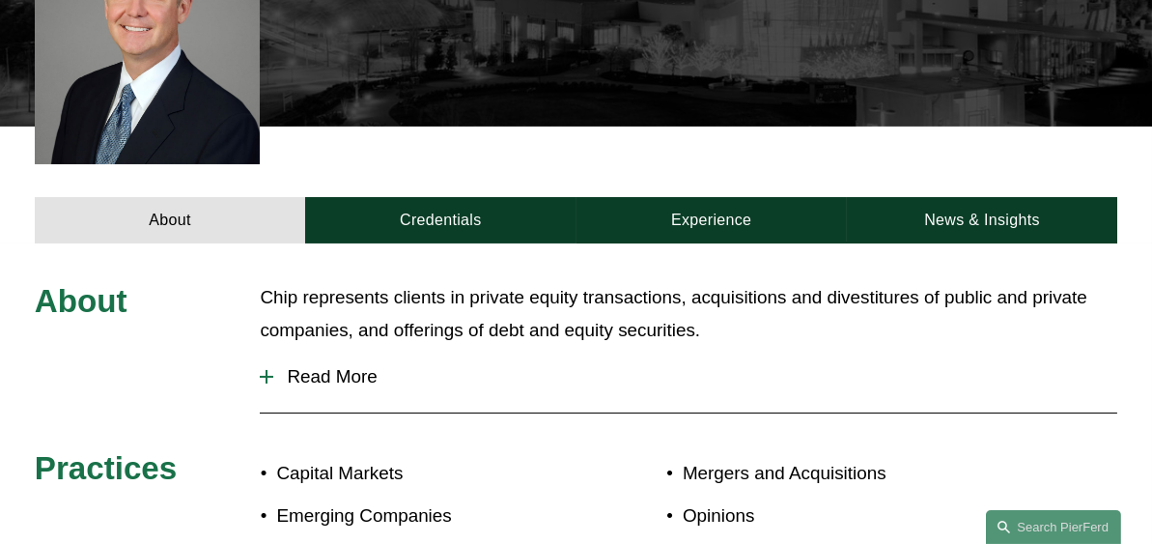
scroll to position [662, 0]
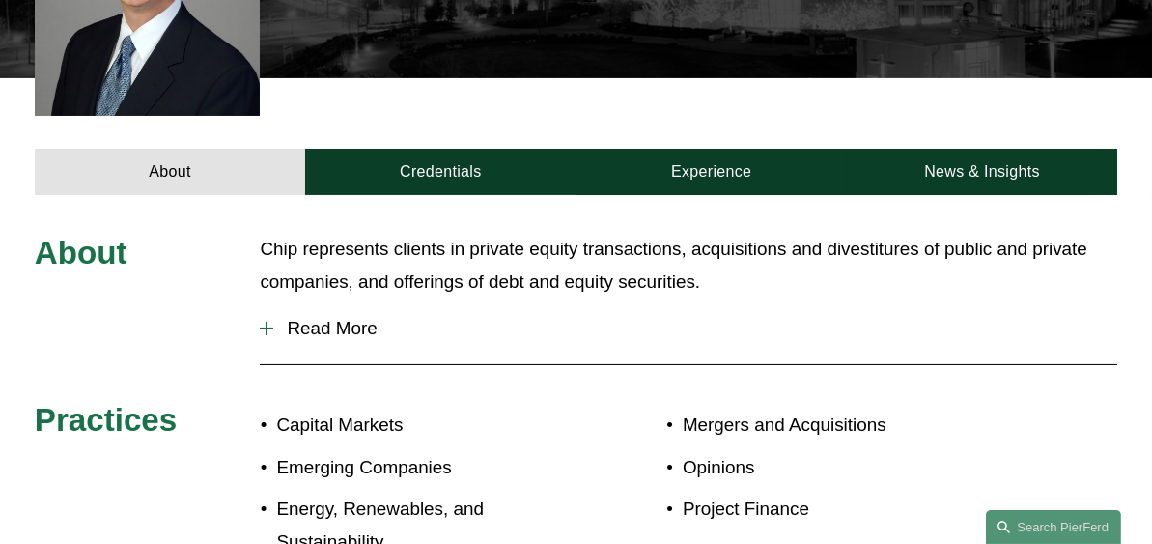
click at [340, 339] on span "Read More" at bounding box center [695, 328] width 844 height 21
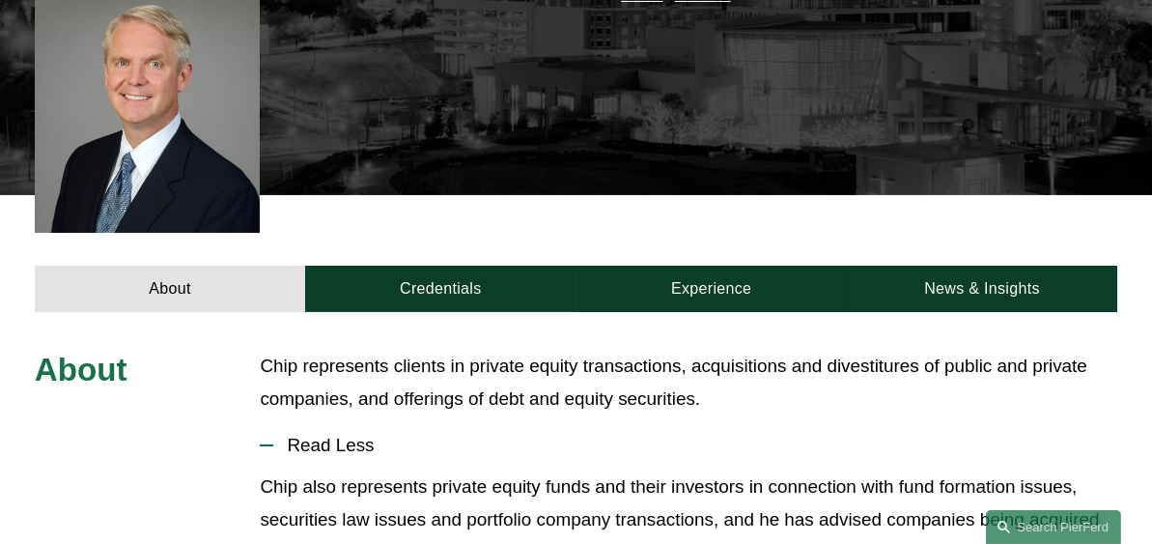
scroll to position [521, 0]
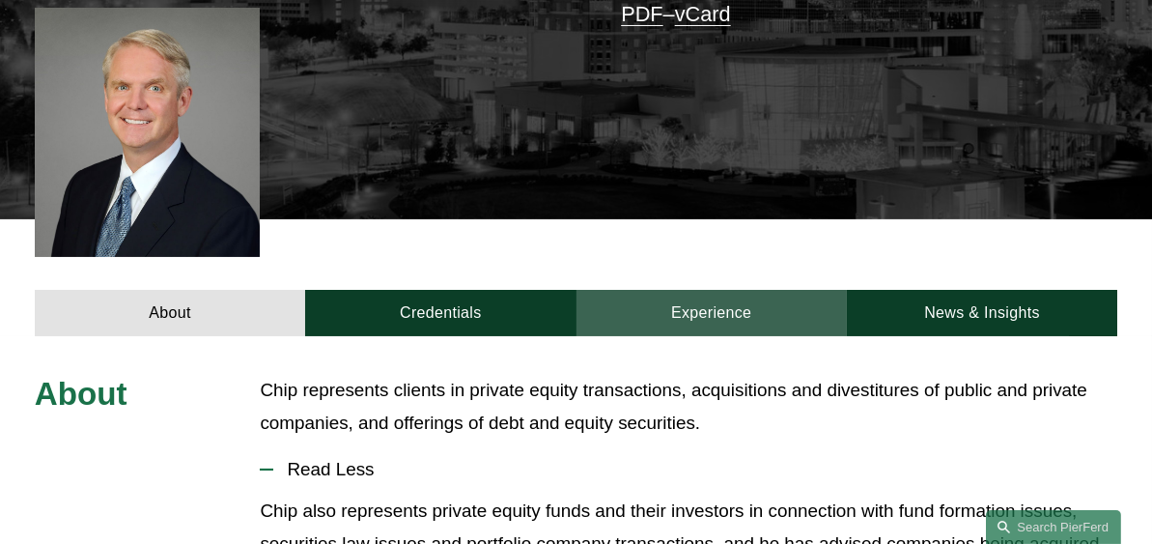
click at [735, 318] on link "Experience" at bounding box center [712, 313] width 270 height 46
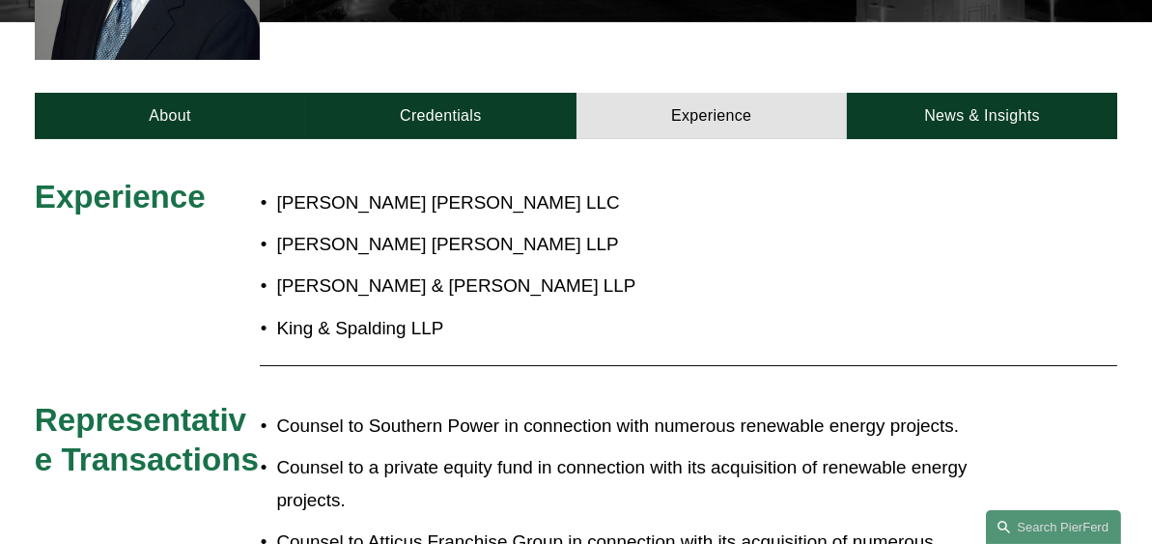
scroll to position [691, 0]
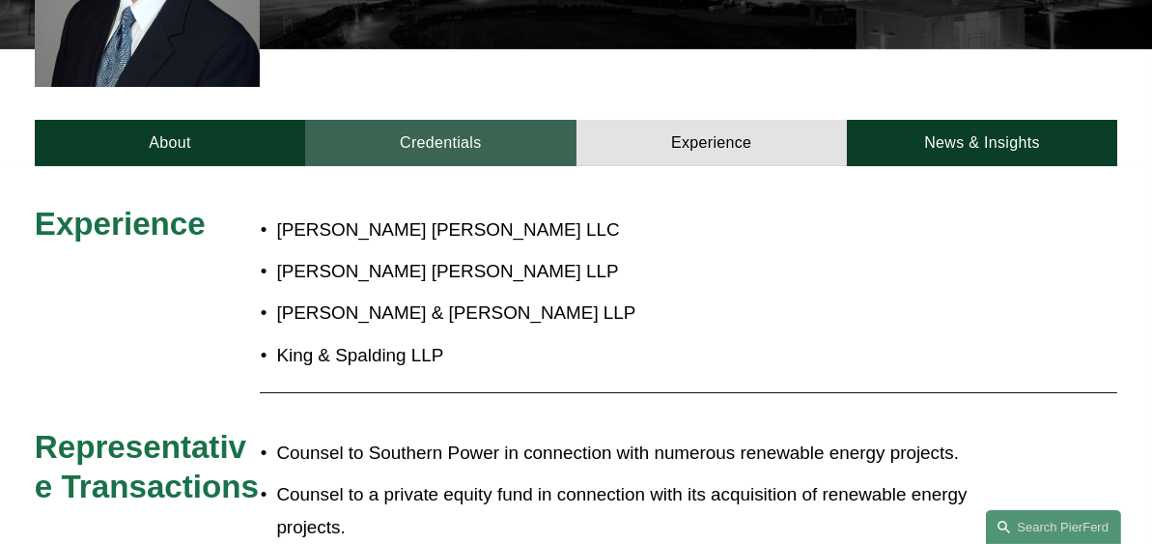
click at [457, 138] on link "Credentials" at bounding box center [440, 143] width 270 height 46
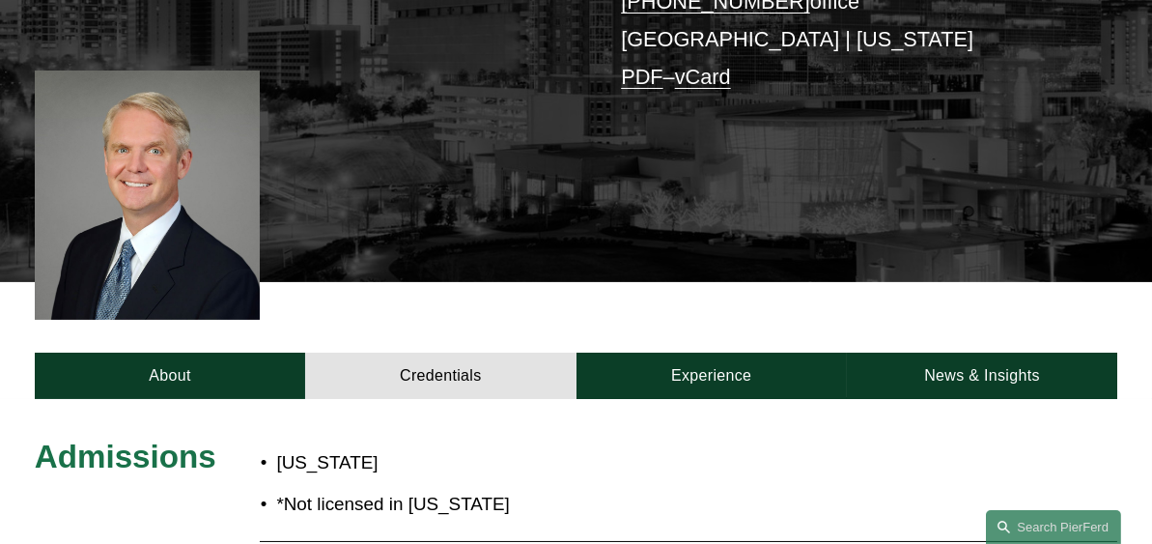
scroll to position [542, 0]
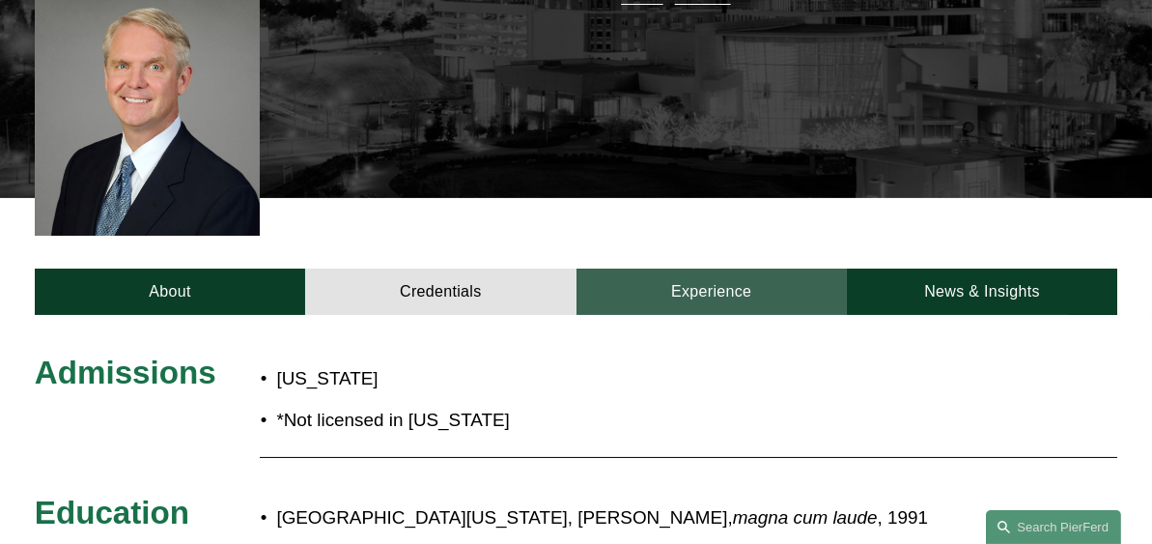
click at [691, 292] on link "Experience" at bounding box center [712, 292] width 270 height 46
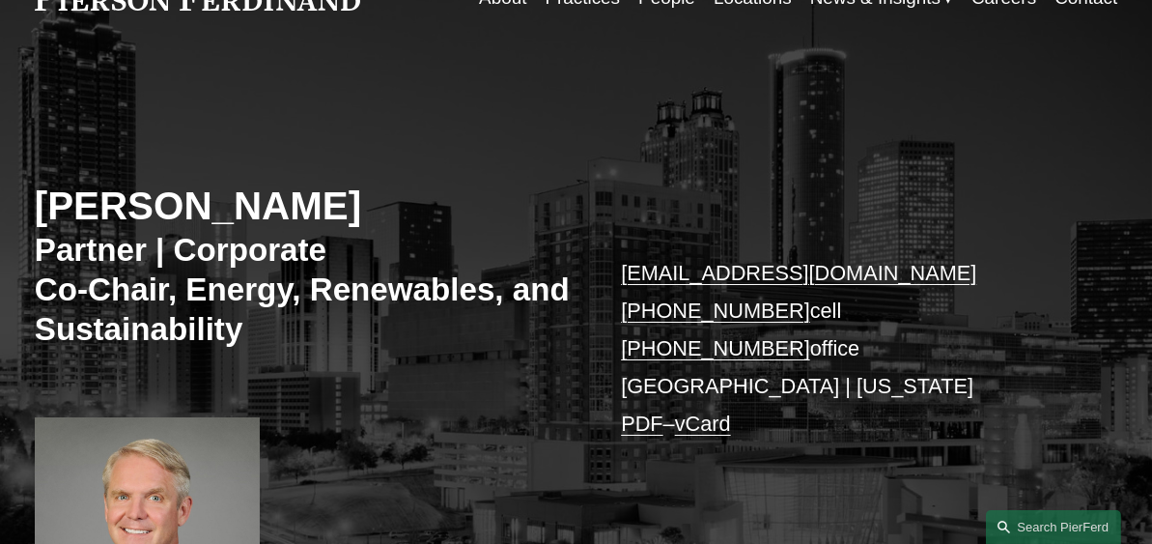
scroll to position [51, 0]
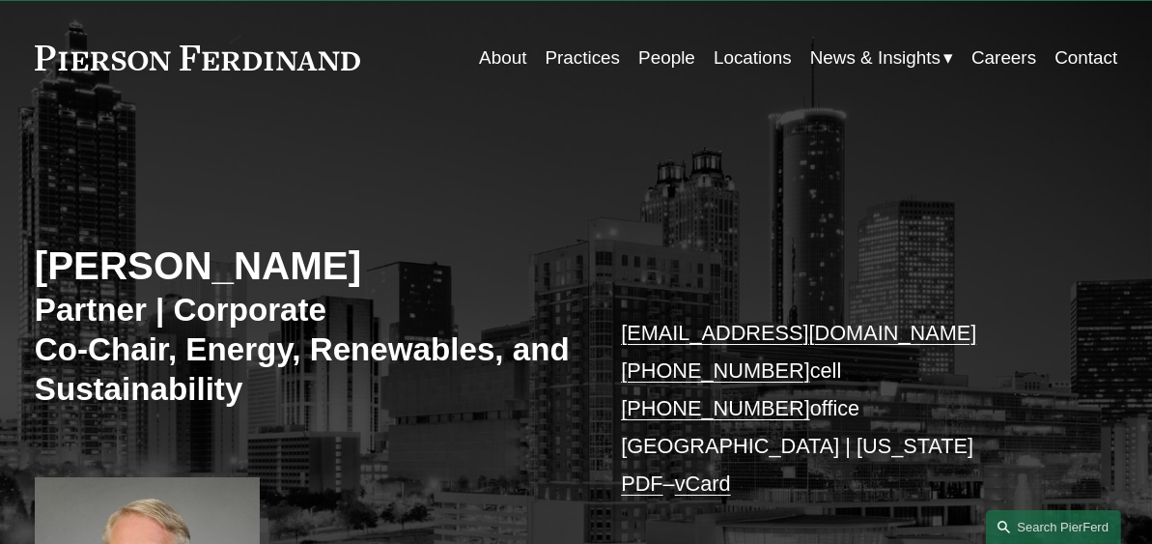
click at [1146, 53] on div "Skip to Content About Practices People Locations" at bounding box center [576, 58] width 1152 height 114
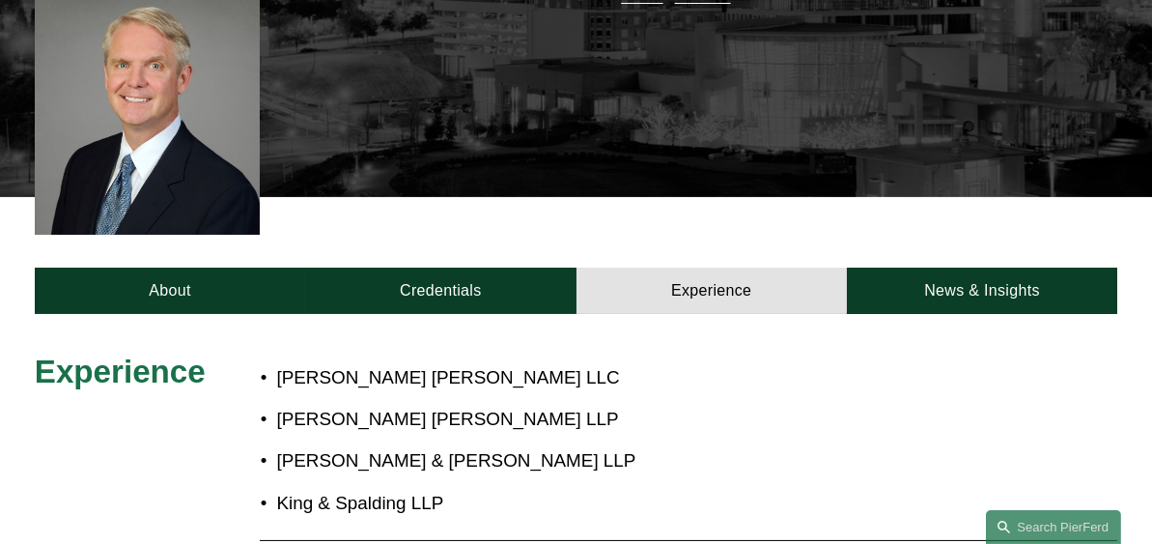
scroll to position [0, 0]
